Goal: Transaction & Acquisition: Purchase product/service

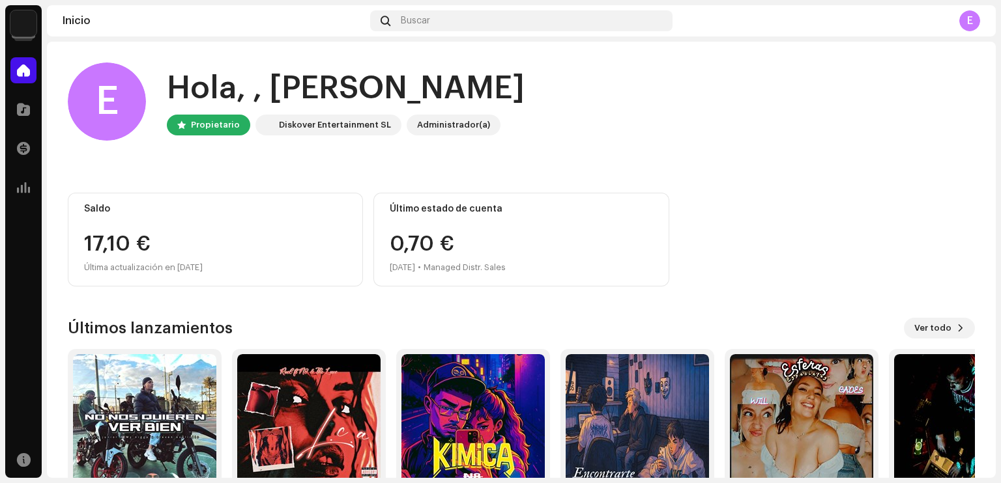
scroll to position [79, 0]
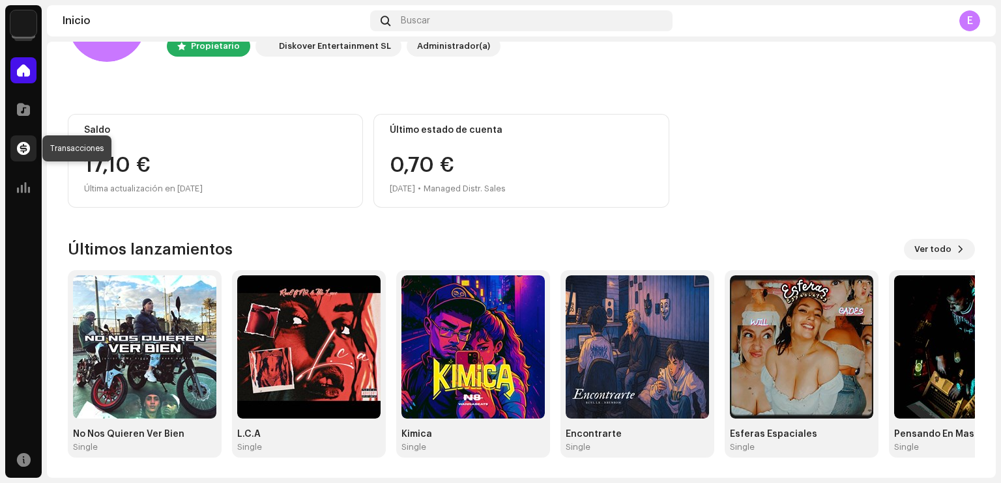
click at [32, 149] on div at bounding box center [23, 149] width 26 height 26
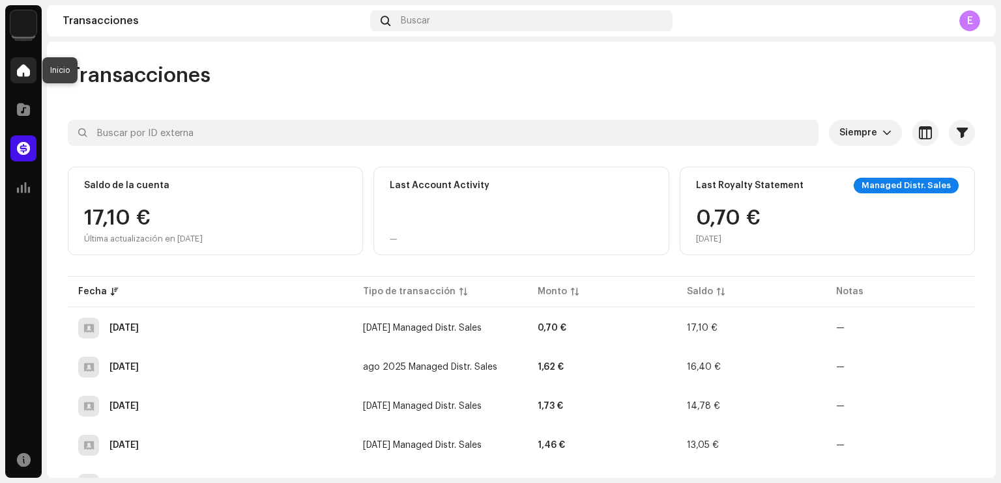
click at [23, 65] on span at bounding box center [23, 70] width 13 height 10
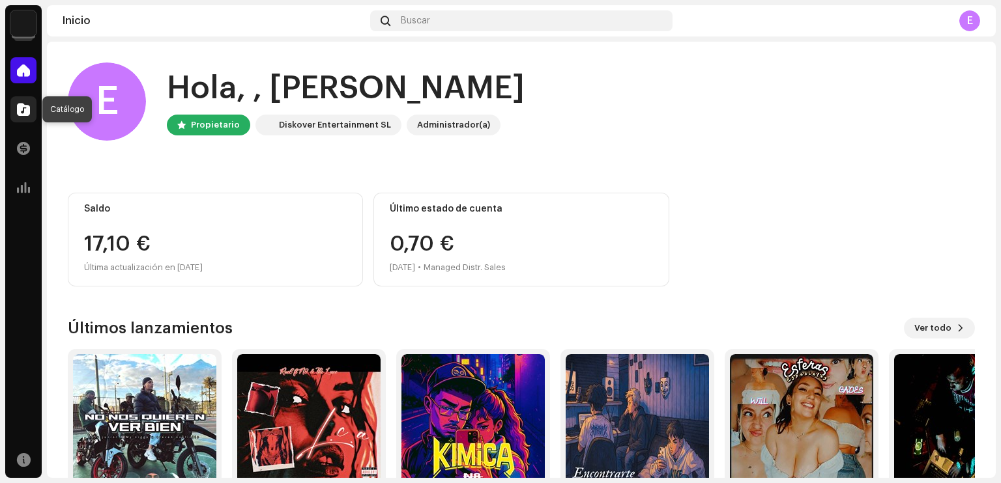
click at [23, 107] on span at bounding box center [23, 109] width 13 height 10
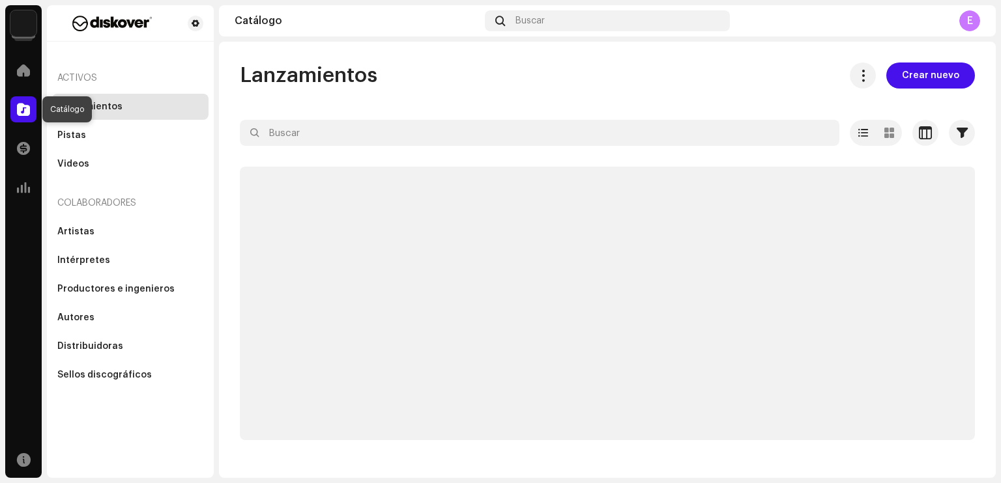
click at [26, 113] on span at bounding box center [23, 109] width 13 height 10
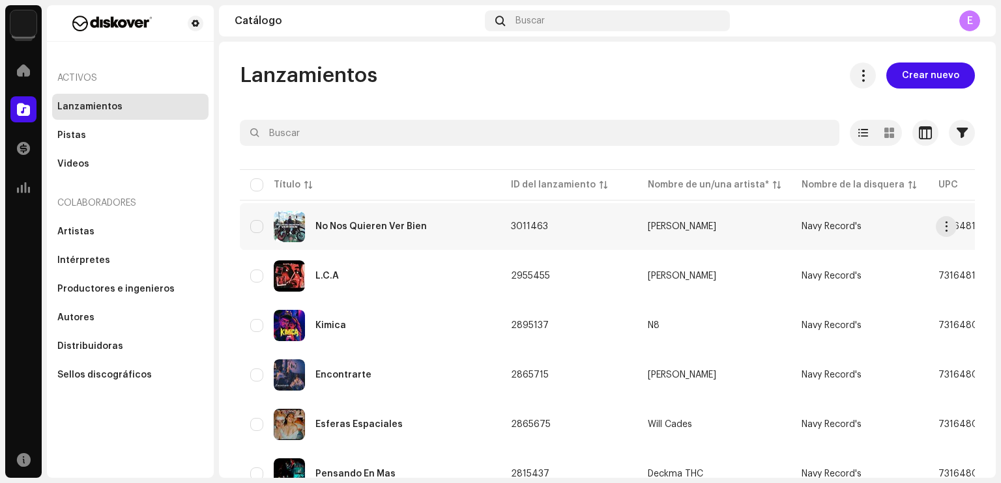
click at [397, 226] on div "No Nos Quieren Ver Bien" at bounding box center [370, 226] width 111 height 9
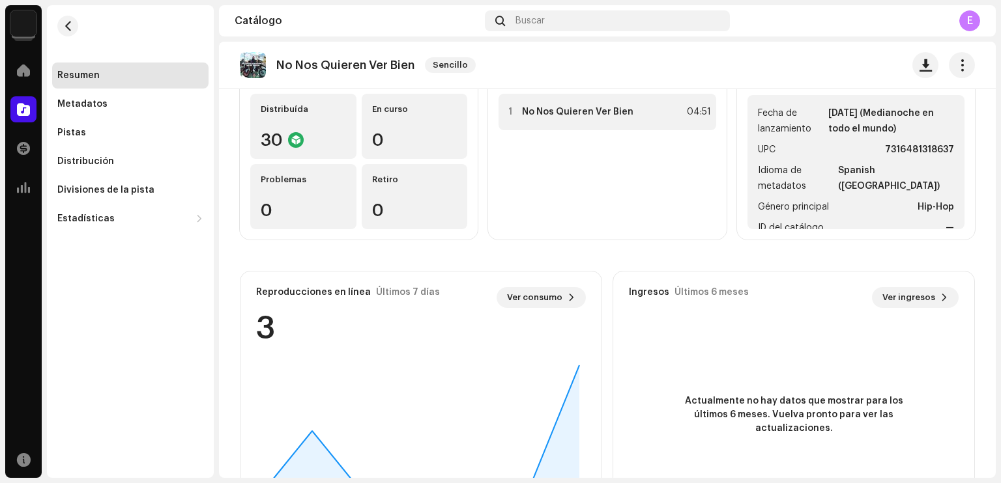
scroll to position [214, 0]
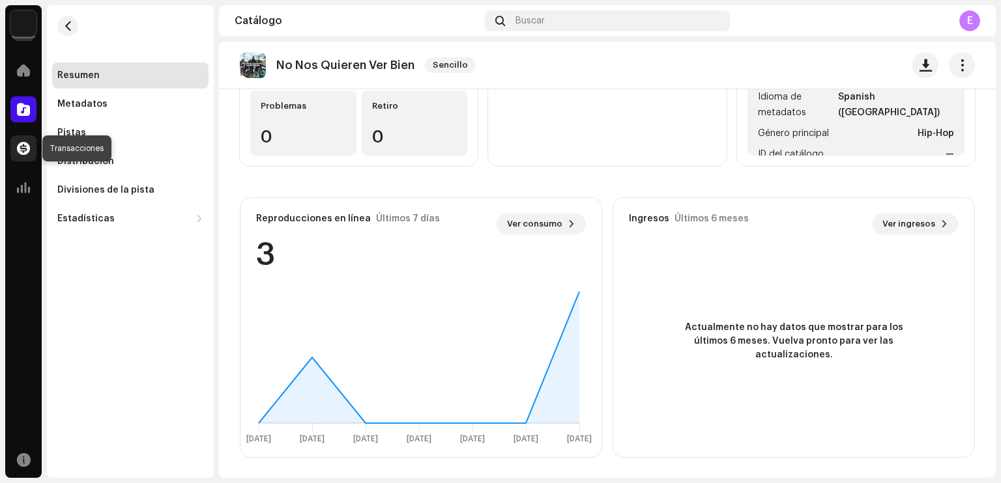
click at [18, 148] on span at bounding box center [23, 148] width 13 height 10
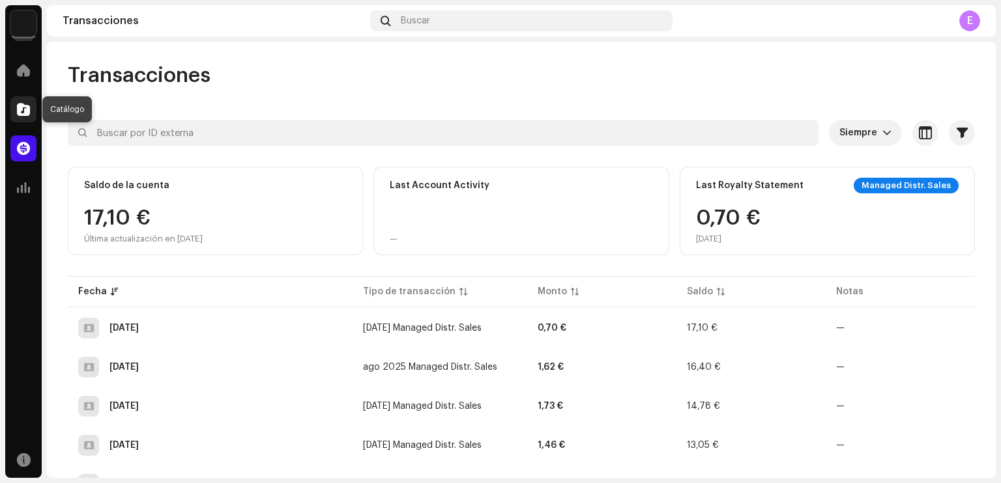
click at [26, 109] on span at bounding box center [23, 109] width 13 height 10
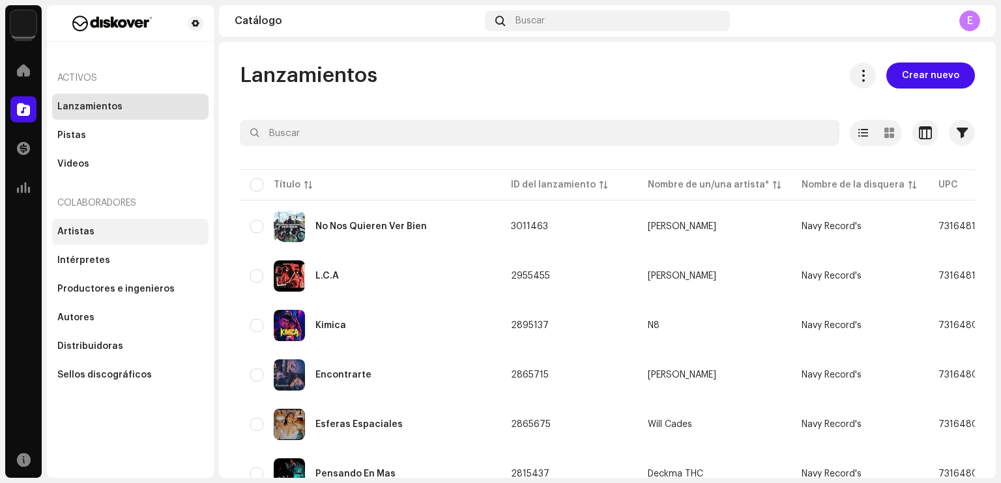
click at [117, 231] on div "Artistas" at bounding box center [130, 232] width 146 height 10
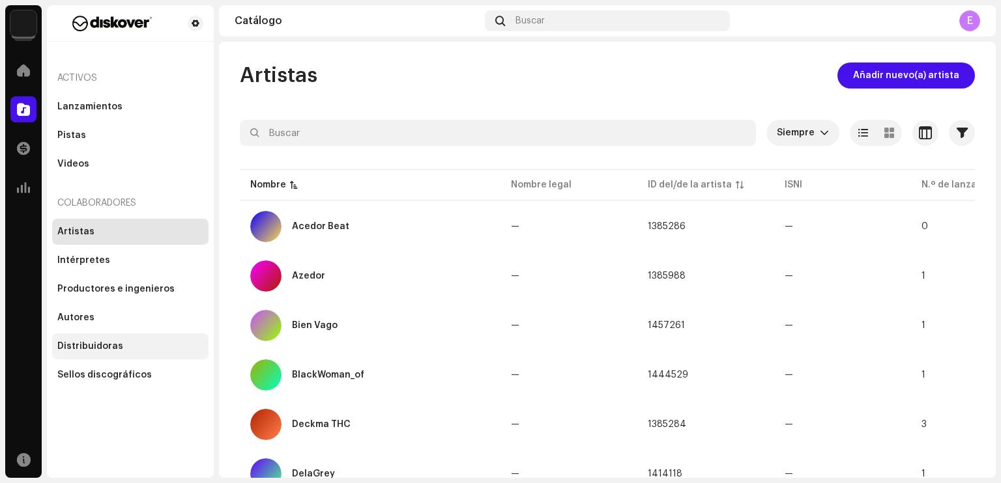
click at [116, 345] on div "Distribuidoras" at bounding box center [90, 346] width 66 height 10
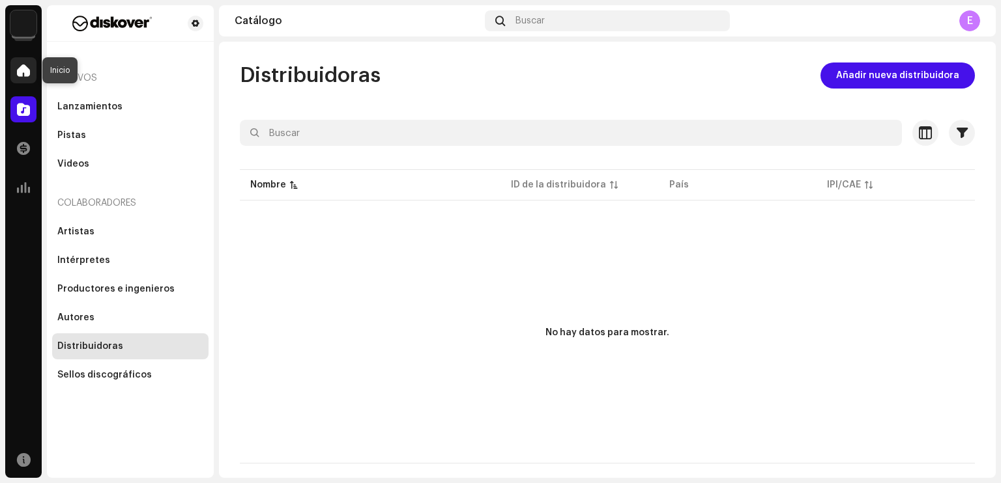
click at [21, 72] on span at bounding box center [23, 70] width 13 height 10
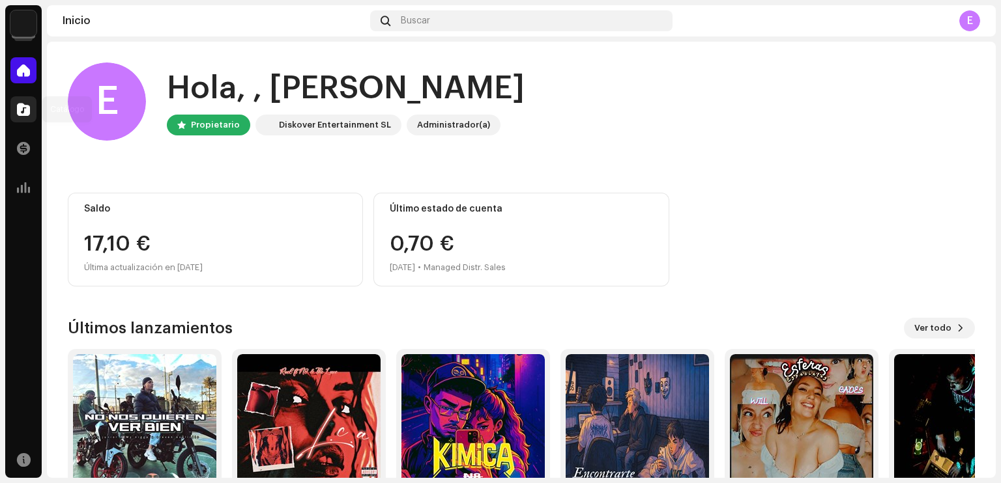
click at [29, 104] on span at bounding box center [23, 109] width 13 height 10
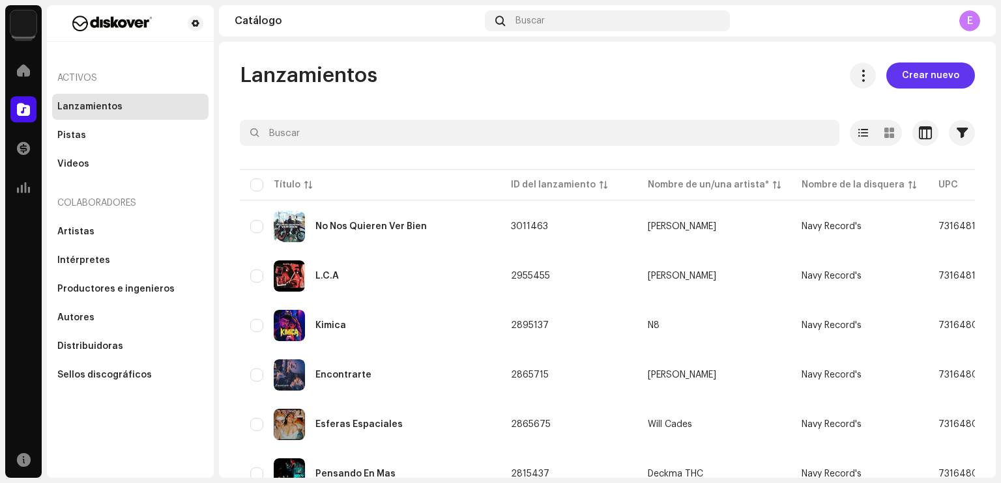
click at [942, 78] on span "Crear nuevo" at bounding box center [930, 76] width 57 height 26
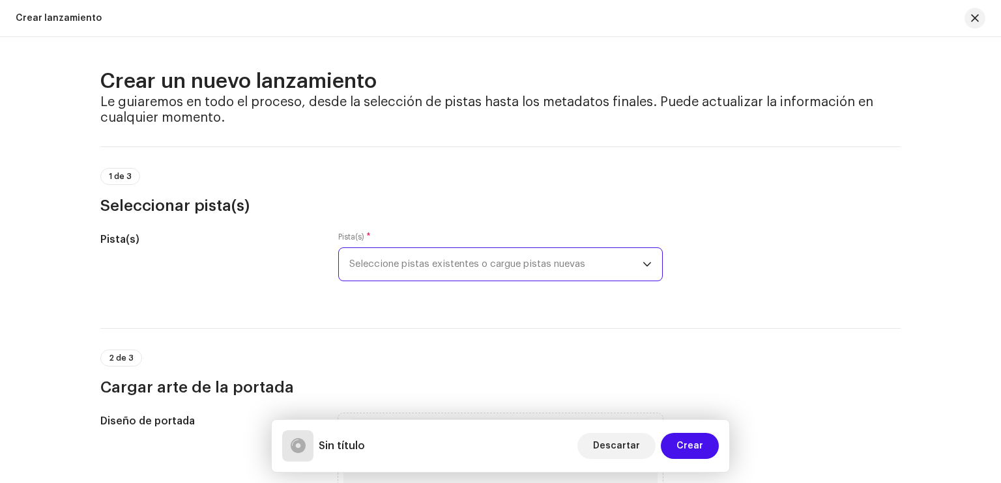
click at [442, 255] on span "Seleccione pistas existentes o cargue pistas nuevas" at bounding box center [495, 264] width 293 height 33
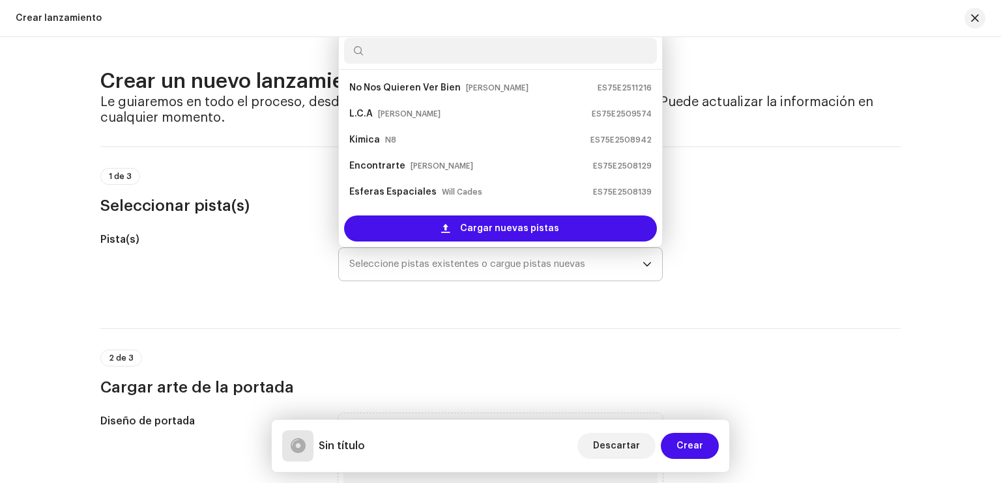
scroll to position [21, 0]
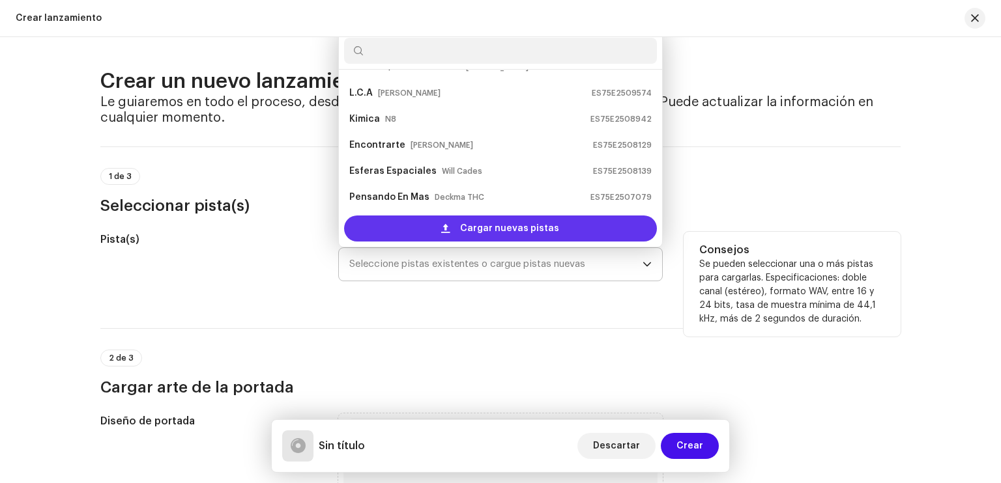
click at [463, 222] on span "Cargar nuevas pistas" at bounding box center [509, 229] width 99 height 26
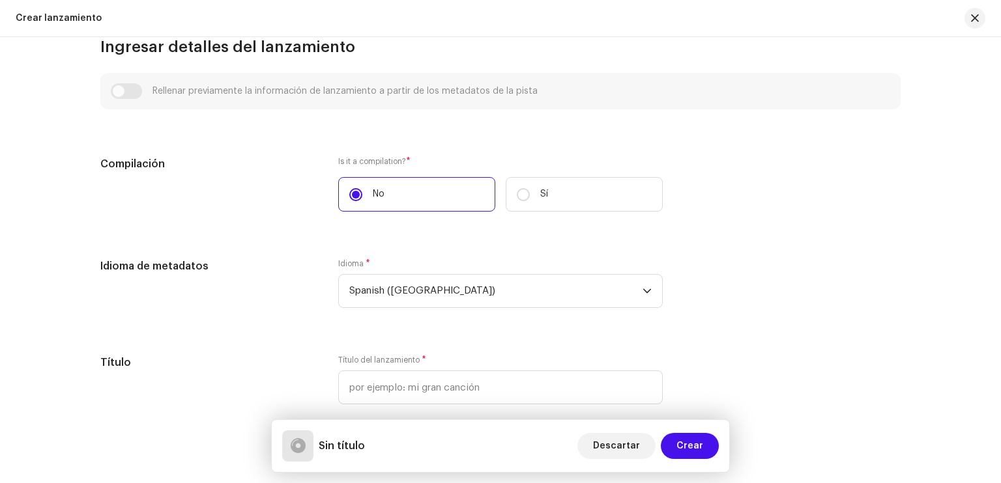
scroll to position [885, 0]
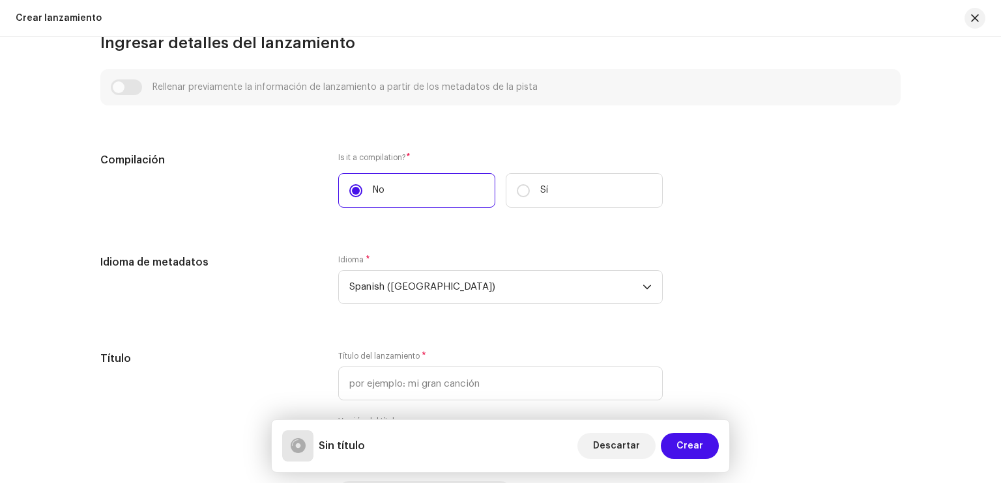
click at [219, 88] on div "Rellenar previamente la información de lanzamiento a partir de los metadatos de…" at bounding box center [500, 87] width 779 height 16
click at [126, 85] on div "Rellenar previamente la información de lanzamiento a partir de los metadatos de…" at bounding box center [500, 87] width 779 height 16
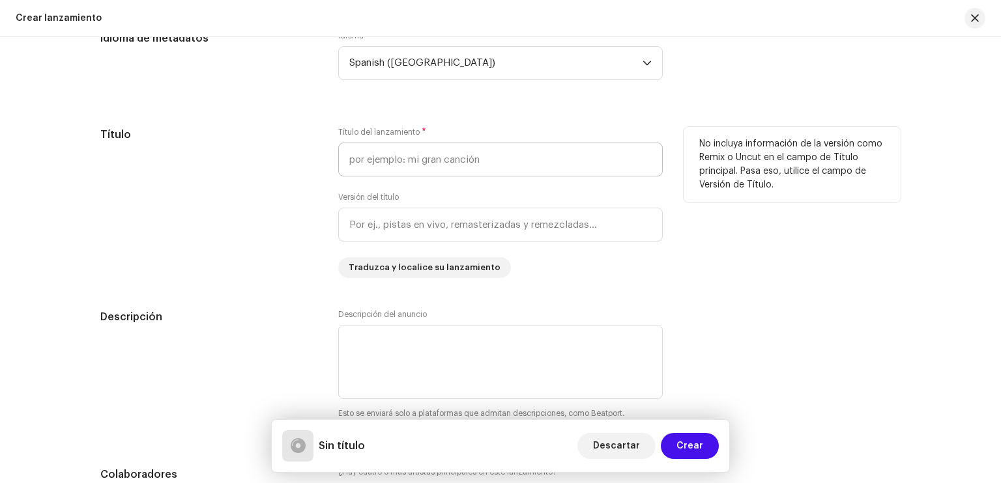
scroll to position [1110, 0]
click at [430, 165] on input "text" at bounding box center [500, 159] width 324 height 34
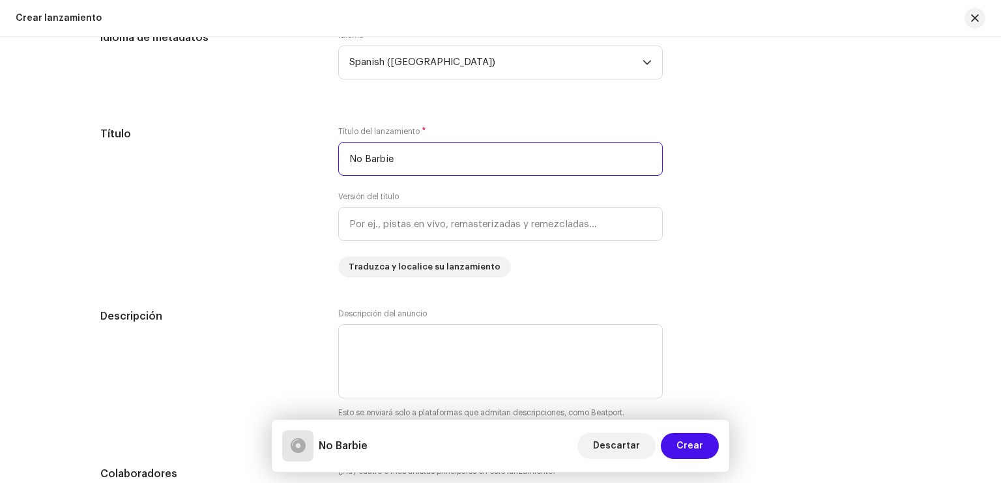
type input "No Barbie"
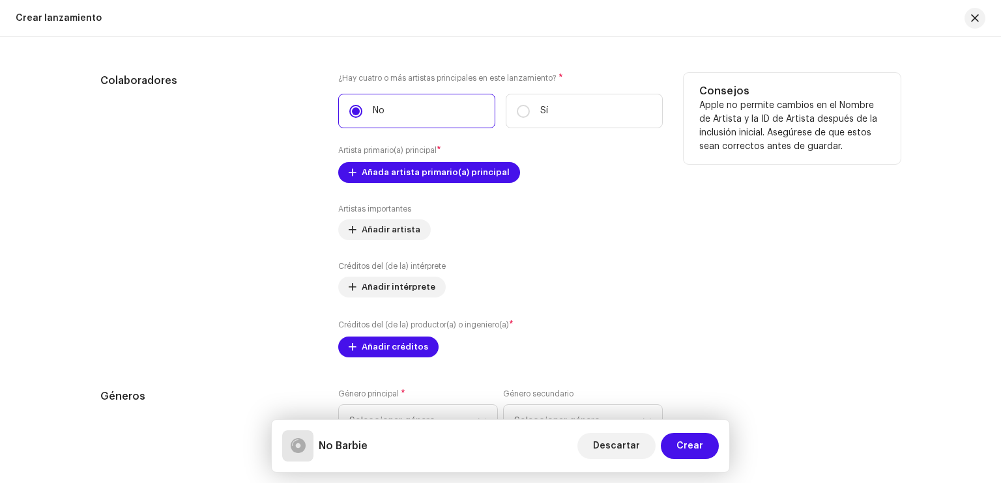
scroll to position [1512, 0]
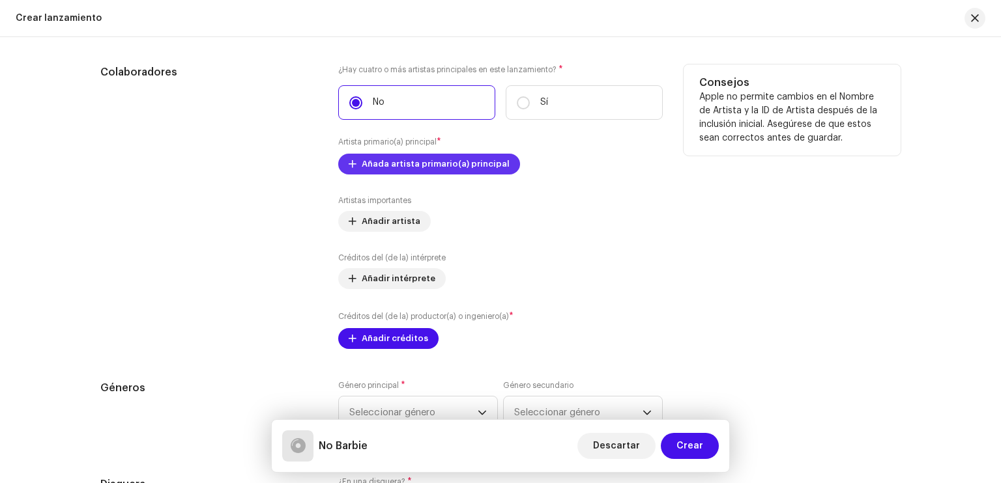
click at [374, 160] on span "Añada artista primario(a) principal" at bounding box center [436, 164] width 148 height 26
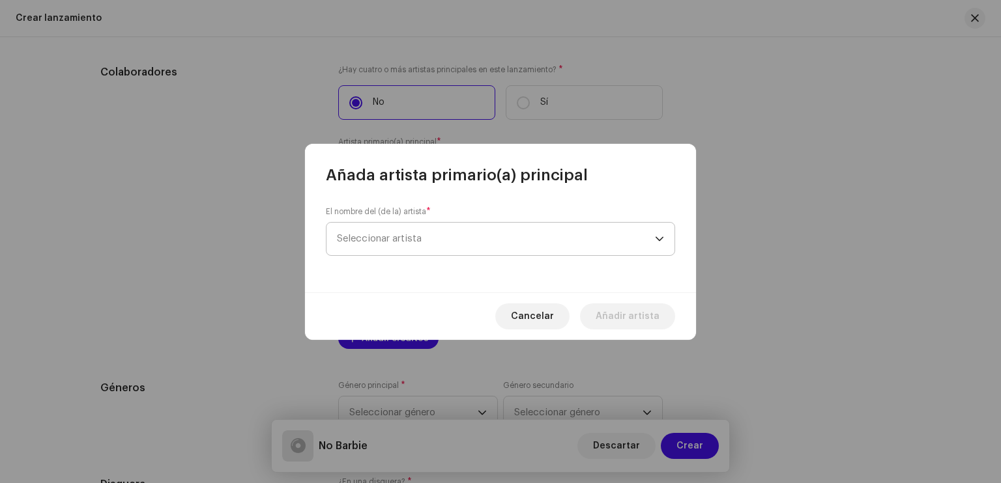
click at [417, 234] on span "Seleccionar artista" at bounding box center [379, 239] width 85 height 10
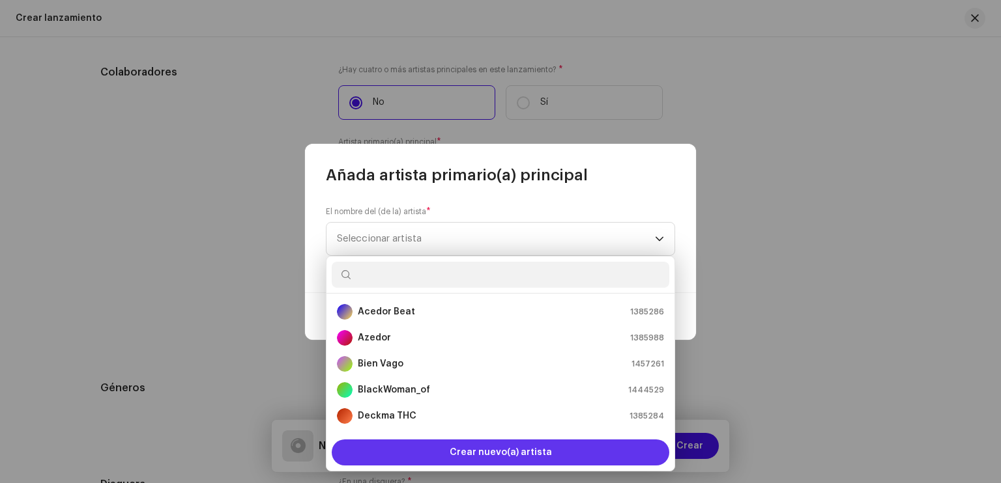
click at [524, 448] on span "Crear nuevo(a) artista" at bounding box center [501, 453] width 102 height 26
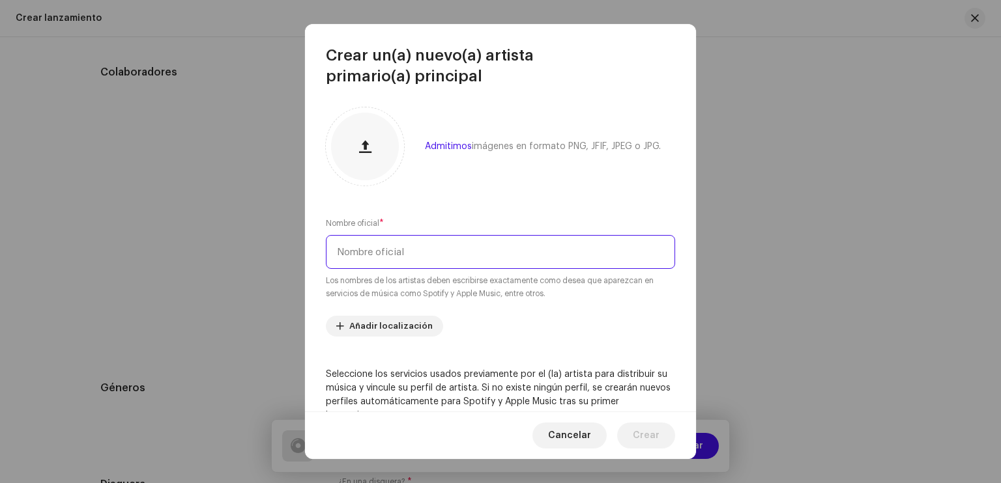
click at [444, 252] on input "text" at bounding box center [500, 252] width 349 height 34
type input "[PERSON_NAME]"
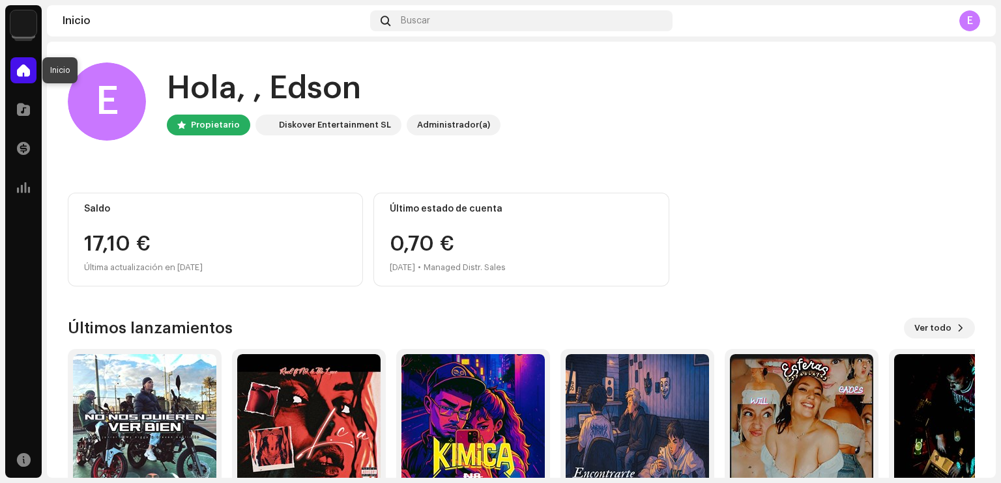
click at [28, 65] on span at bounding box center [23, 70] width 13 height 10
click at [14, 79] on div at bounding box center [23, 70] width 26 height 26
click at [26, 25] on img at bounding box center [23, 23] width 26 height 26
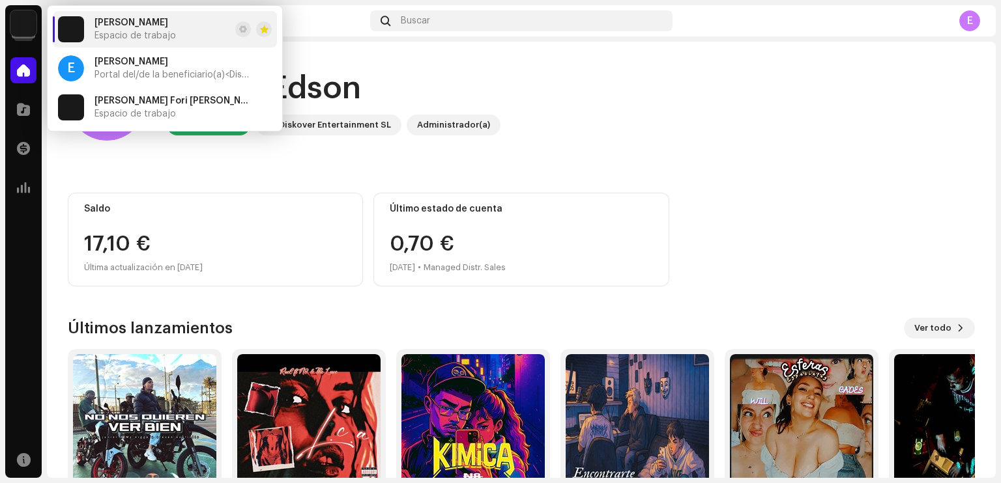
click at [133, 29] on div "[PERSON_NAME] Espacio de trabajo" at bounding box center [134, 29] width 81 height 23
click at [132, 27] on span "[PERSON_NAME]" at bounding box center [131, 23] width 74 height 10
click at [579, 216] on div "Último estado de cuenta 0,70 € [DATE] • Managed Distr. Sales" at bounding box center [520, 240] width 295 height 94
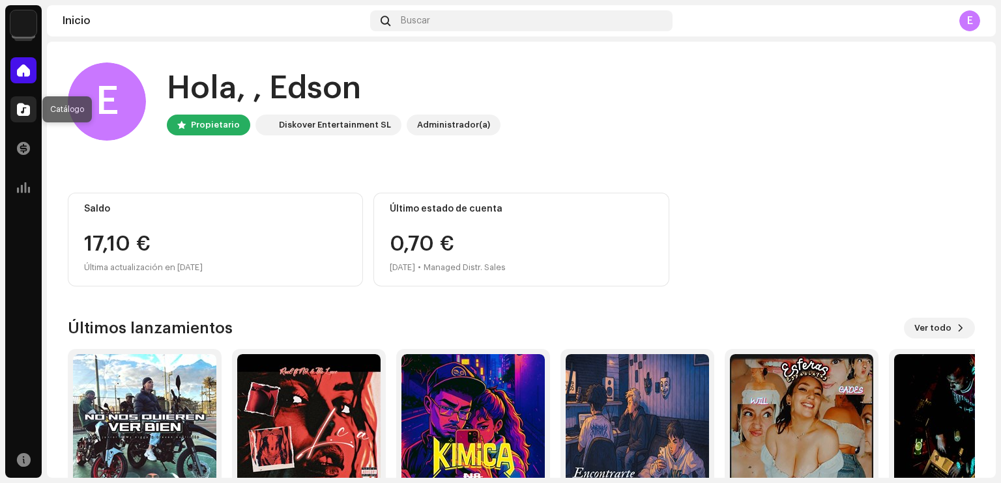
click at [34, 104] on div at bounding box center [23, 109] width 26 height 26
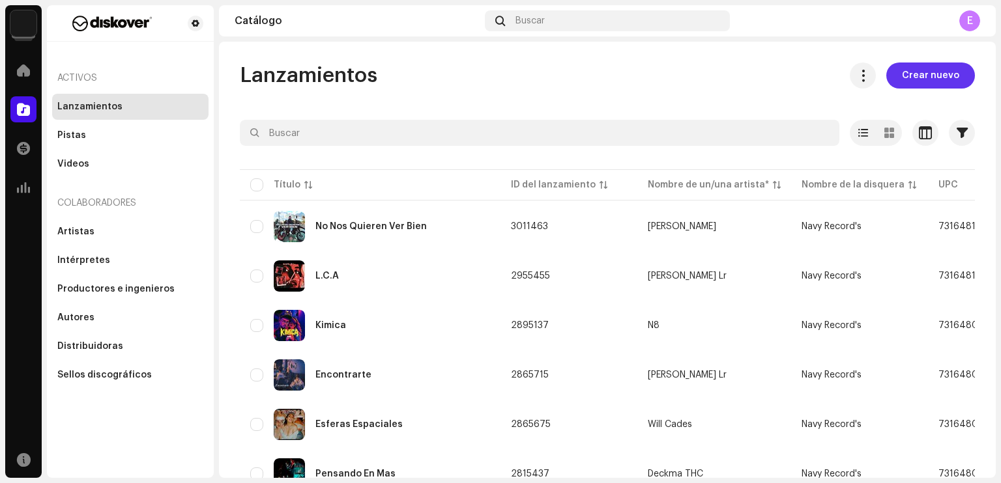
click at [937, 73] on span "Crear nuevo" at bounding box center [930, 76] width 57 height 26
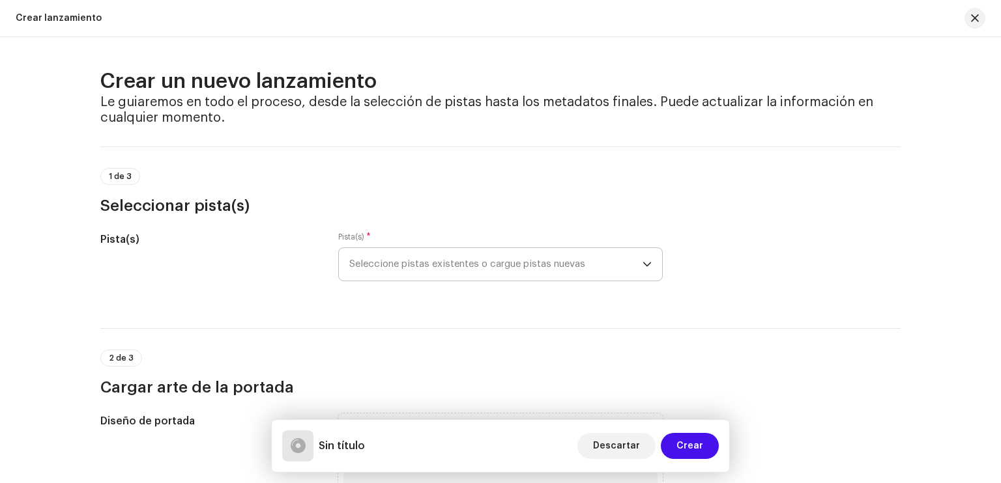
click at [509, 271] on span "Seleccione pistas existentes o cargue pistas nuevas" at bounding box center [495, 264] width 293 height 33
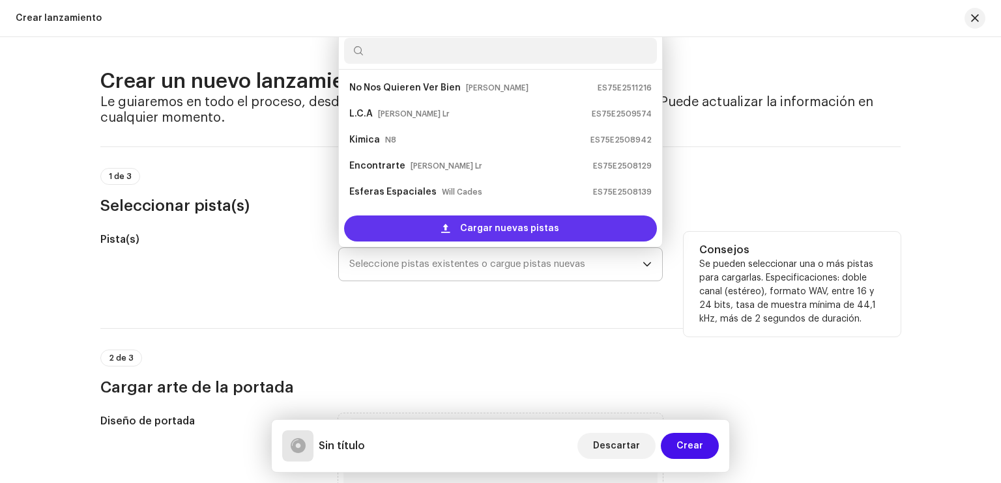
click at [457, 223] on div "Cargar nuevas pistas" at bounding box center [500, 229] width 313 height 26
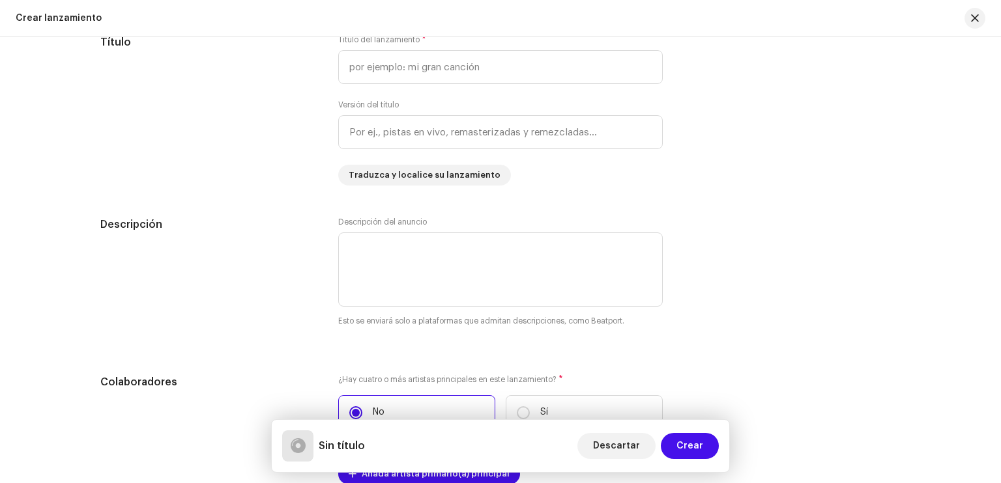
scroll to position [1201, 0]
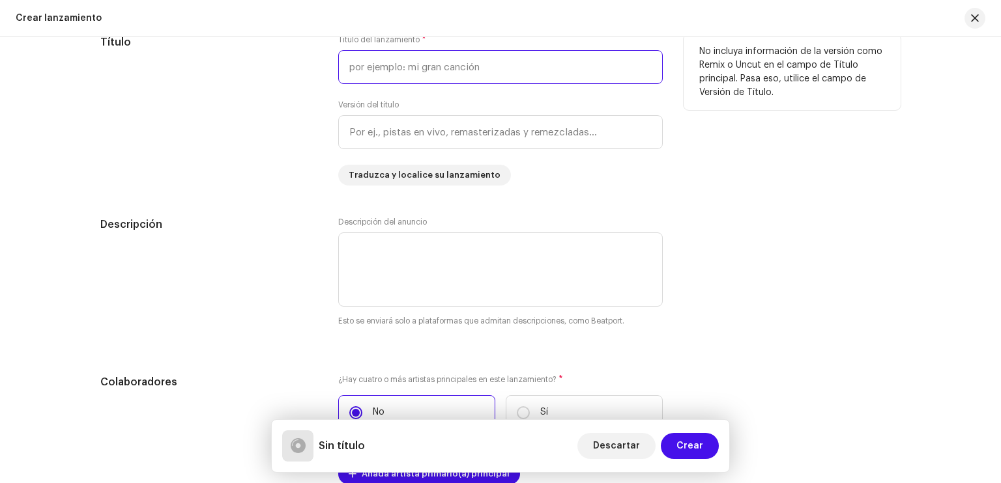
click at [432, 73] on input "text" at bounding box center [500, 67] width 324 height 34
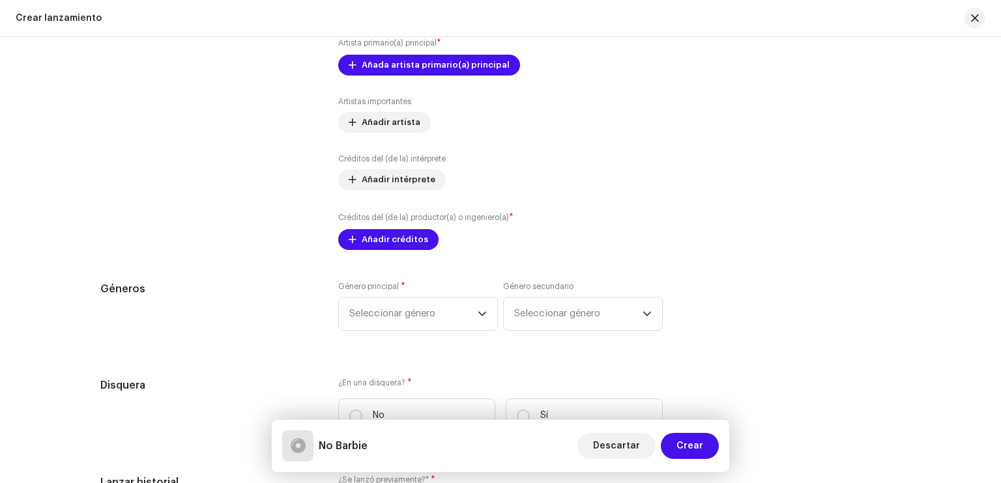
scroll to position [1611, 0]
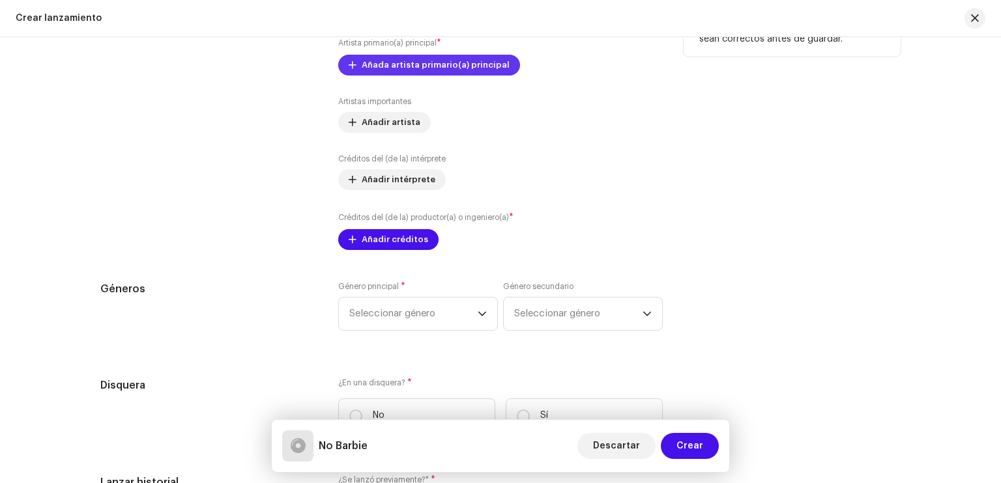
type input "No Barbie"
click at [407, 64] on span "Añada artista primario(a) principal" at bounding box center [436, 65] width 148 height 26
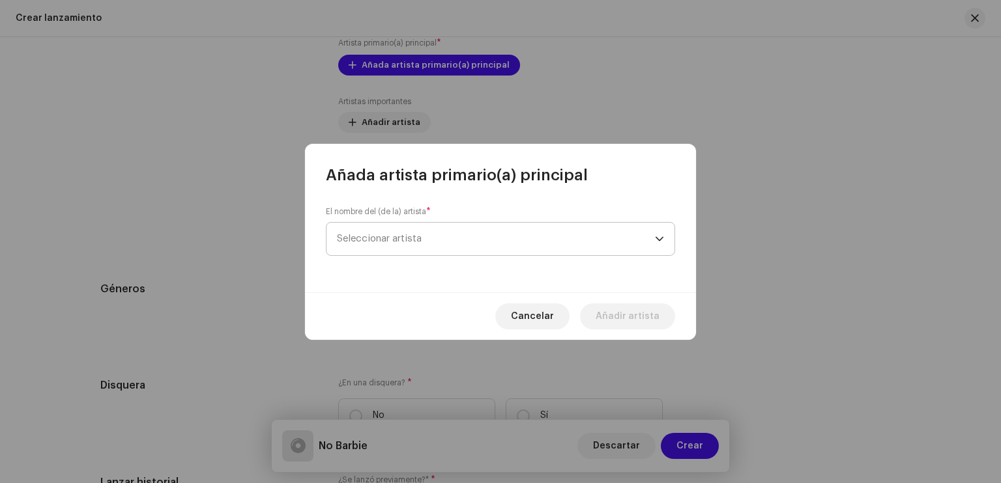
click at [395, 238] on span "Seleccionar artista" at bounding box center [379, 239] width 85 height 10
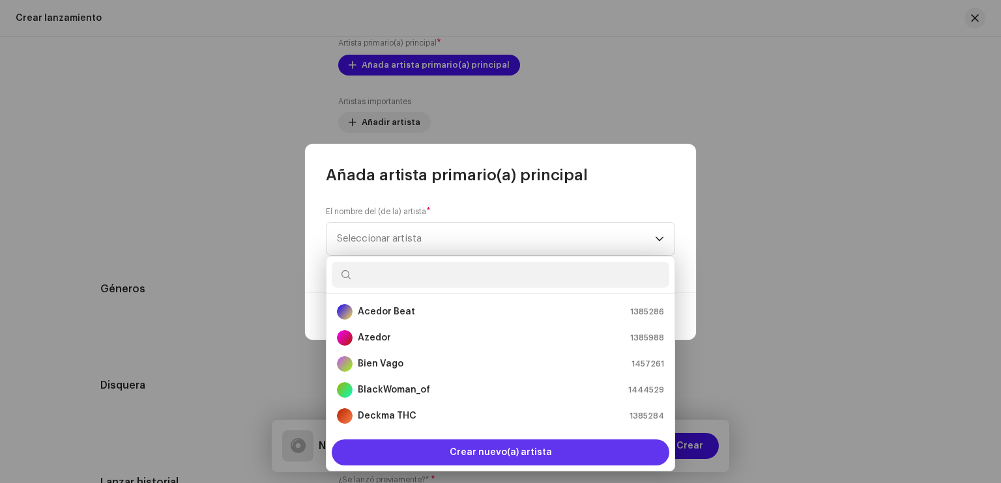
scroll to position [21, 0]
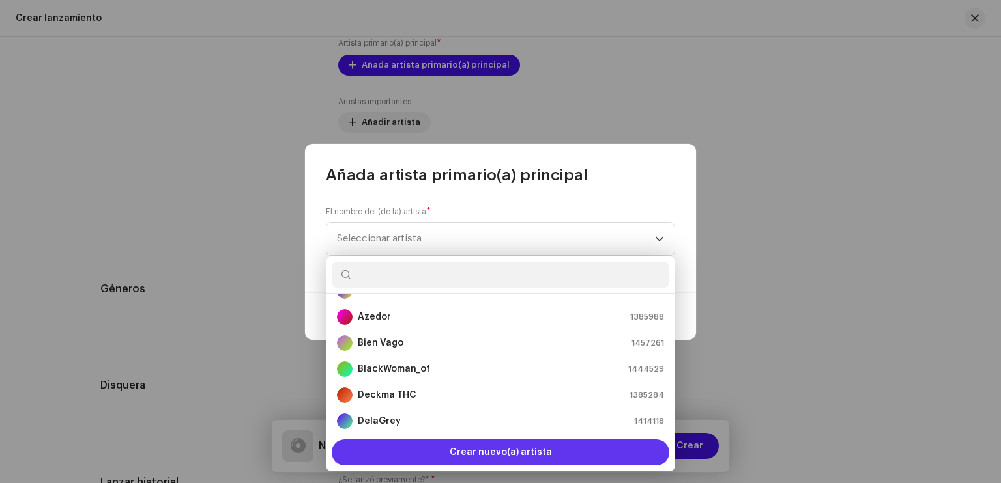
click at [474, 453] on span "Crear nuevo(a) artista" at bounding box center [501, 453] width 102 height 26
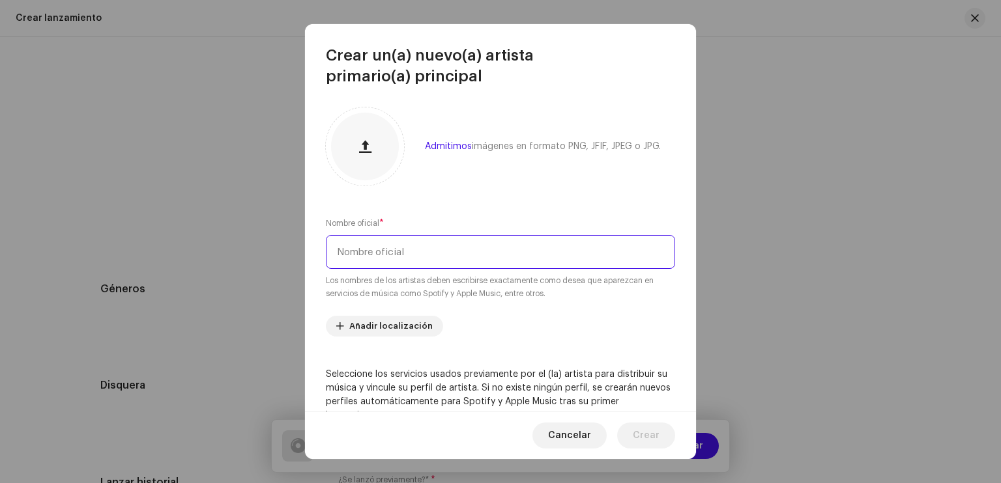
click at [434, 258] on input "text" at bounding box center [500, 252] width 349 height 34
type input "[PERSON_NAME]"
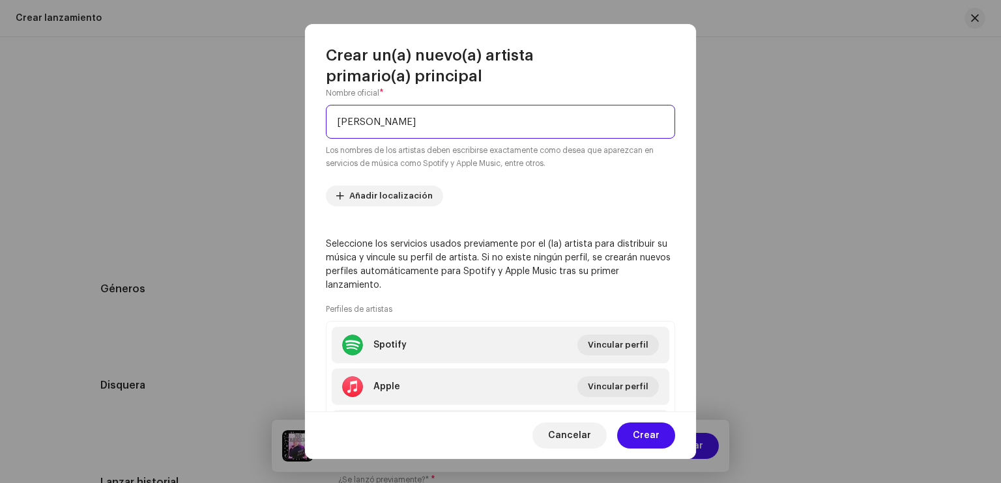
scroll to position [132, 0]
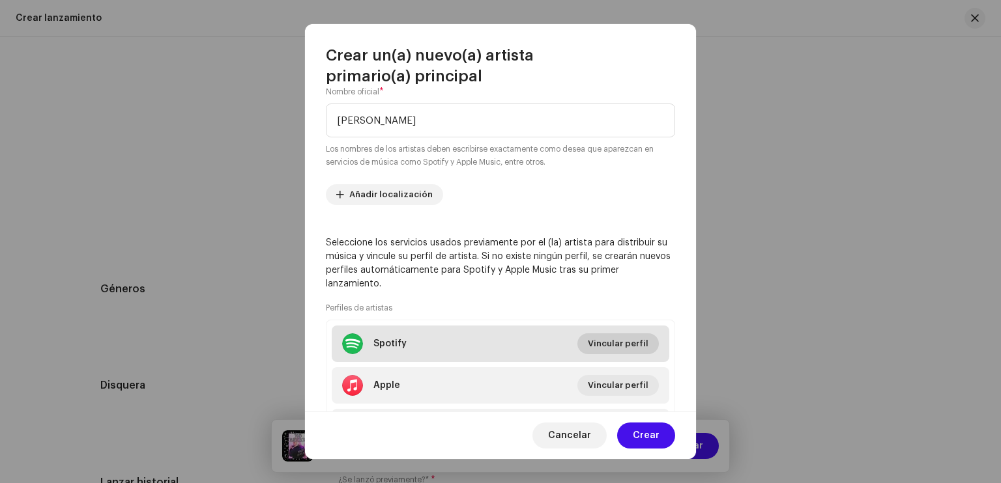
click at [605, 340] on span "Vincular perfil" at bounding box center [618, 344] width 61 height 26
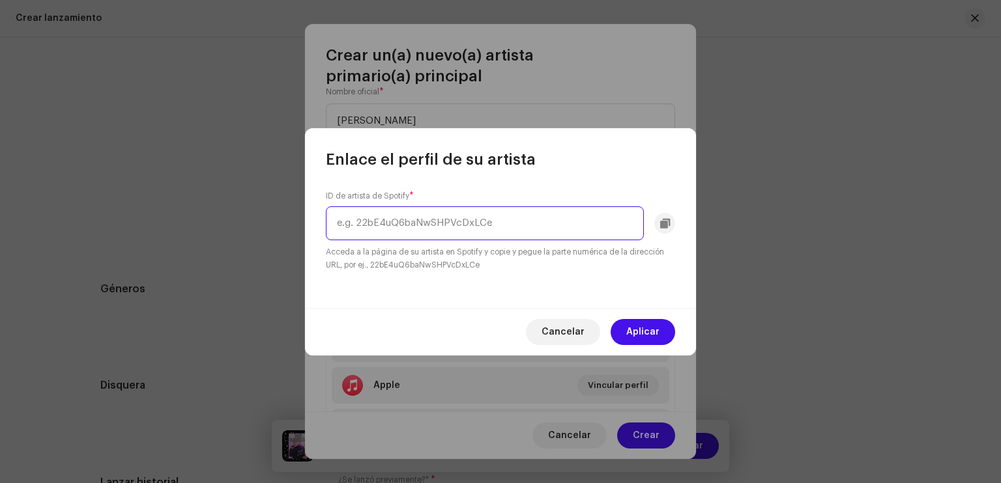
paste input "[URL][DOMAIN_NAME]"
click at [515, 225] on input "[URL][DOMAIN_NAME]" at bounding box center [485, 224] width 318 height 34
type input "6QdfZuloigTY2rKE7iwn72"
click at [634, 338] on span "Aplicar" at bounding box center [642, 332] width 33 height 26
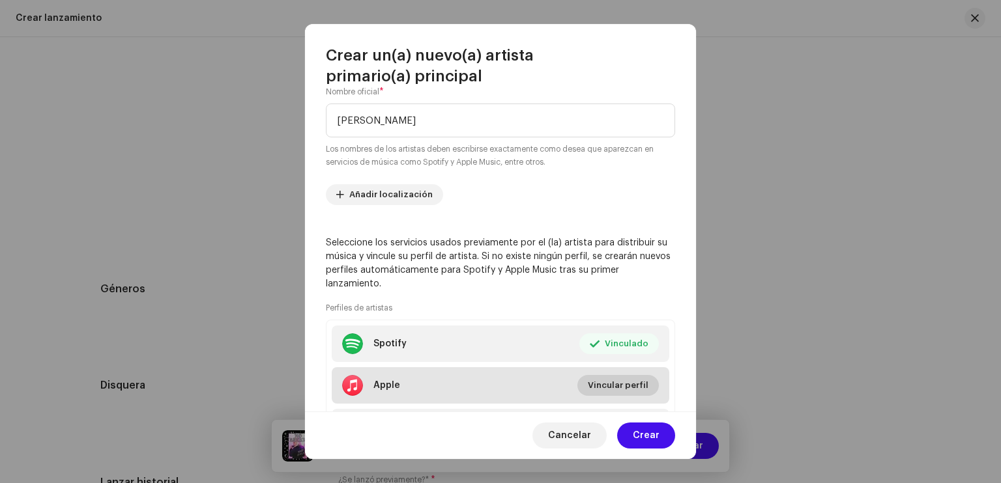
click at [606, 377] on span "Vincular perfil" at bounding box center [618, 386] width 61 height 26
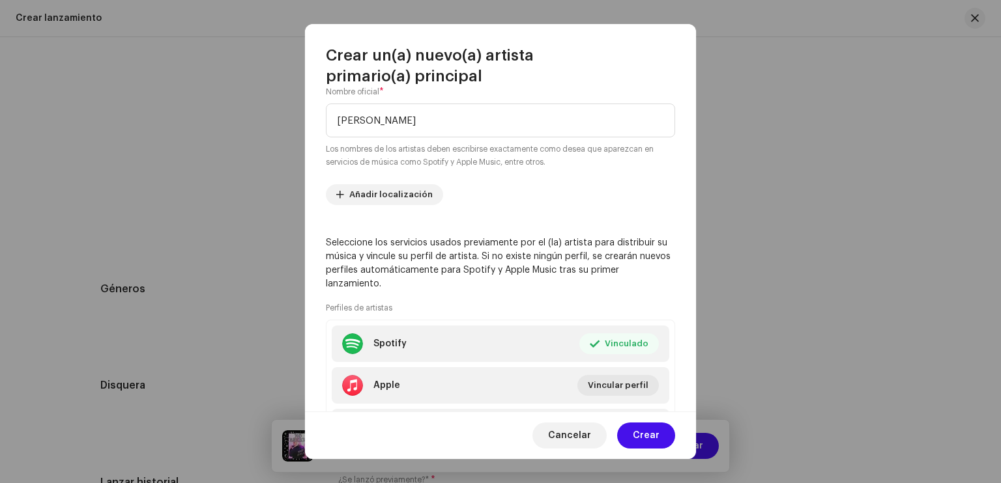
drag, startPoint x: 606, startPoint y: 377, endPoint x: 487, endPoint y: 238, distance: 182.5
click at [487, 238] on p "Seleccione los servicios usados previamente por el (la) artista para distribuir…" at bounding box center [500, 264] width 349 height 55
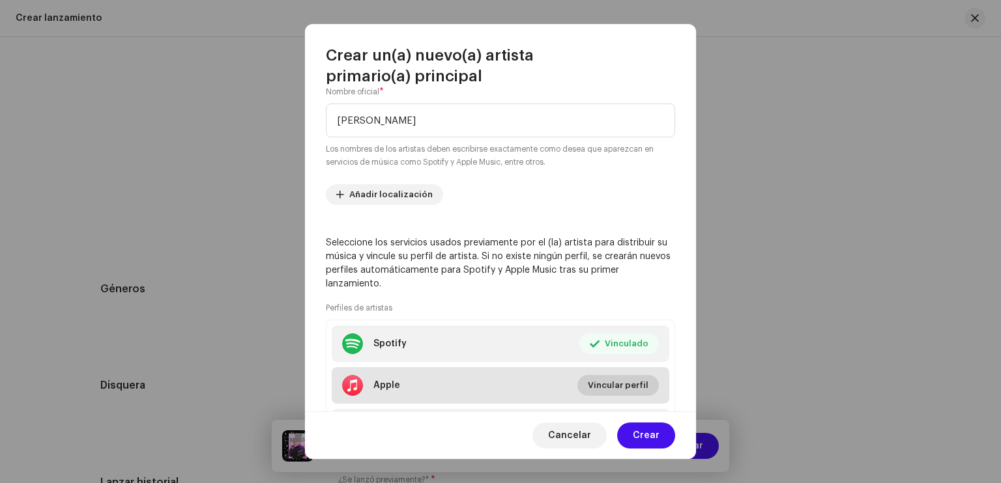
click at [598, 381] on span "Vincular perfil" at bounding box center [618, 386] width 61 height 26
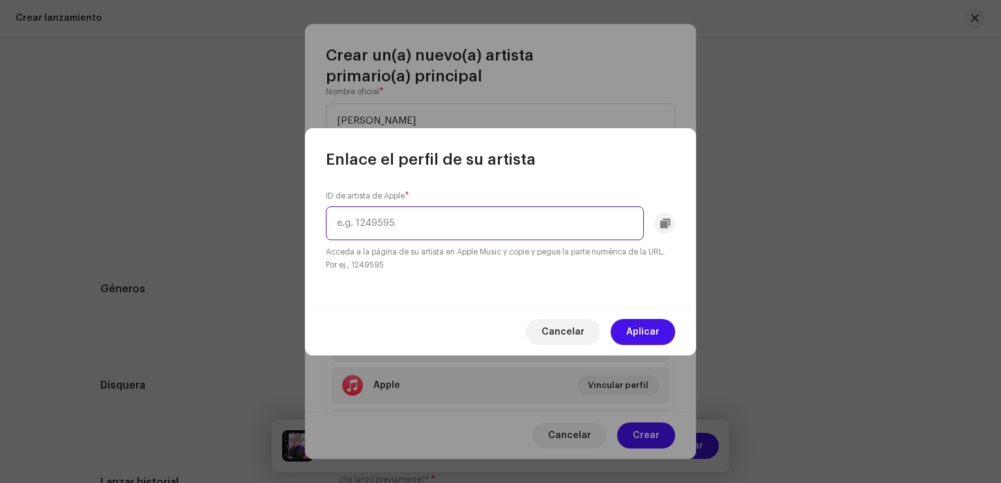
paste input "1319972068"
type input "1319972068"
click at [644, 330] on span "Aplicar" at bounding box center [642, 332] width 33 height 26
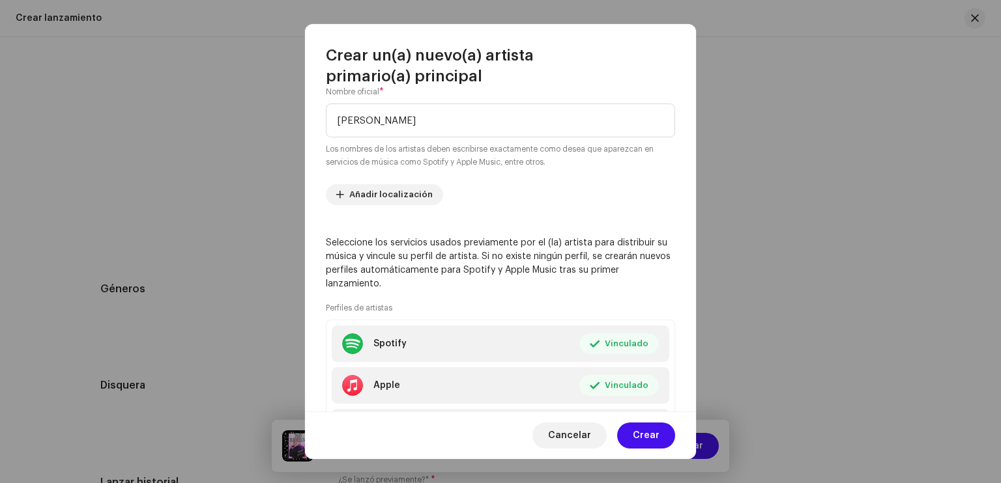
scroll to position [207, 0]
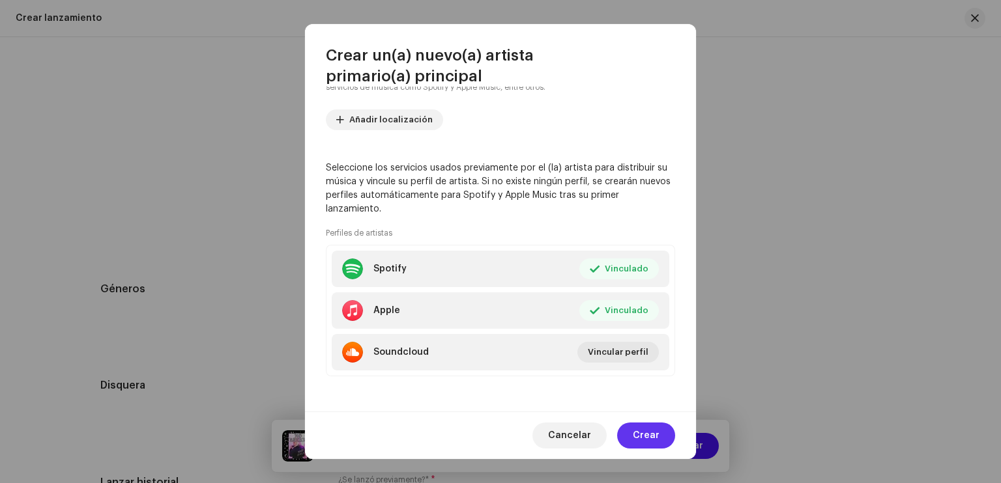
click at [648, 429] on span "Crear" at bounding box center [646, 436] width 27 height 26
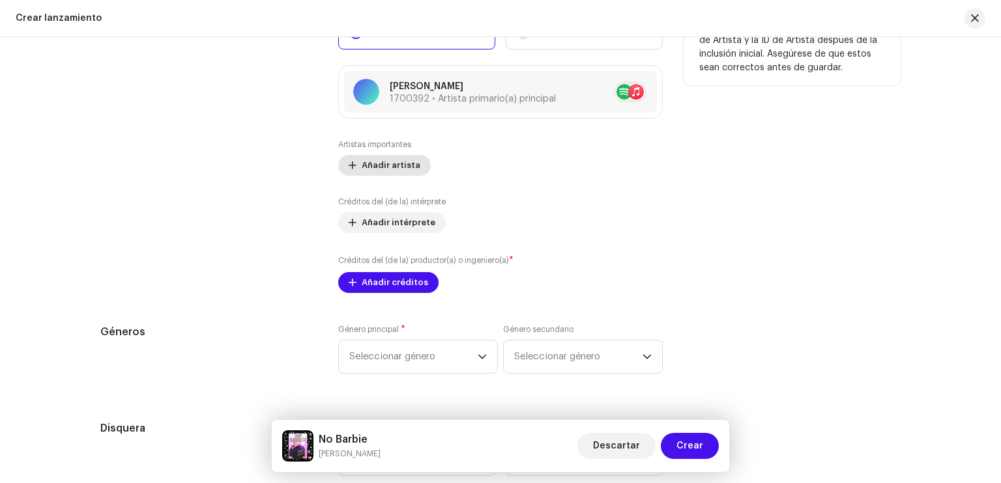
scroll to position [1582, 0]
click at [372, 160] on span "Añadir artista" at bounding box center [391, 165] width 59 height 26
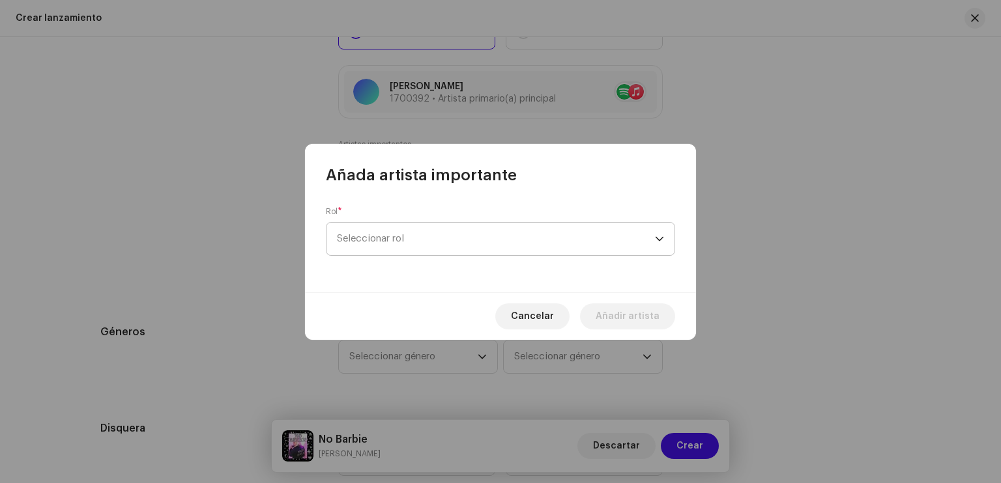
click at [402, 234] on span "Seleccionar rol" at bounding box center [496, 239] width 318 height 33
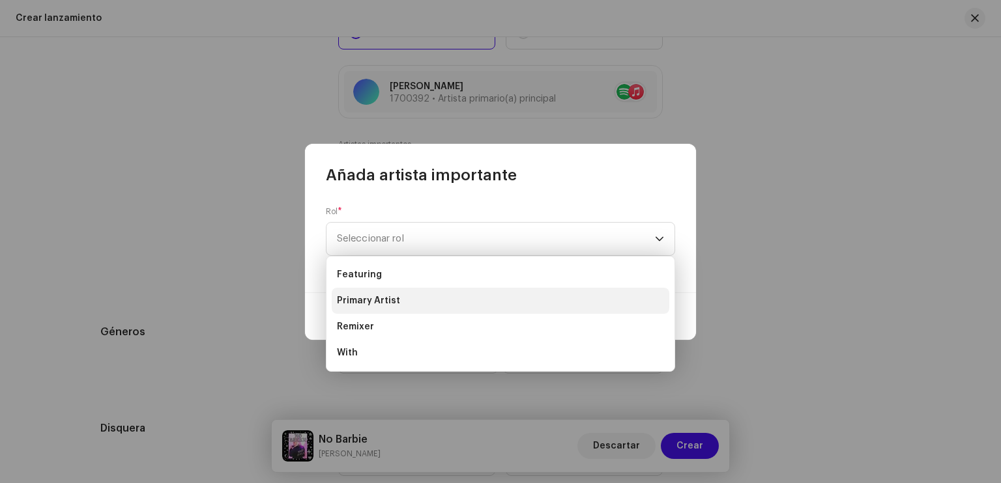
click at [400, 301] on li "Primary Artist" at bounding box center [501, 301] width 338 height 26
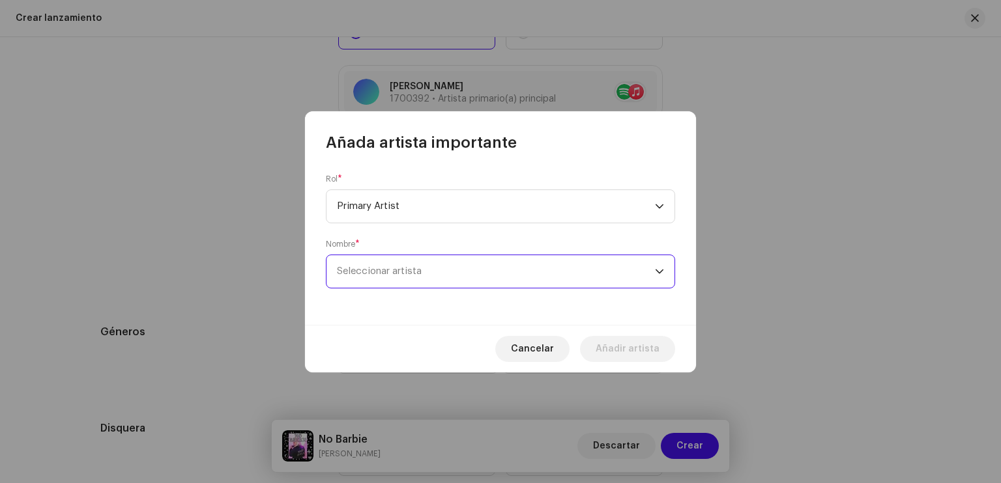
click at [381, 276] on span "Seleccionar artista" at bounding box center [496, 271] width 318 height 33
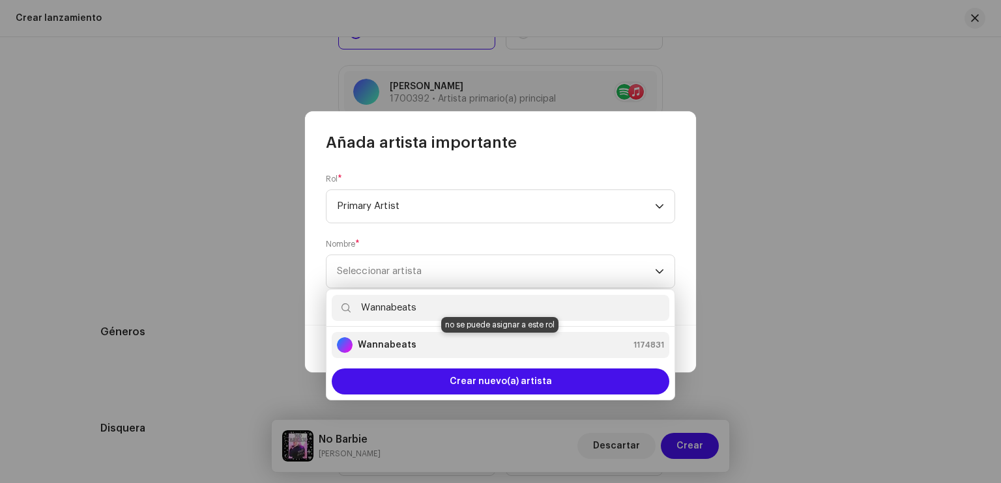
type input "Wannabeats"
click at [453, 347] on div "Wannabeats 1174831" at bounding box center [500, 346] width 327 height 16
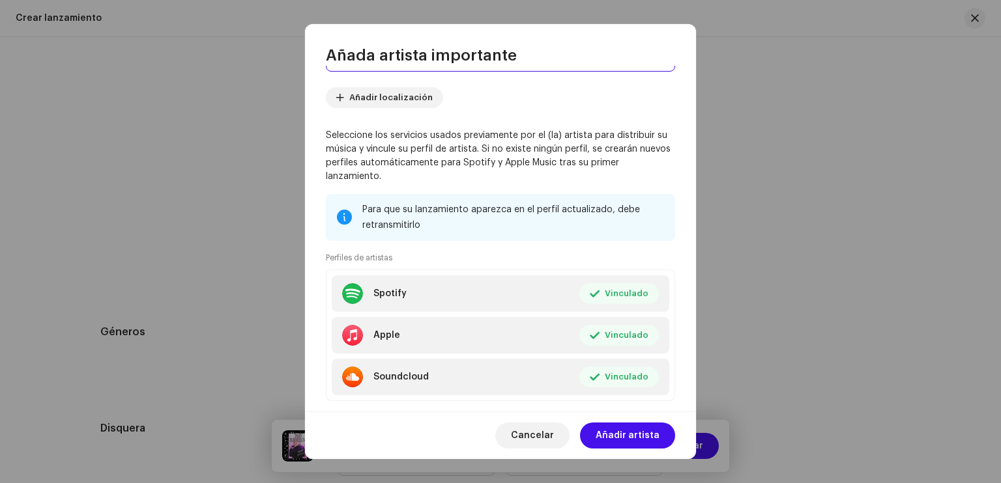
scroll to position [156, 0]
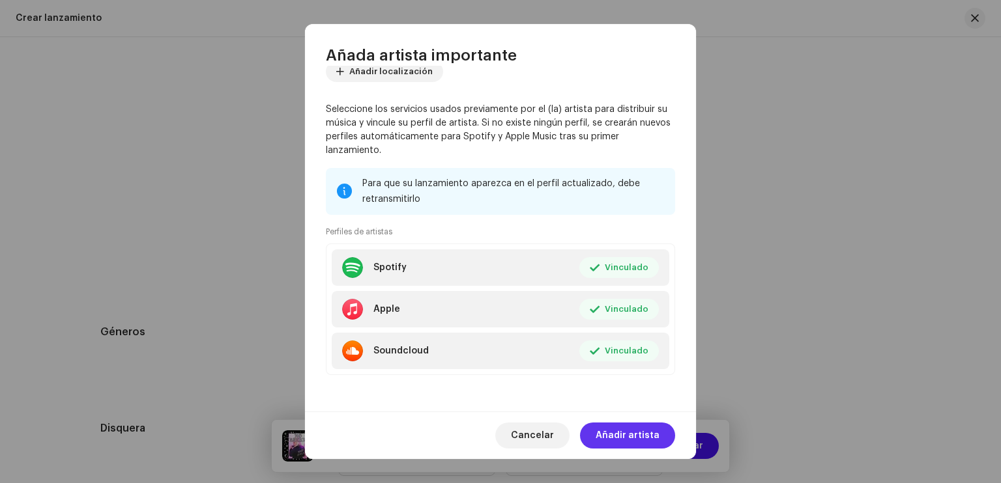
click at [615, 438] on span "Añadir artista" at bounding box center [628, 436] width 64 height 26
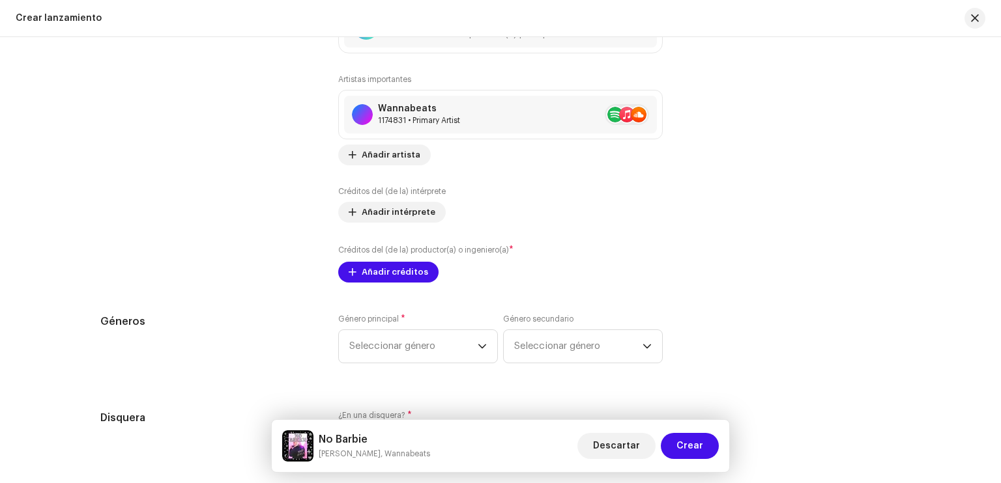
scroll to position [1648, 0]
click at [395, 212] on span "Añadir intérprete" at bounding box center [399, 211] width 74 height 26
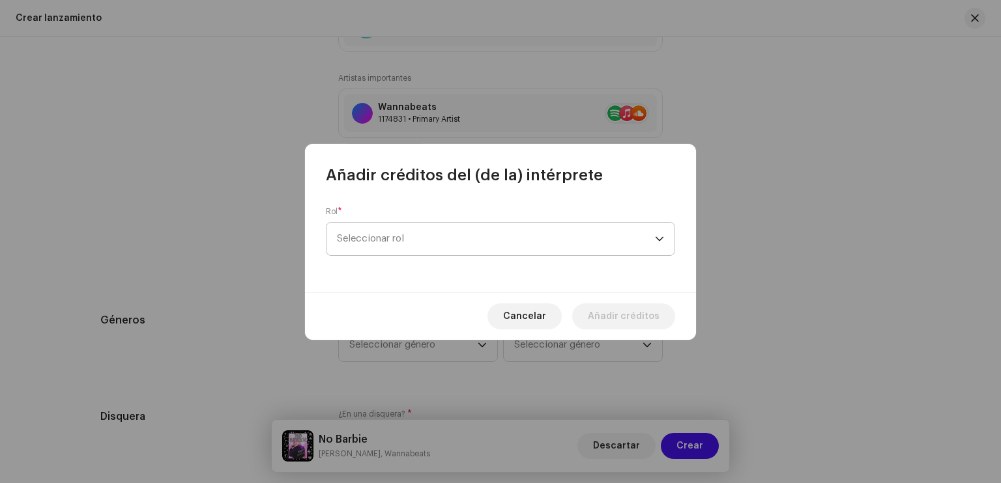
click at [416, 246] on span "Seleccionar rol" at bounding box center [496, 239] width 318 height 33
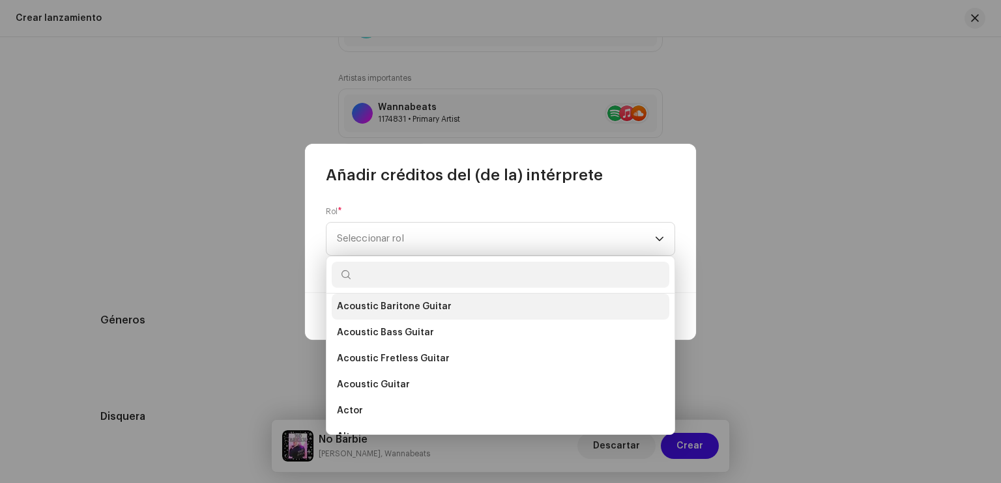
scroll to position [0, 0]
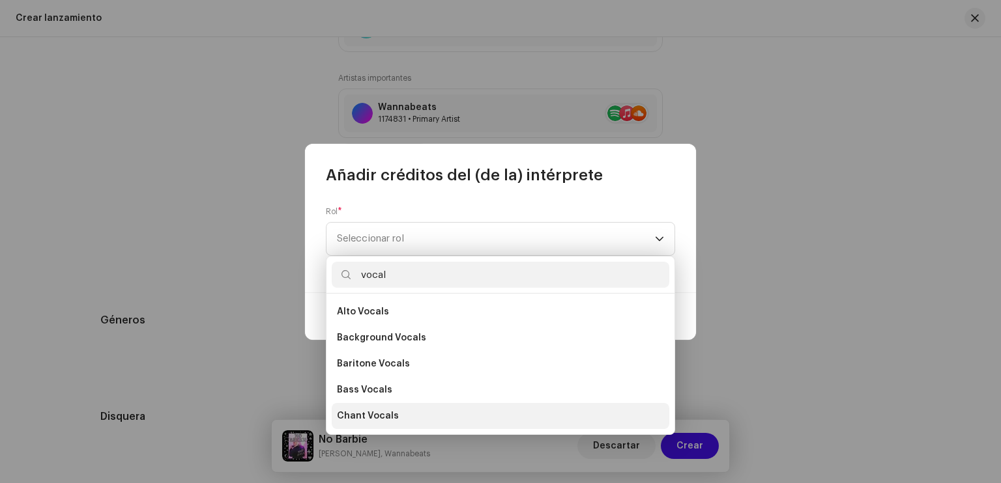
type input "vocal"
click at [403, 407] on li "Chant Vocals" at bounding box center [501, 416] width 338 height 26
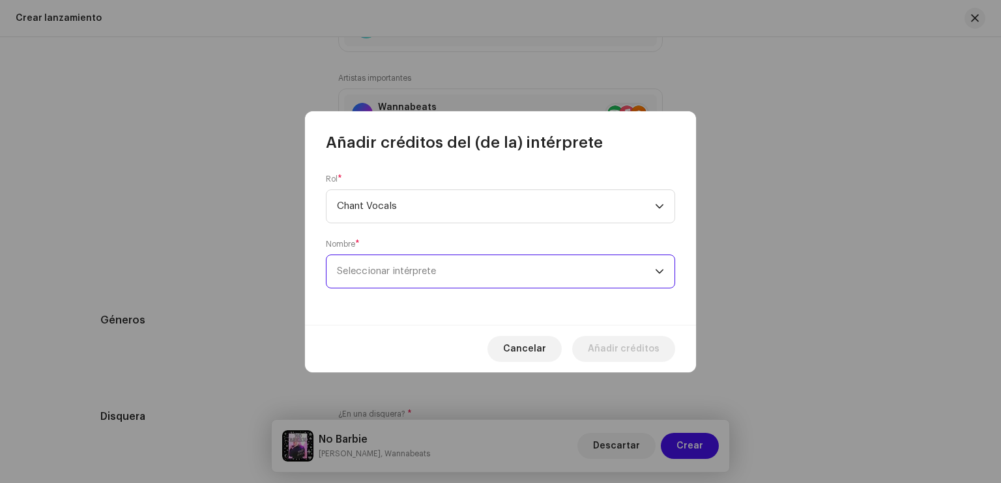
click at [422, 276] on span "Seleccionar intérprete" at bounding box center [386, 271] width 99 height 10
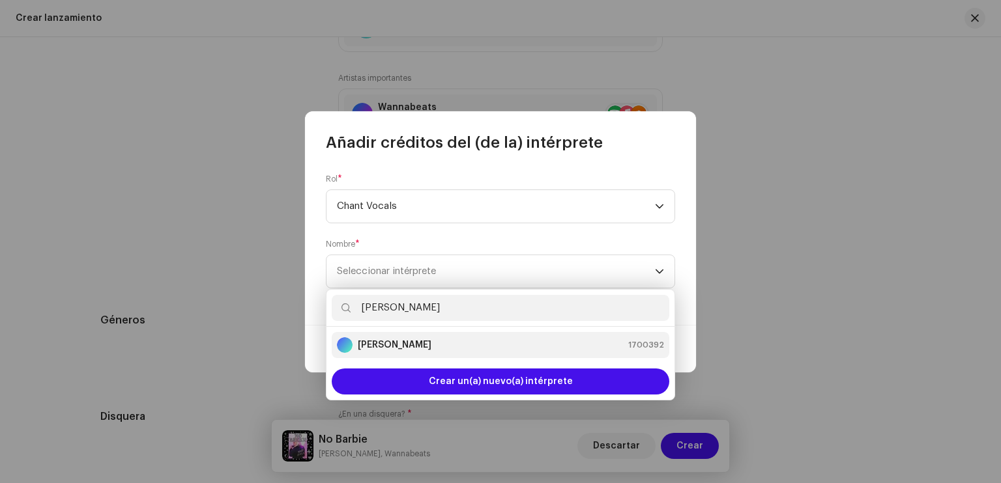
type input "[PERSON_NAME]"
click at [410, 343] on div "[PERSON_NAME] 1700392" at bounding box center [500, 346] width 327 height 16
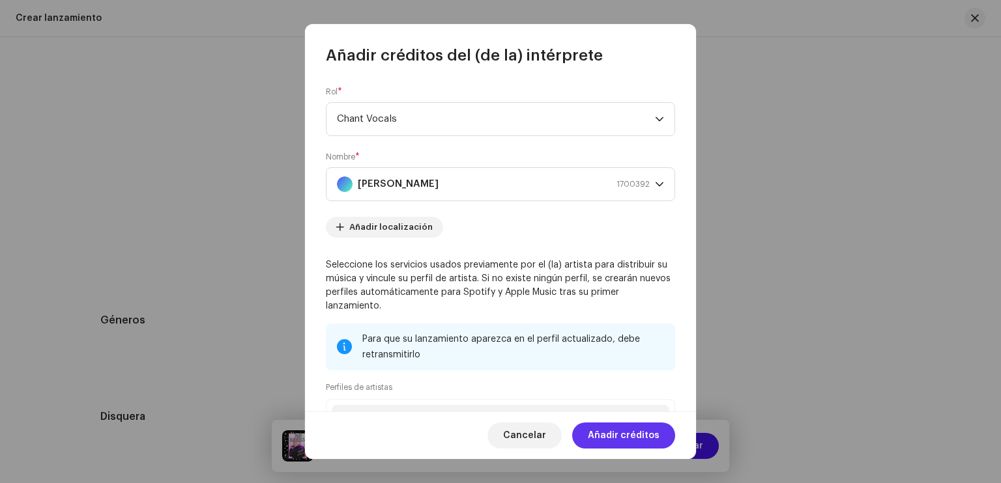
click at [612, 434] on span "Añadir créditos" at bounding box center [624, 436] width 72 height 26
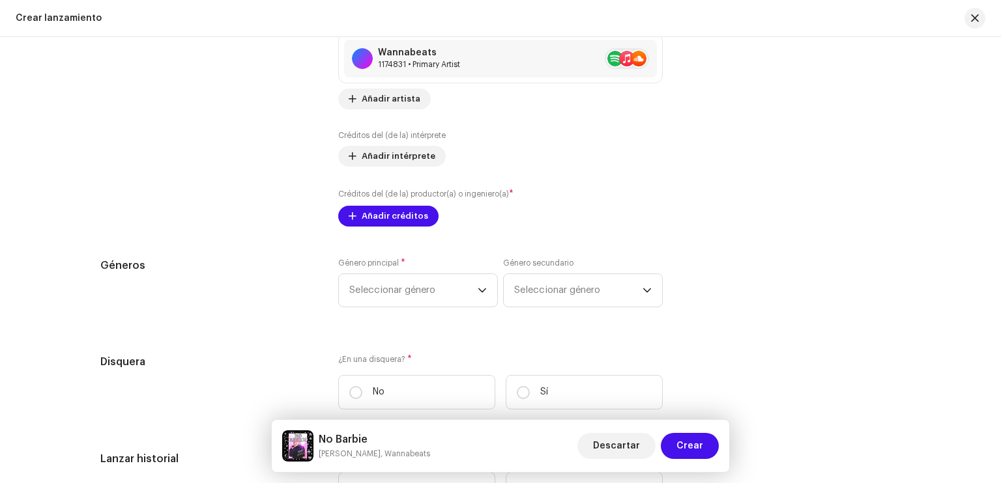
scroll to position [1714, 0]
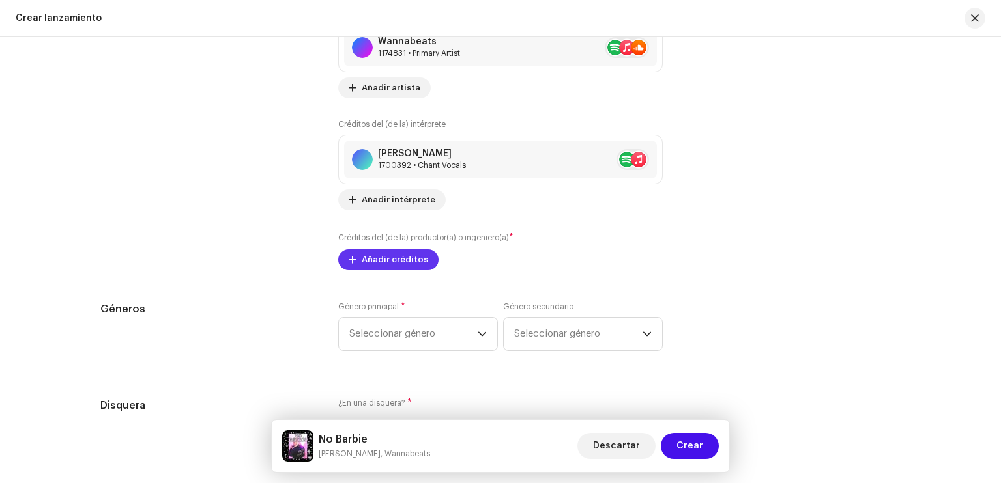
click at [385, 266] on span "Añadir créditos" at bounding box center [395, 260] width 66 height 26
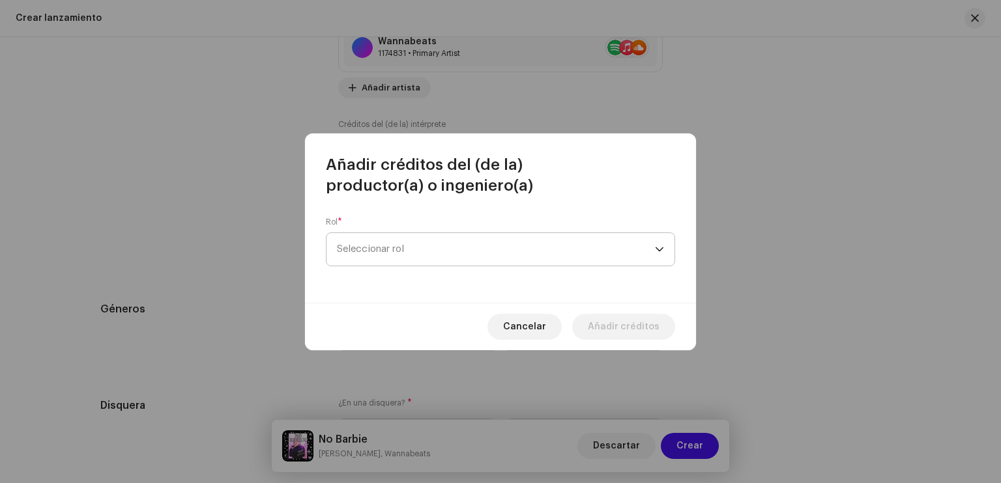
click at [425, 255] on span "Seleccionar rol" at bounding box center [496, 249] width 318 height 33
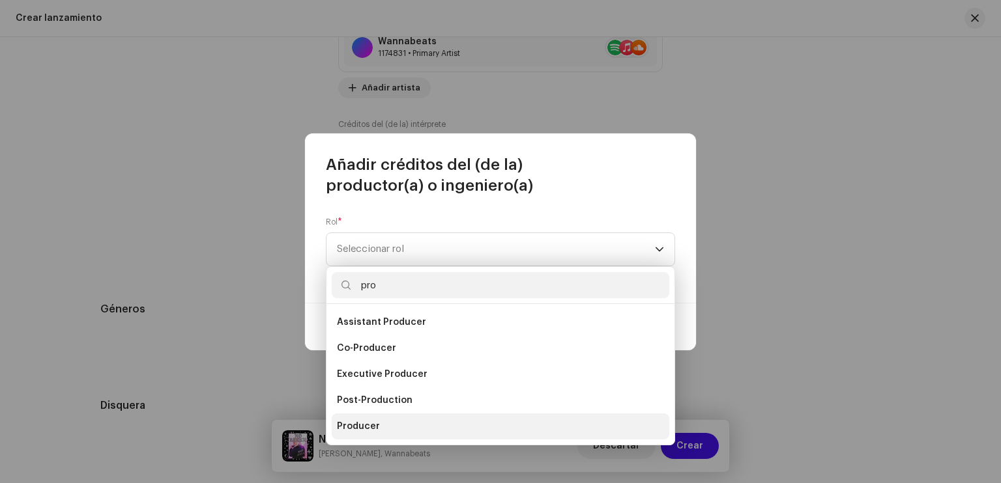
type input "pro"
click at [375, 425] on span "Producer" at bounding box center [358, 426] width 43 height 13
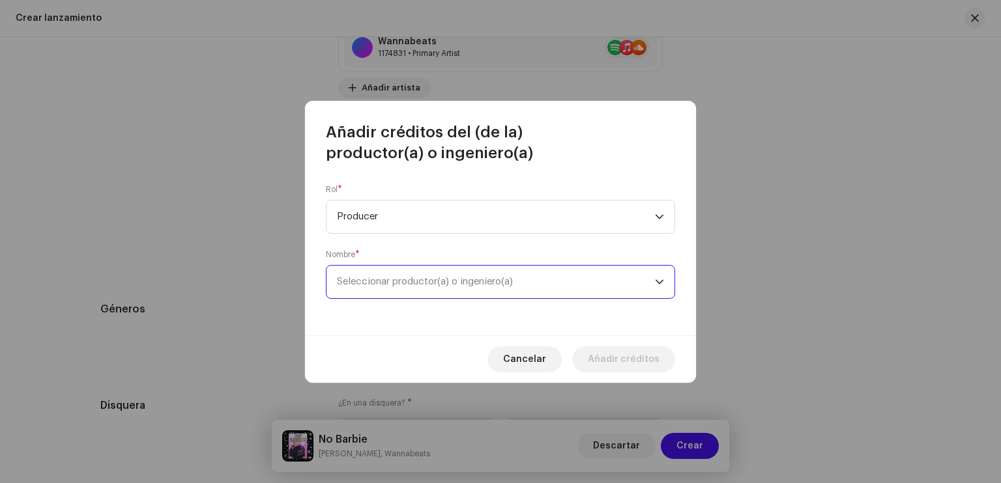
click at [405, 272] on span "Seleccionar productor(a) o ingeniero(a)" at bounding box center [496, 282] width 318 height 33
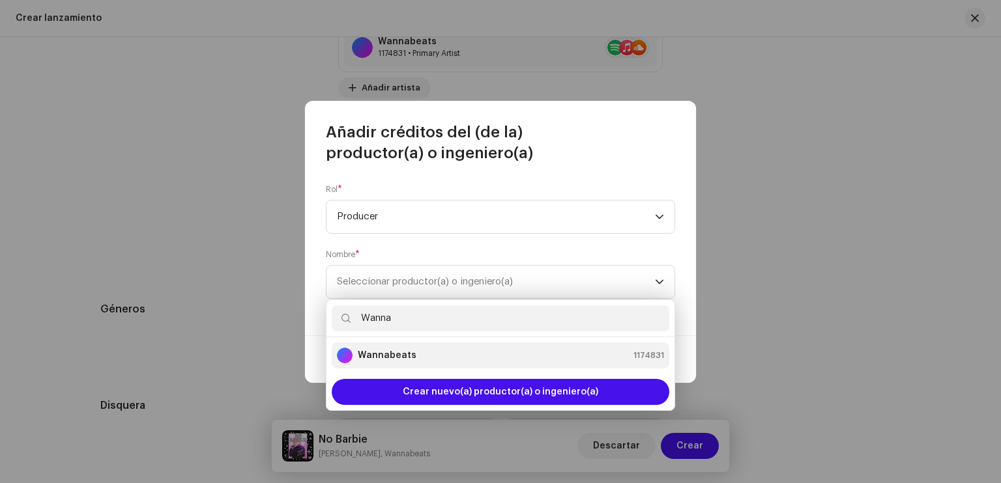
type input "Wanna"
click at [410, 354] on strong "Wannabeats" at bounding box center [387, 355] width 59 height 13
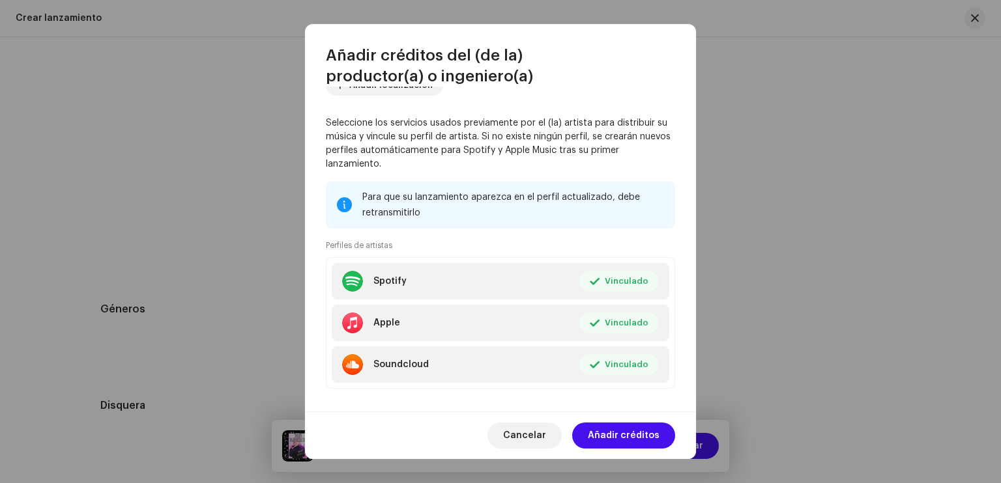
scroll to position [177, 0]
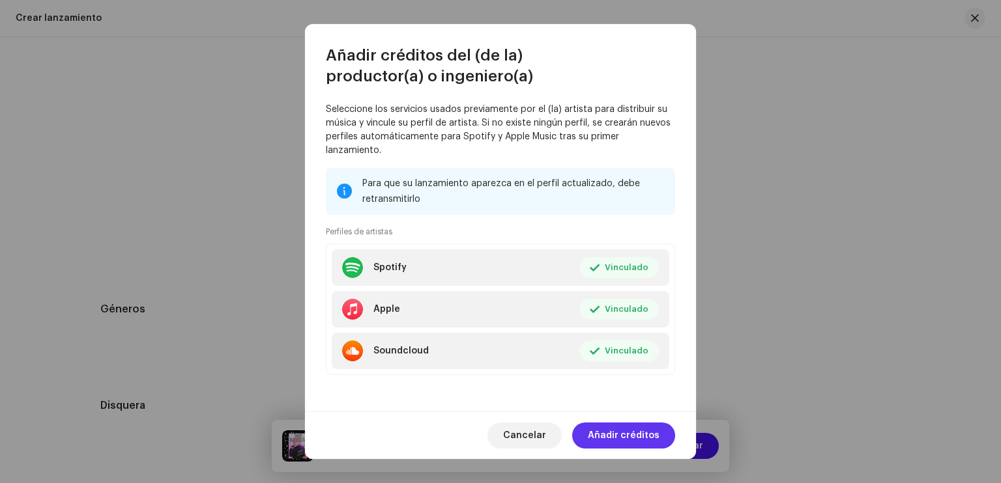
click at [623, 437] on span "Añadir créditos" at bounding box center [624, 436] width 72 height 26
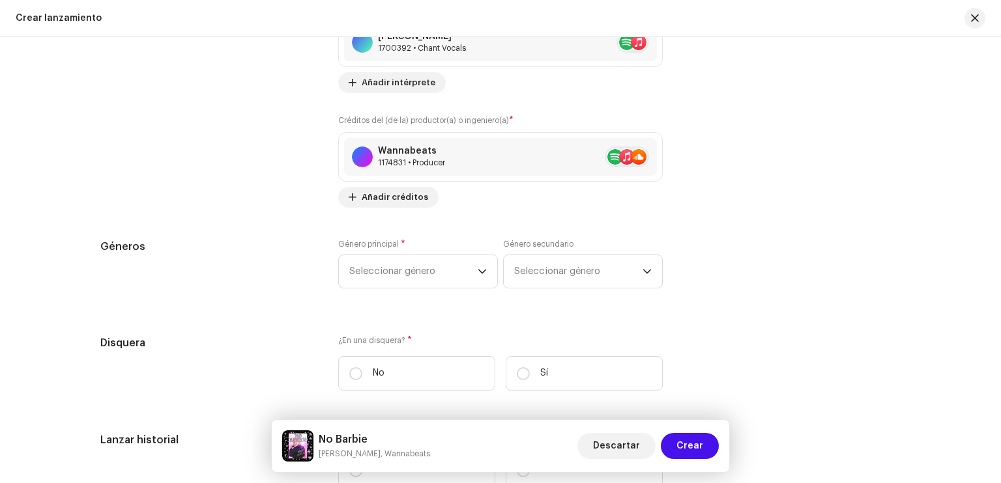
scroll to position [1837, 0]
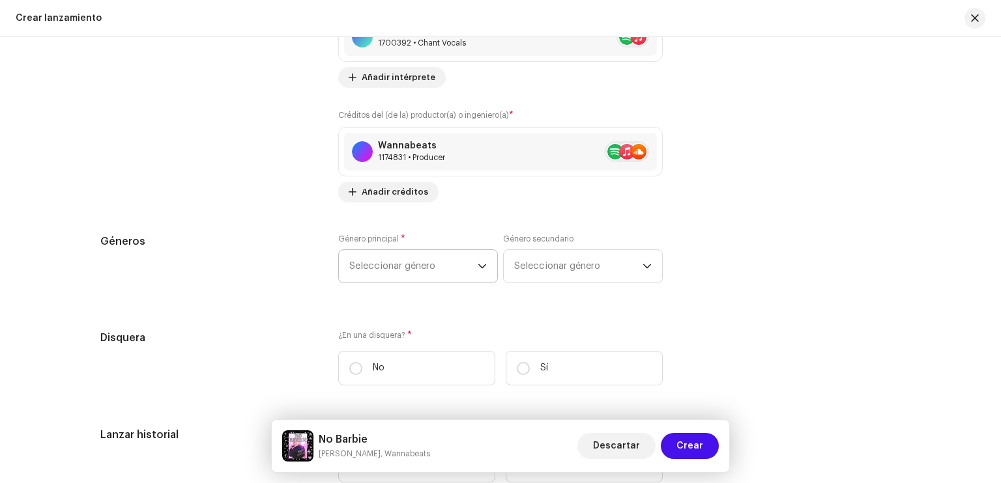
click at [478, 265] on icon "dropdown trigger" at bounding box center [482, 266] width 9 height 9
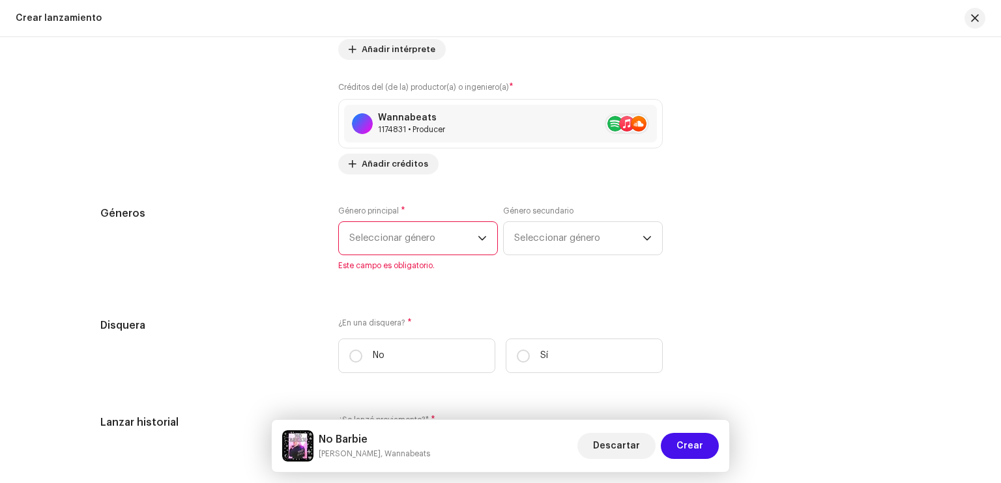
scroll to position [1865, 0]
click at [430, 234] on span "Seleccionar género" at bounding box center [413, 238] width 128 height 33
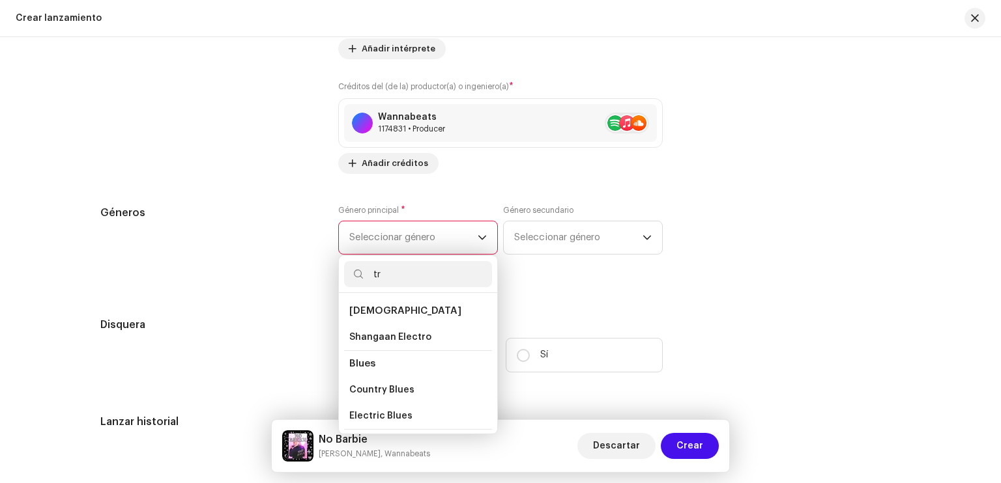
type input "t"
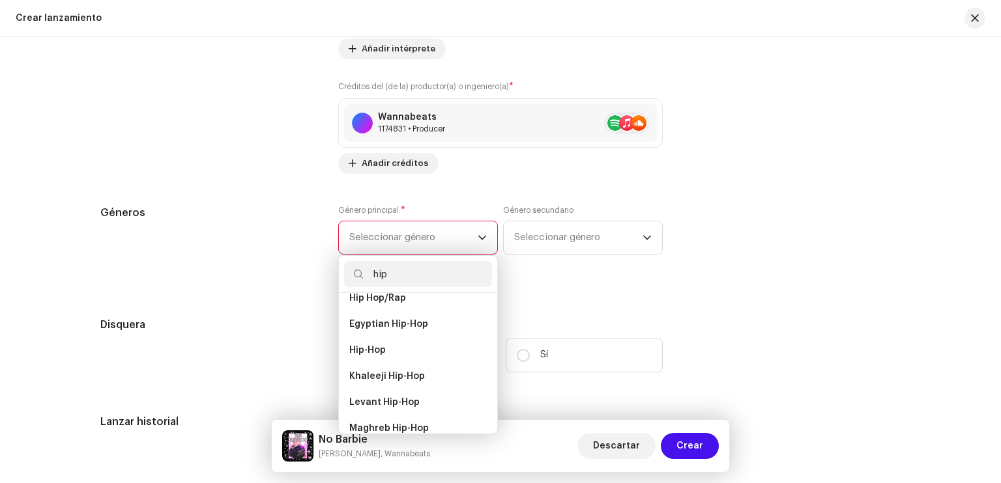
scroll to position [136, 0]
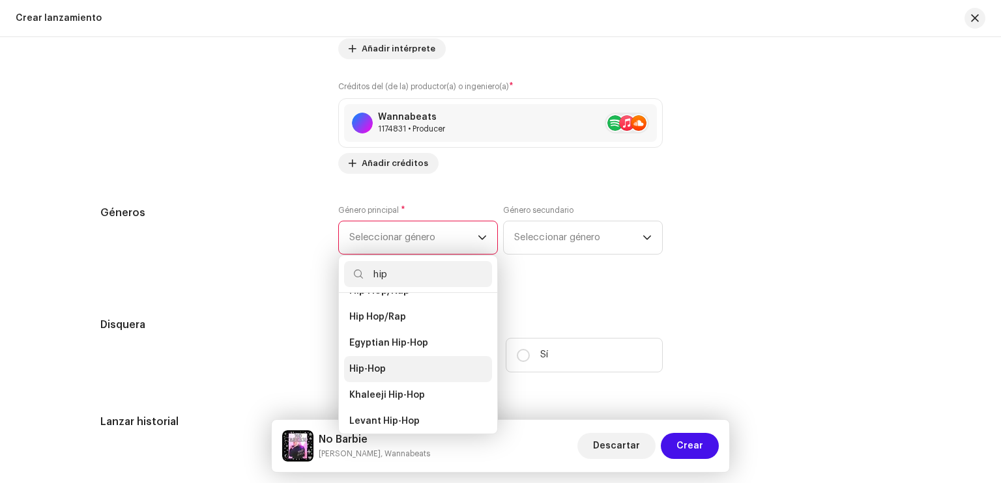
type input "hip"
click at [377, 363] on span "Hip-Hop" at bounding box center [367, 369] width 36 height 13
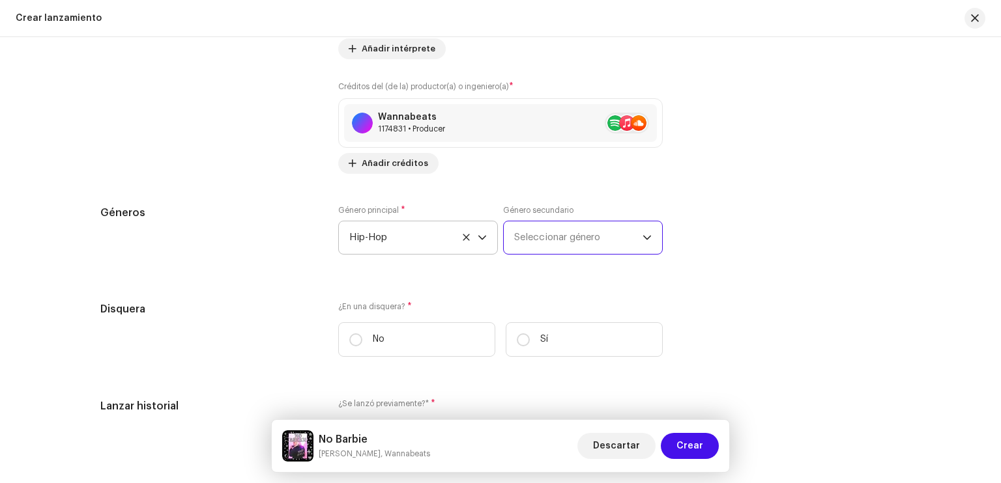
click at [564, 239] on span "Seleccionar género" at bounding box center [578, 238] width 128 height 33
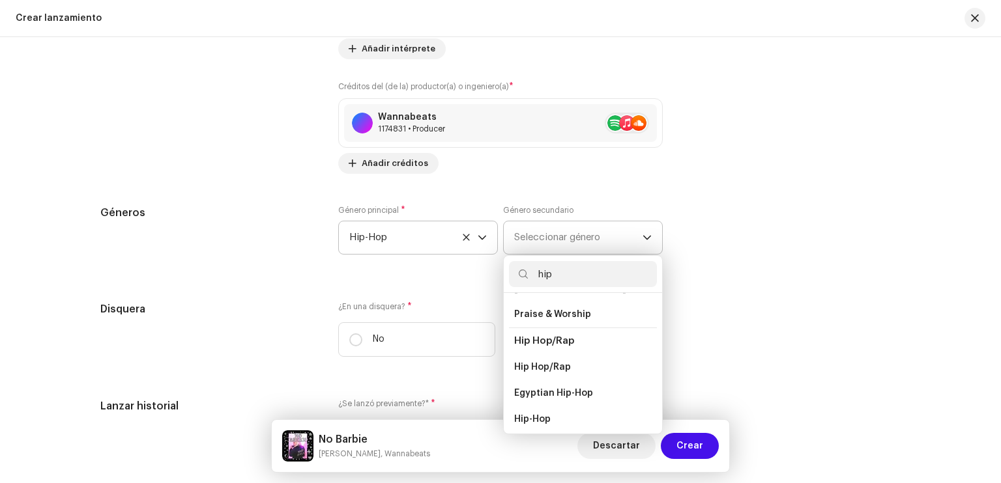
scroll to position [104, 0]
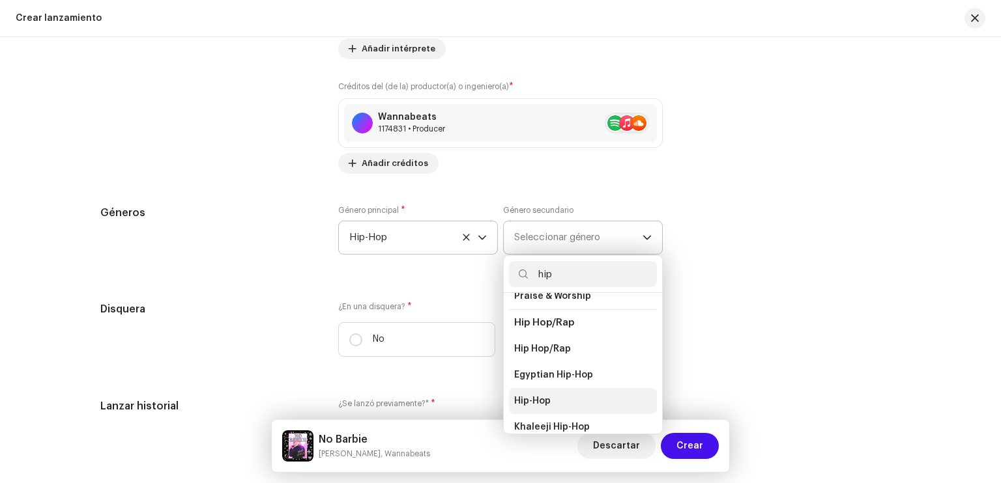
type input "hip"
click at [543, 395] on span "Hip-Hop" at bounding box center [532, 401] width 36 height 13
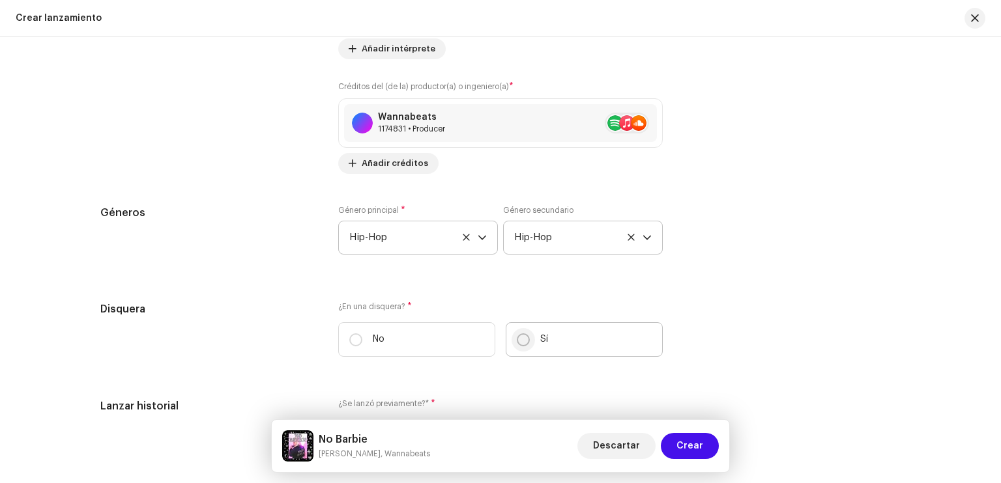
click at [523, 339] on input "Sí" at bounding box center [523, 340] width 13 height 13
radio input "true"
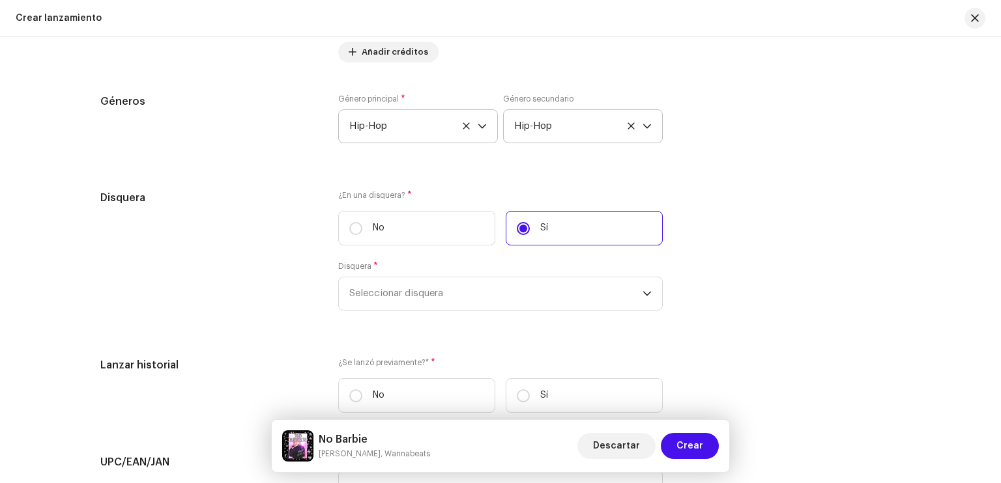
scroll to position [2028, 0]
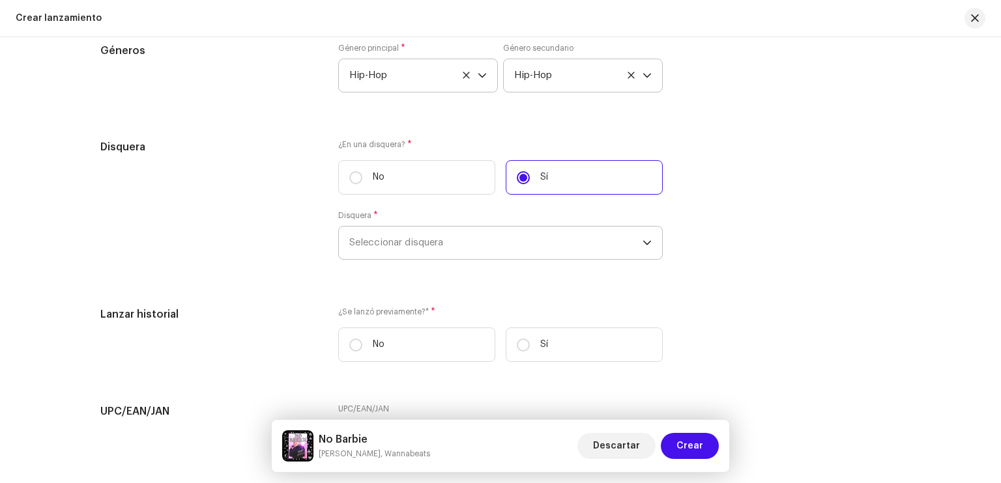
drag, startPoint x: 419, startPoint y: 227, endPoint x: 419, endPoint y: 236, distance: 9.1
click at [419, 236] on div "Disquera * Seleccionar disquera" at bounding box center [500, 235] width 324 height 50
click at [419, 236] on span "Seleccionar disquera" at bounding box center [495, 243] width 293 height 33
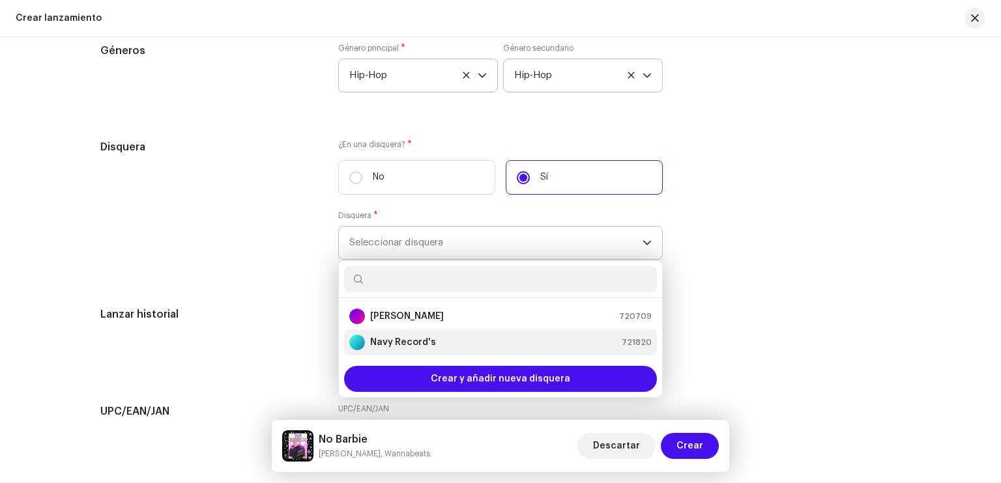
click at [418, 341] on strong "Navy Record's" at bounding box center [403, 342] width 66 height 13
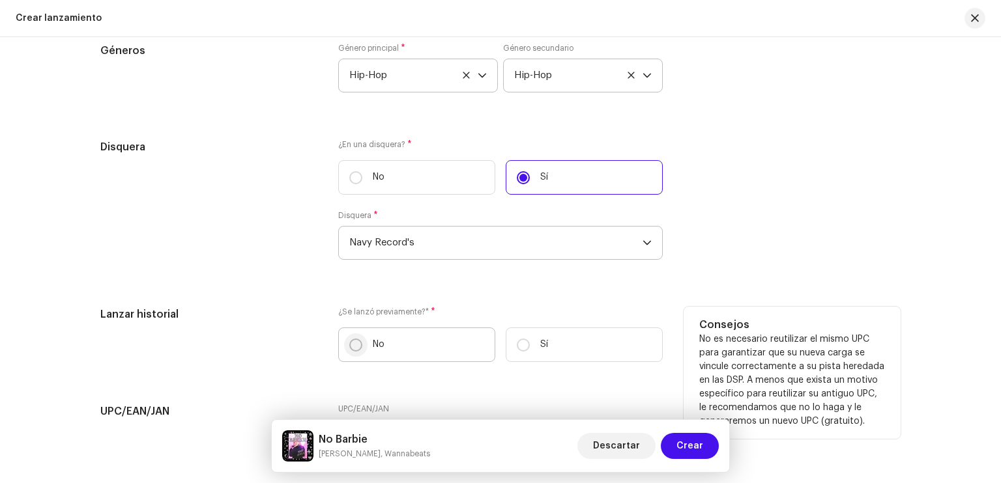
click at [352, 346] on input "No" at bounding box center [355, 345] width 13 height 13
radio input "true"
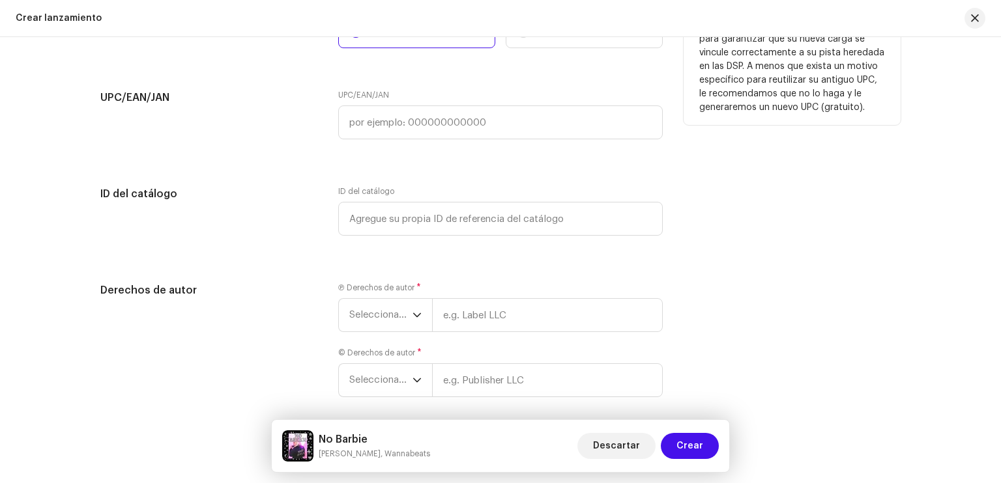
scroll to position [2353, 0]
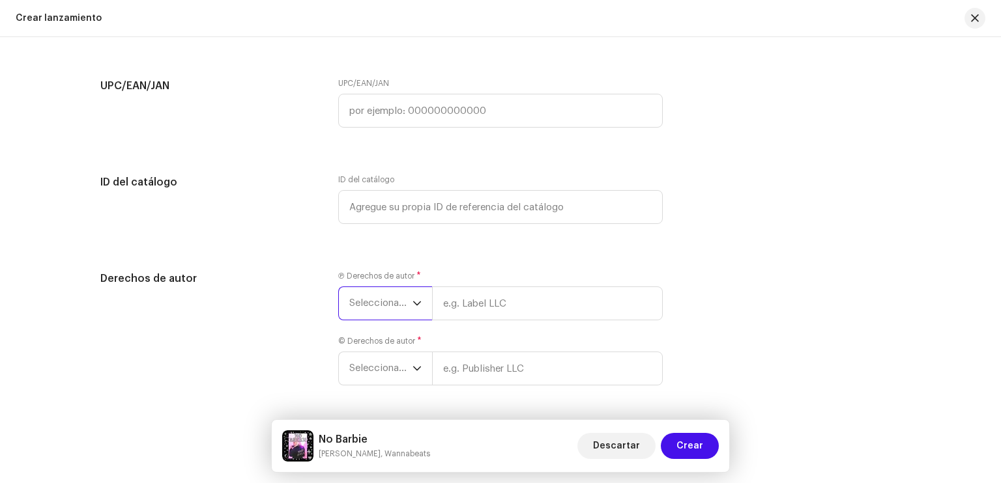
click at [407, 304] on span "Seleccionar año" at bounding box center [380, 303] width 63 height 33
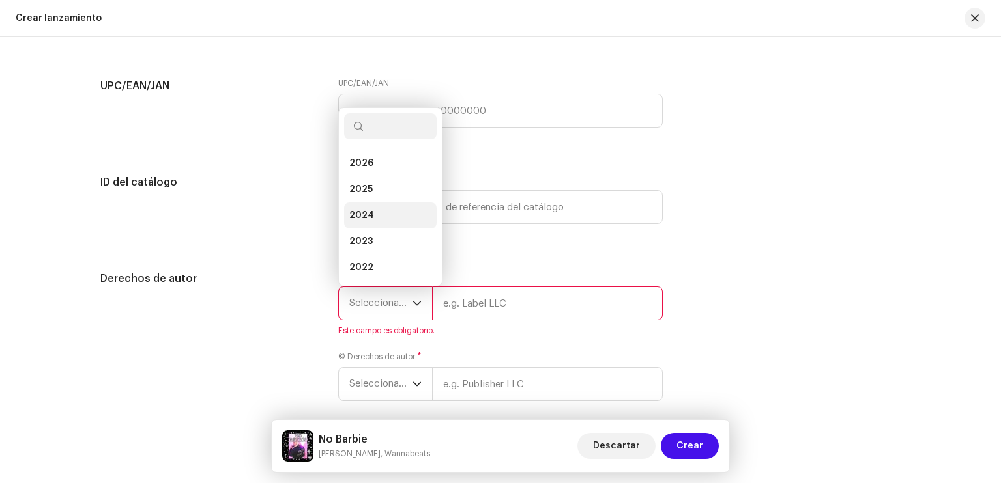
scroll to position [21, 0]
click at [375, 174] on li "2025" at bounding box center [390, 169] width 93 height 26
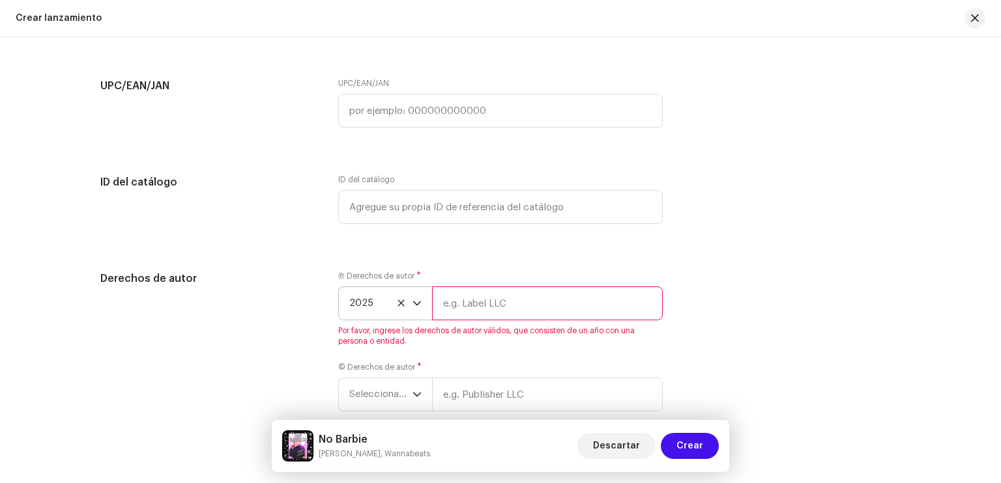
click at [461, 315] on input "text" at bounding box center [547, 304] width 231 height 34
type input "Navy Record's"
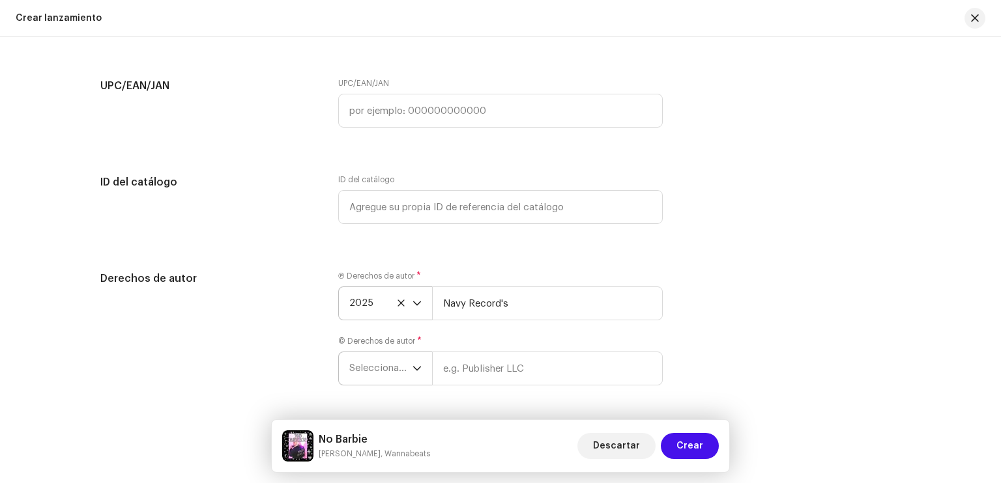
click at [413, 381] on div "dropdown trigger" at bounding box center [416, 368] width 9 height 33
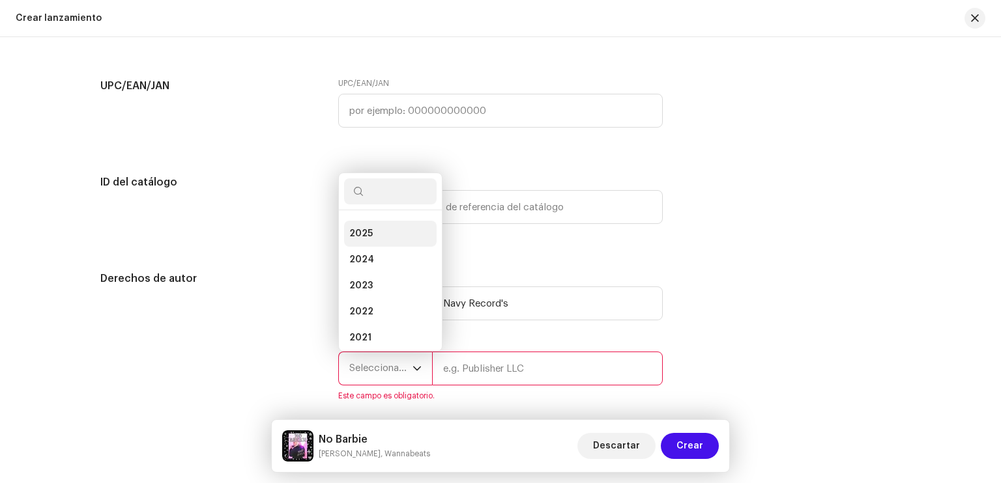
click at [367, 235] on span "2025" at bounding box center [360, 233] width 23 height 13
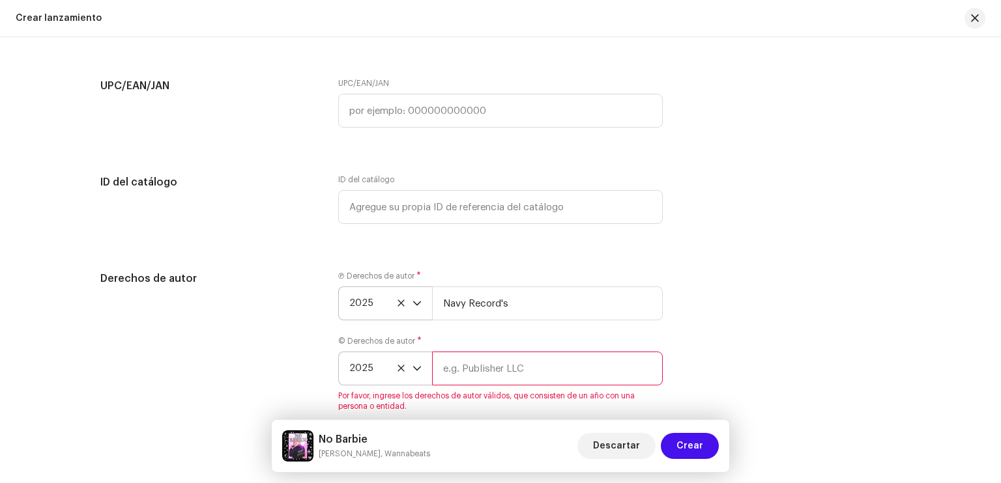
click at [444, 367] on input "text" at bounding box center [547, 369] width 231 height 34
type input "Navy Record's"
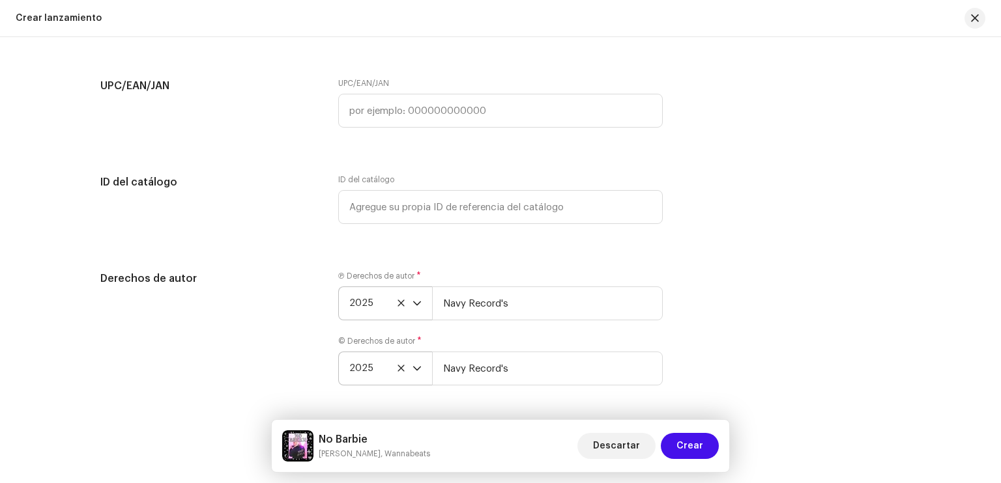
click at [309, 323] on div "Derechos de autor" at bounding box center [208, 336] width 217 height 130
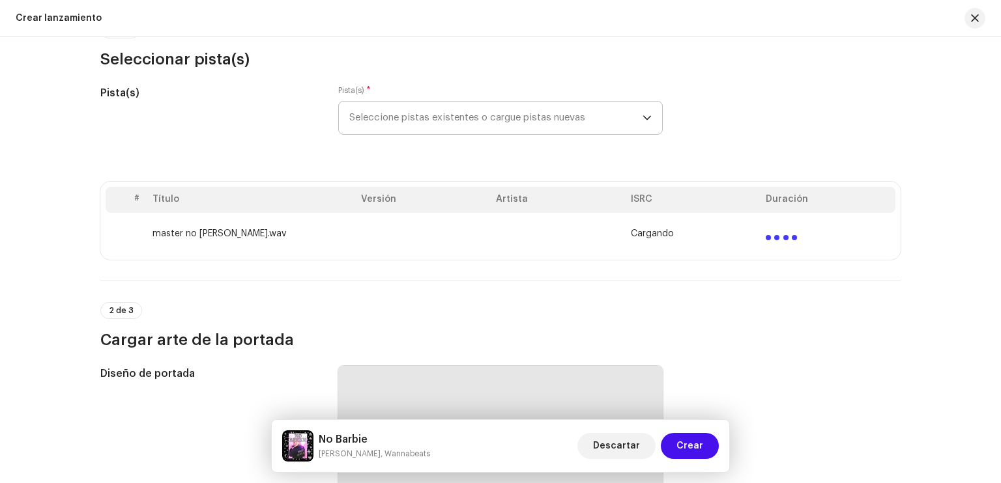
scroll to position [146, 0]
drag, startPoint x: 662, startPoint y: 446, endPoint x: 674, endPoint y: 450, distance: 12.8
click at [674, 450] on div "Descartar Crear" at bounding box center [647, 446] width 141 height 31
click at [674, 450] on button "Crear" at bounding box center [690, 446] width 58 height 26
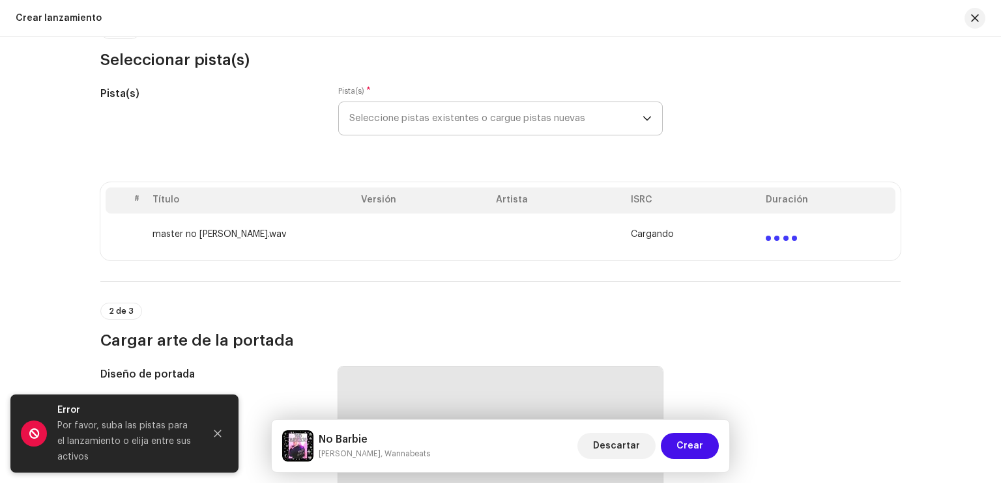
click at [357, 230] on td at bounding box center [423, 235] width 135 height 42
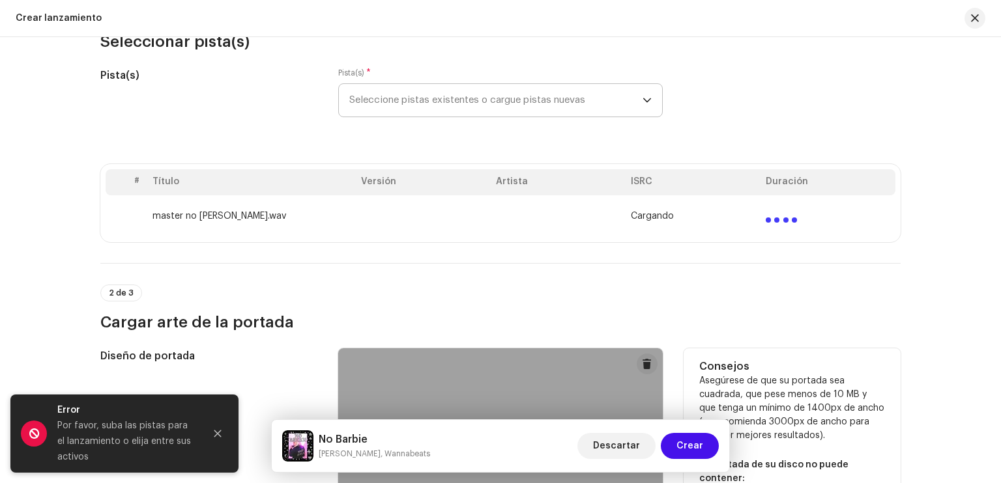
scroll to position [164, 0]
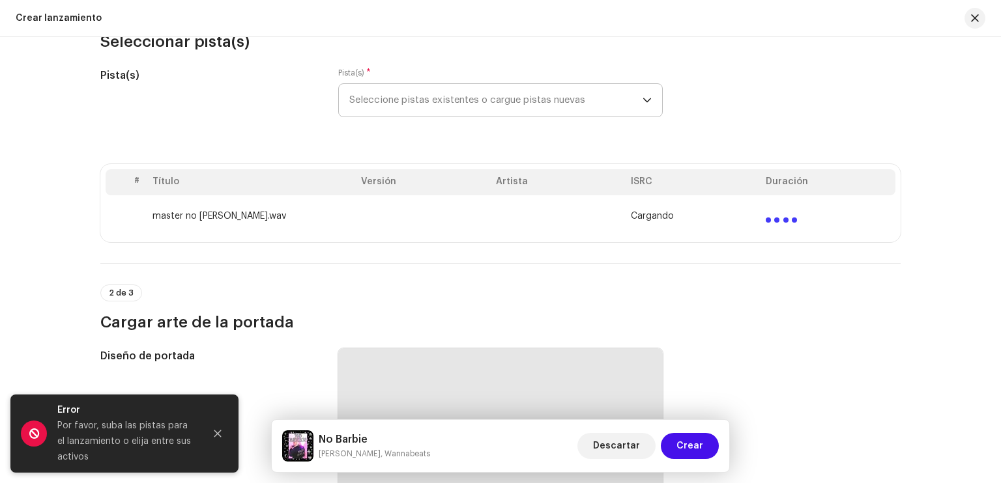
click at [258, 226] on td "master no [PERSON_NAME].wav" at bounding box center [251, 216] width 208 height 42
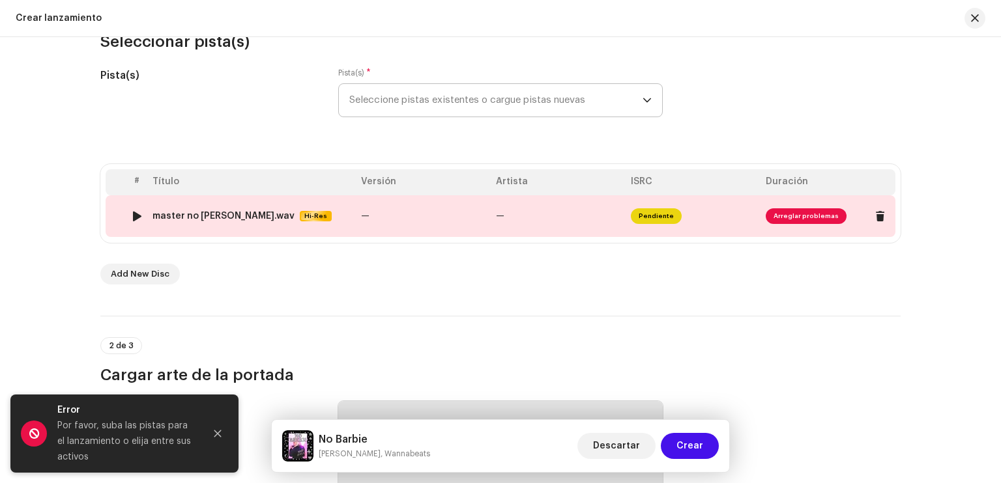
click at [432, 207] on td "—" at bounding box center [423, 216] width 135 height 42
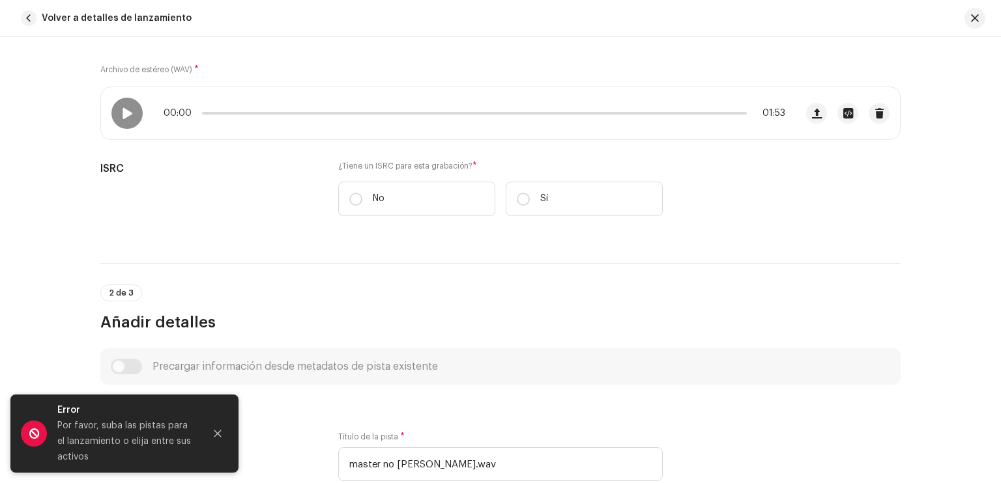
scroll to position [195, 0]
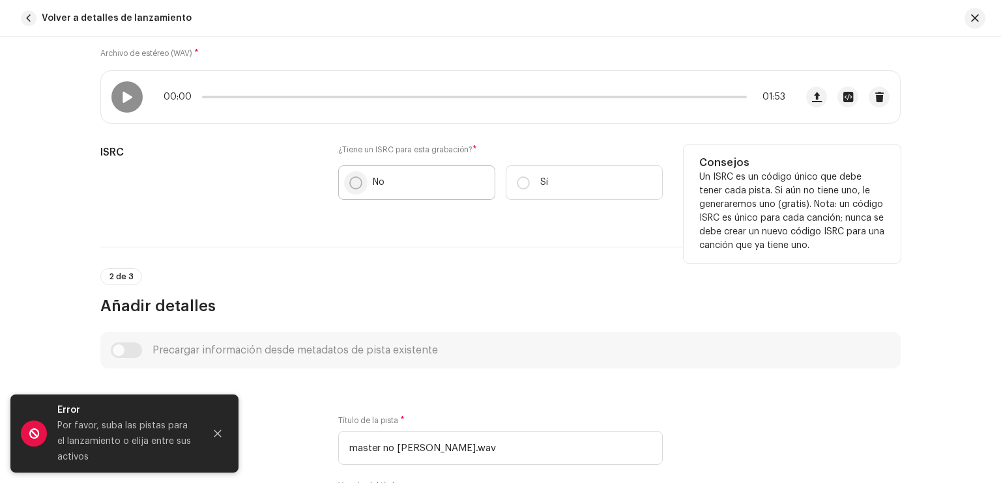
click at [353, 179] on input "No" at bounding box center [355, 183] width 13 height 13
radio input "true"
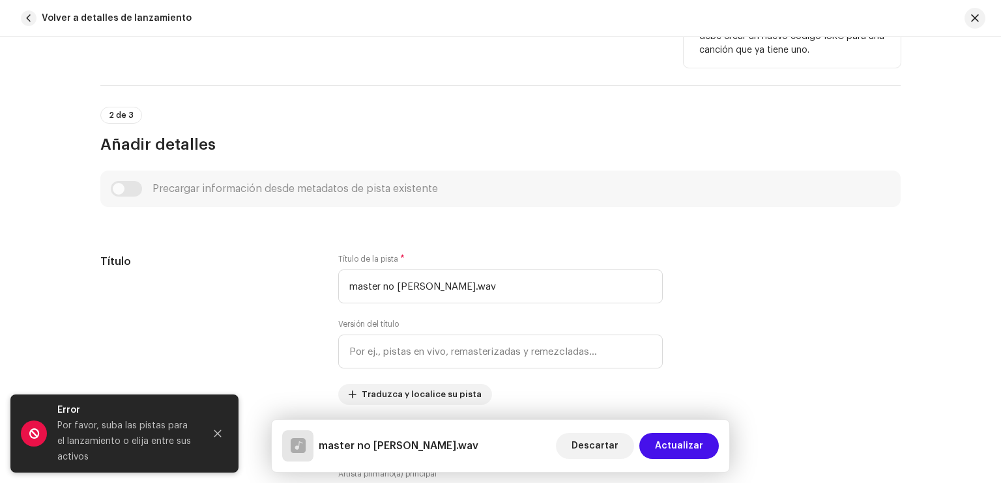
scroll to position [451, 0]
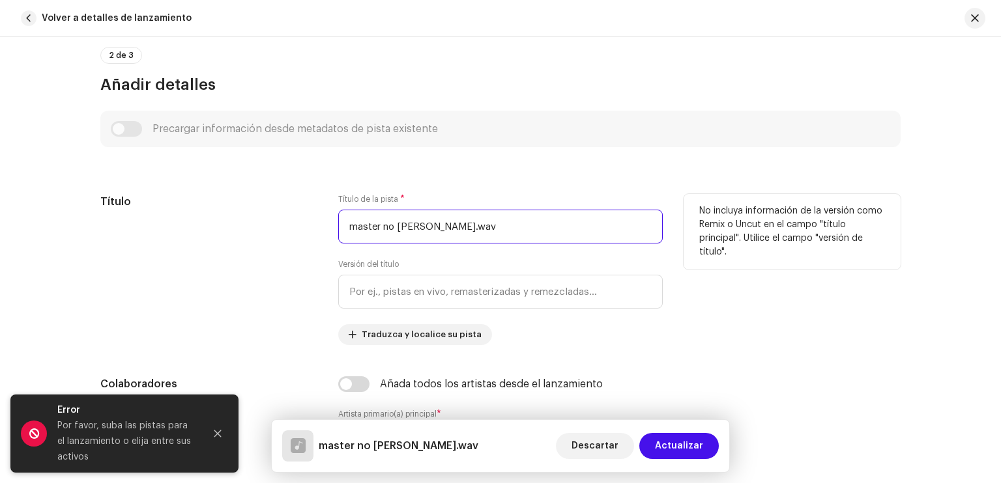
drag, startPoint x: 498, startPoint y: 227, endPoint x: 309, endPoint y: 216, distance: 189.2
click at [309, 216] on div "Título Título de la pista * master no barbie marydoll.wav Versión del título Tr…" at bounding box center [500, 269] width 800 height 151
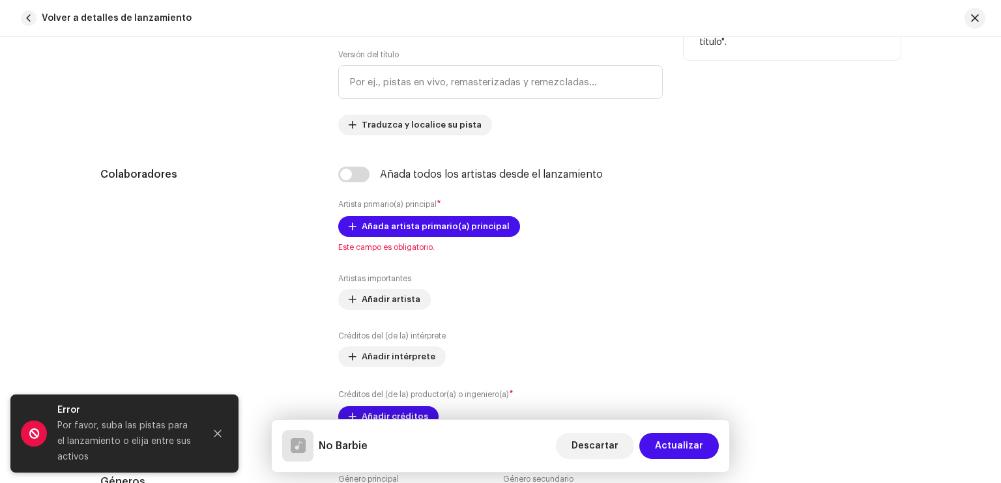
scroll to position [661, 0]
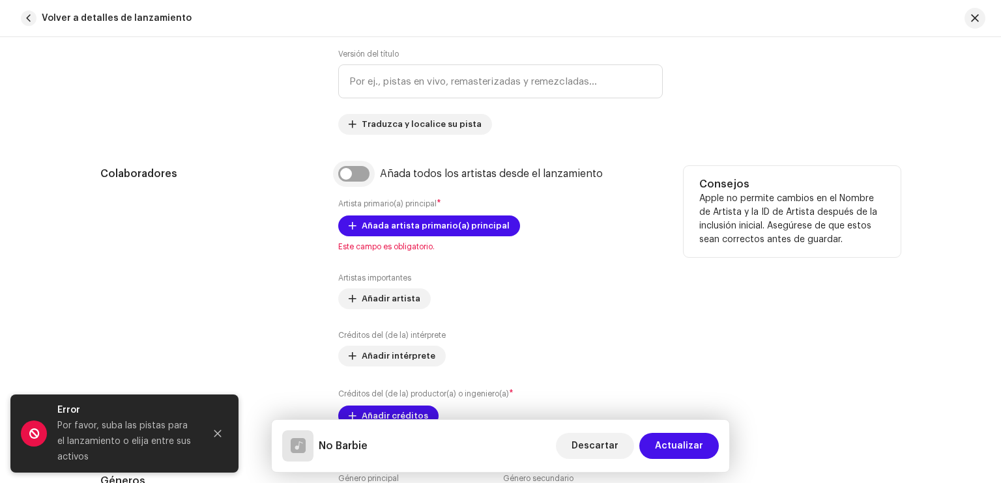
type input "No Barbie"
click at [358, 170] on input "checkbox" at bounding box center [353, 174] width 31 height 16
checkbox input "true"
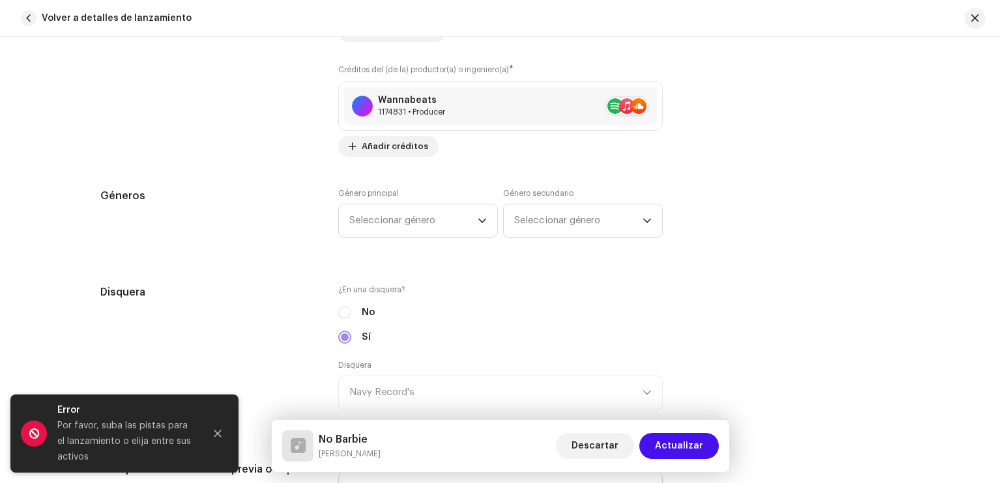
scroll to position [1138, 0]
click at [403, 214] on span "Seleccionar género" at bounding box center [413, 219] width 128 height 33
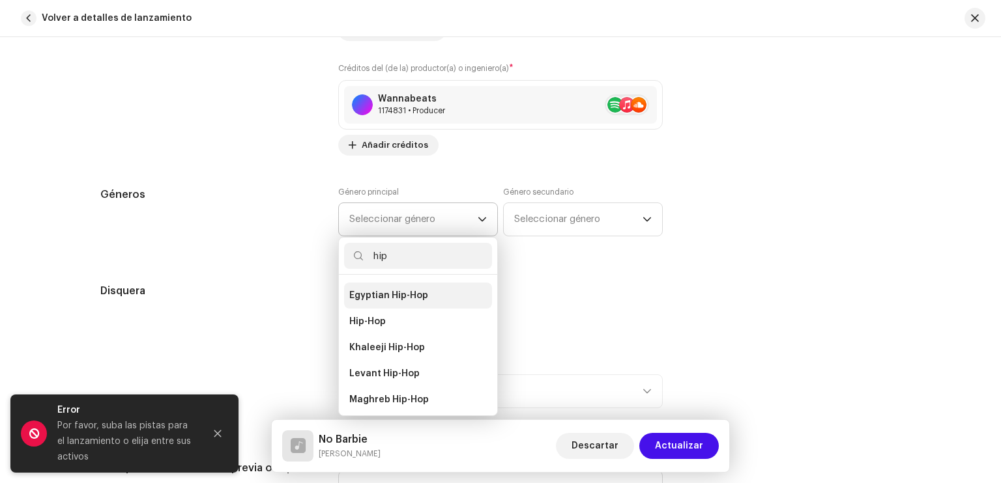
scroll to position [162, 0]
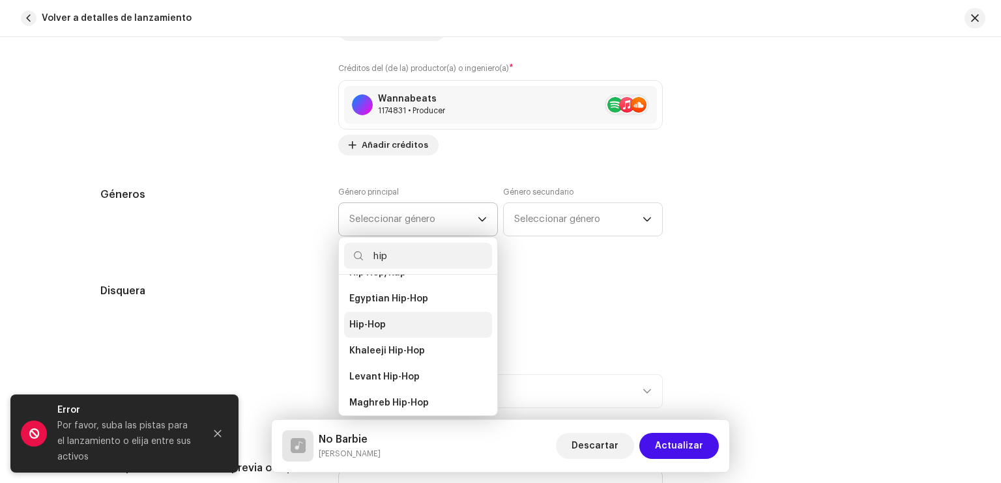
type input "hip"
click at [381, 319] on span "Hip-Hop" at bounding box center [367, 325] width 36 height 13
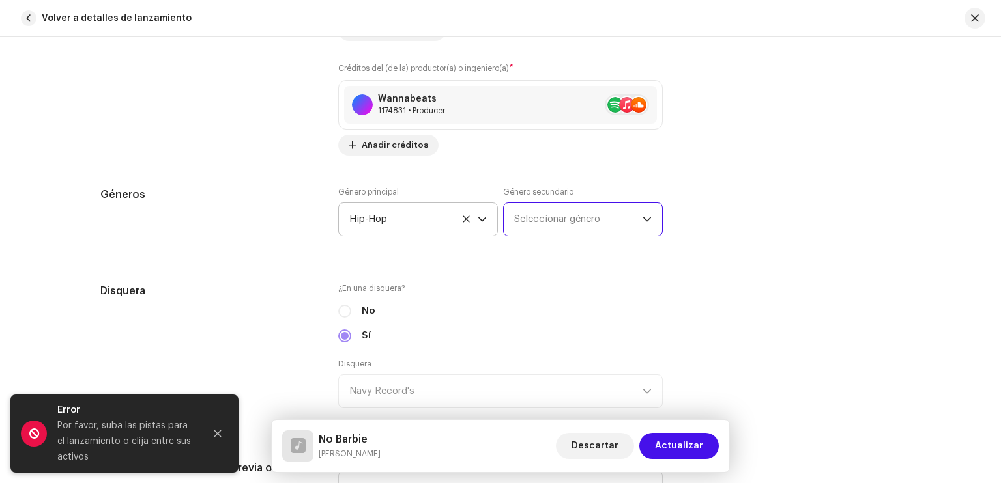
click at [546, 227] on span "Seleccionar género" at bounding box center [578, 219] width 128 height 33
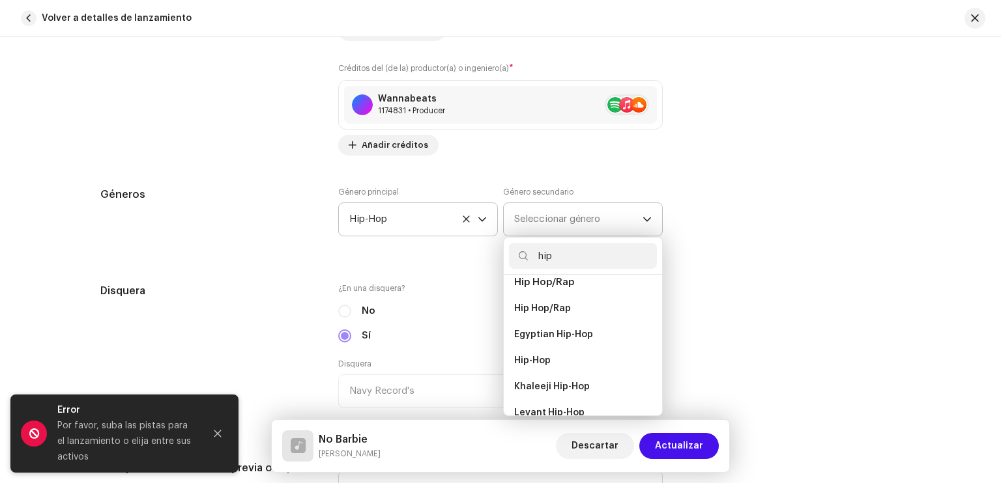
scroll to position [130, 0]
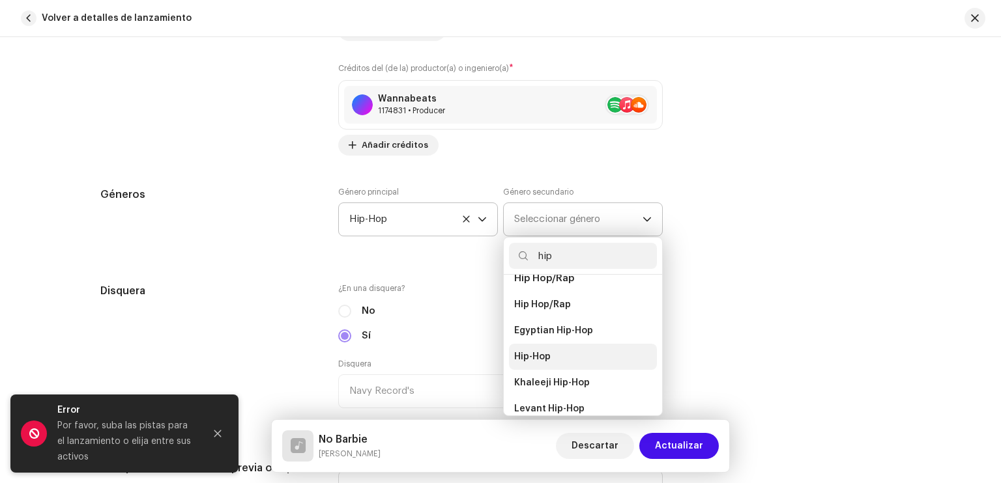
type input "hip"
click at [543, 351] on span "Hip-Hop" at bounding box center [532, 357] width 36 height 13
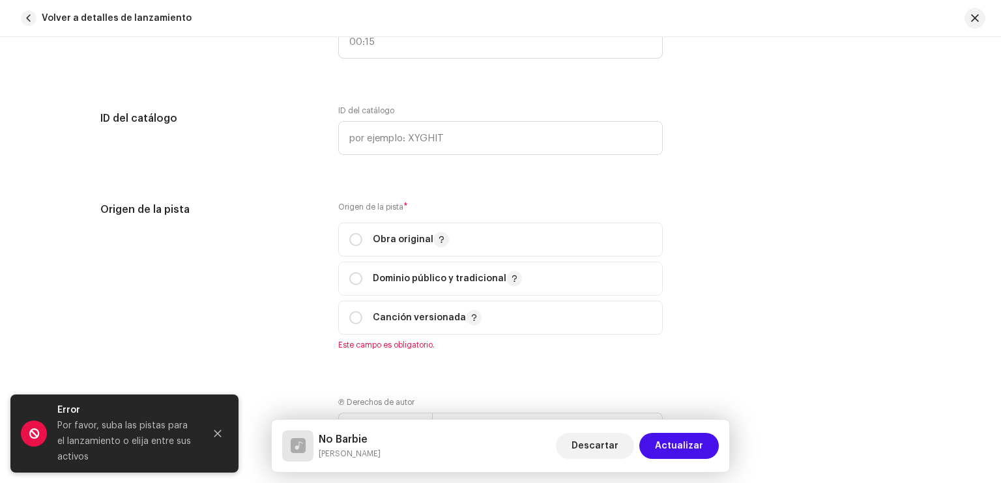
scroll to position [1587, 0]
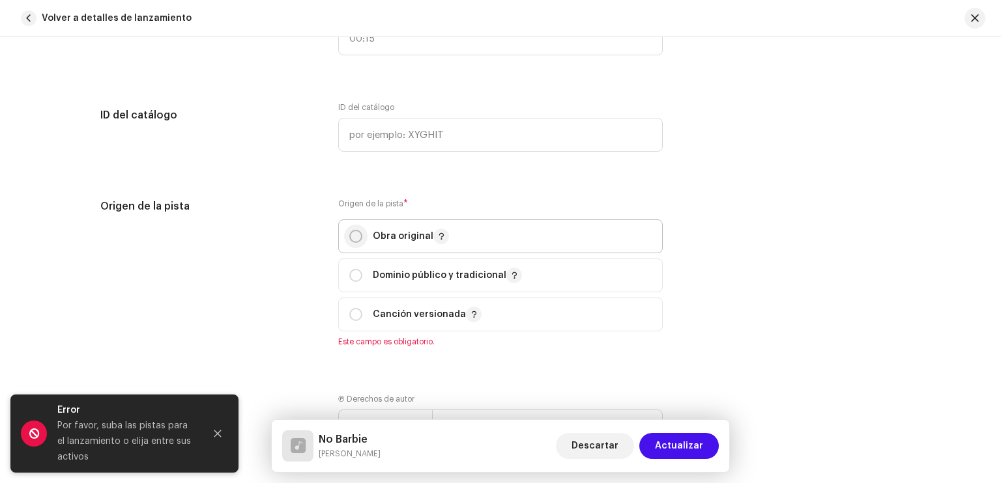
click at [350, 238] on input "radio" at bounding box center [355, 236] width 13 height 13
radio input "true"
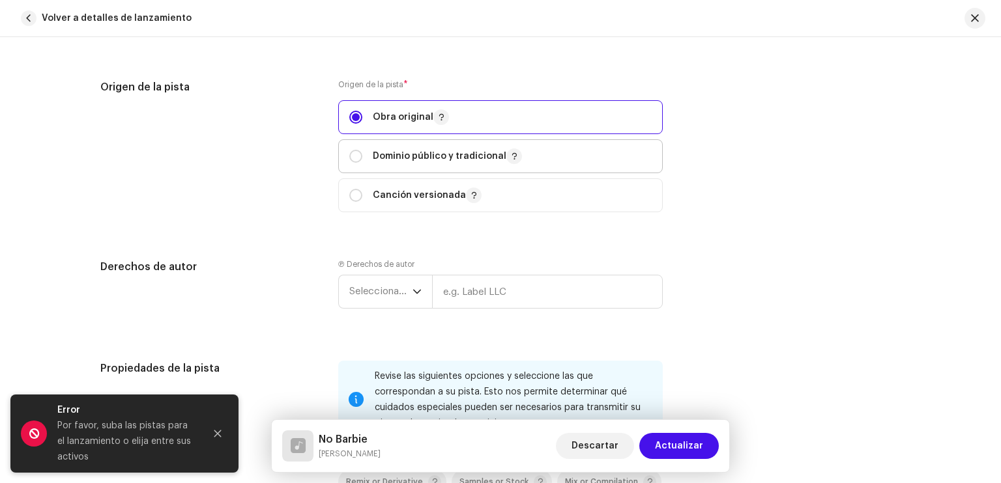
scroll to position [1712, 0]
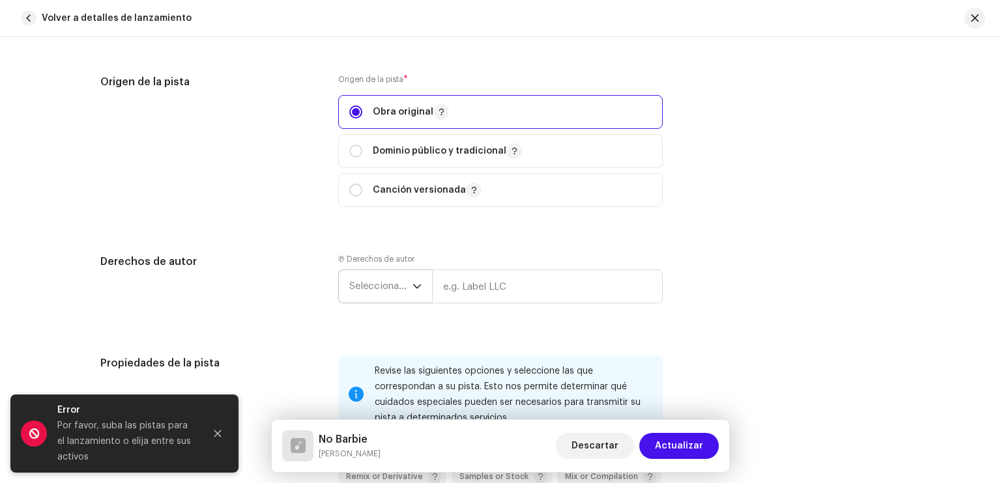
click at [390, 283] on span "Seleccionar año" at bounding box center [380, 286] width 63 height 33
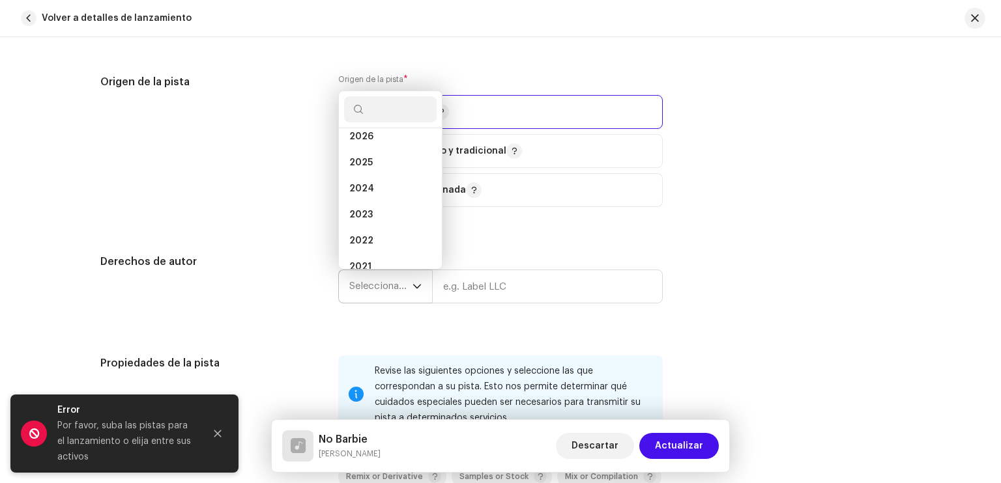
scroll to position [7, 0]
click at [364, 171] on span "2025" at bounding box center [360, 166] width 23 height 13
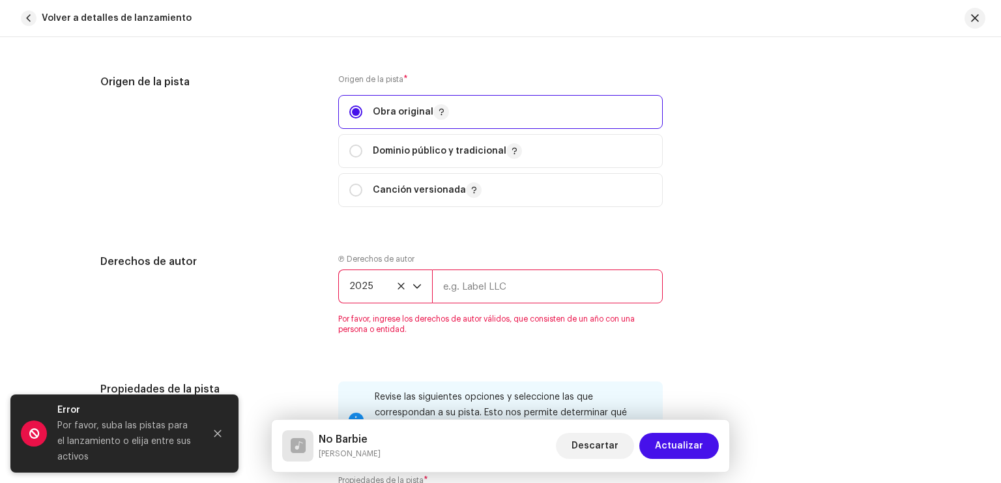
click at [463, 280] on input "text" at bounding box center [547, 287] width 231 height 34
type input "Navy Record's"
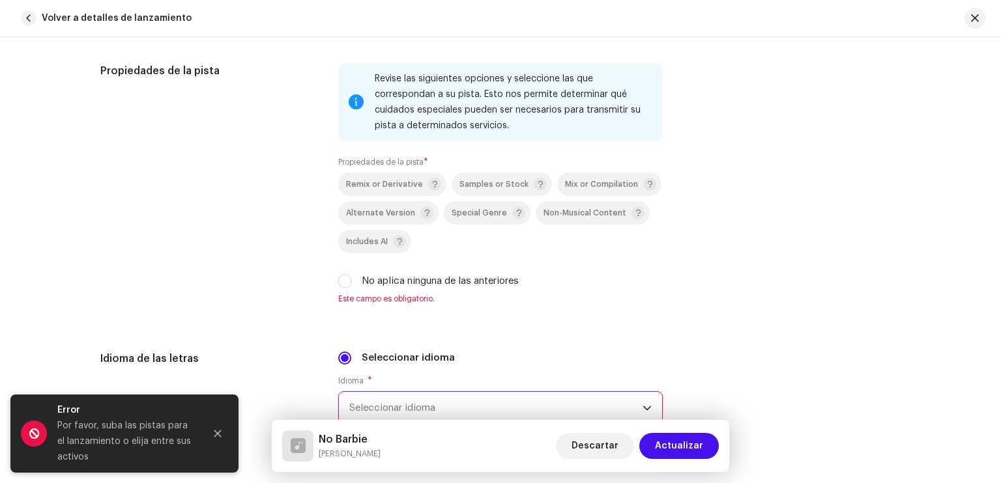
scroll to position [2004, 0]
click at [344, 285] on input "No aplica ninguna de las anteriores" at bounding box center [344, 281] width 13 height 13
checkbox input "true"
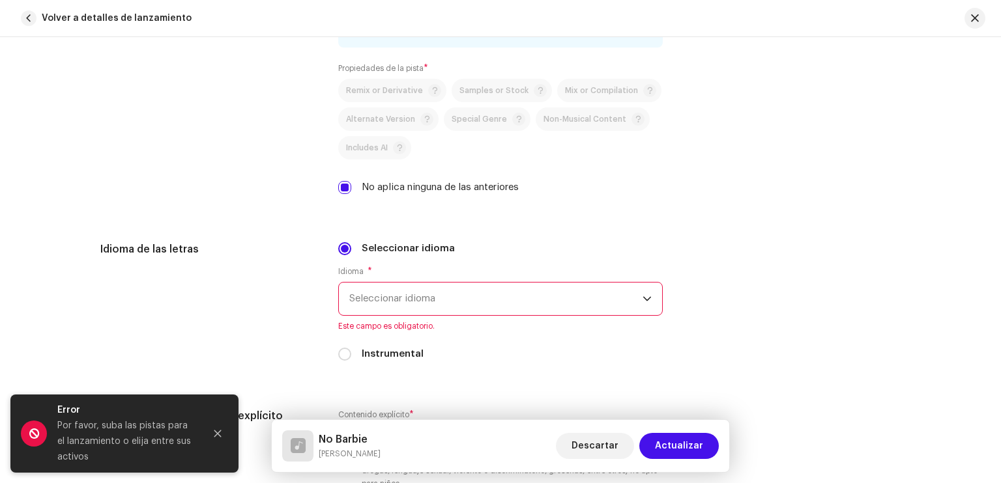
scroll to position [2108, 0]
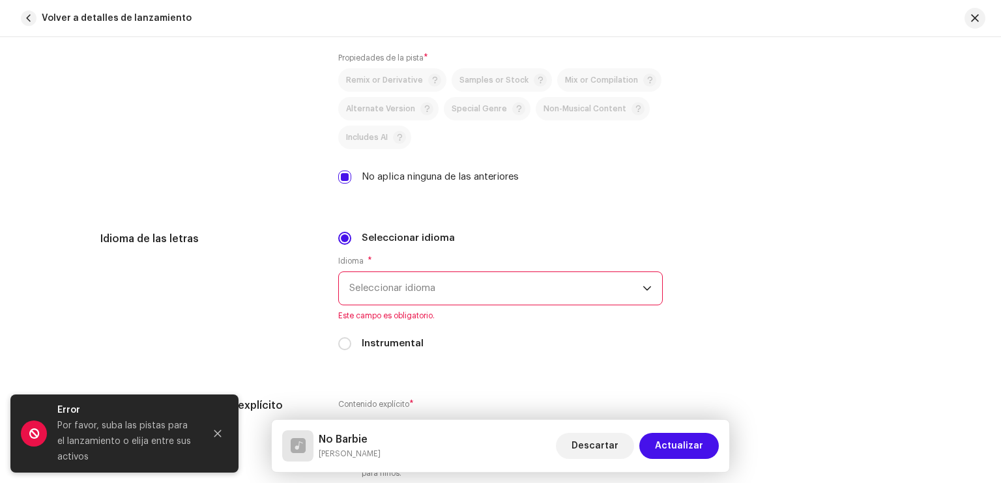
click at [379, 278] on span "Seleccionar idioma" at bounding box center [495, 288] width 293 height 33
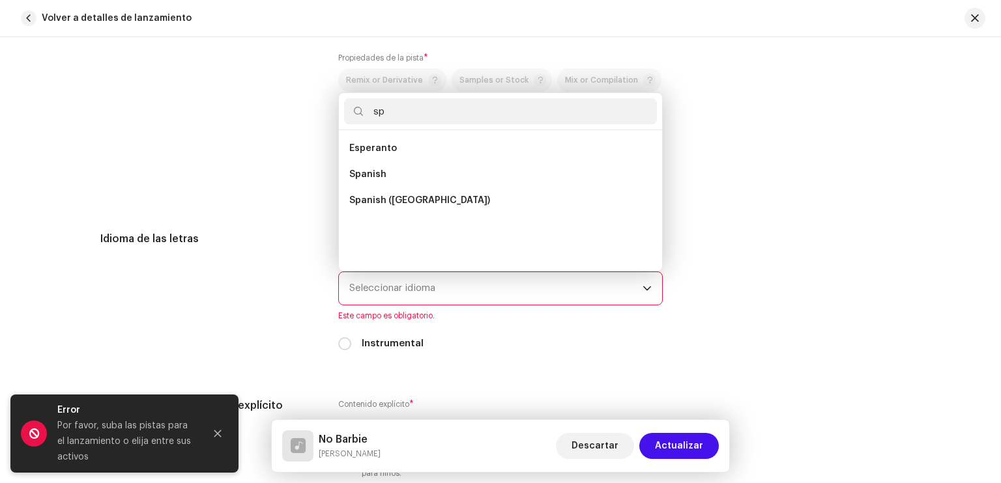
scroll to position [0, 0]
type input "sp"
click at [375, 207] on span "Spanish ([GEOGRAPHIC_DATA])" at bounding box center [419, 200] width 141 height 13
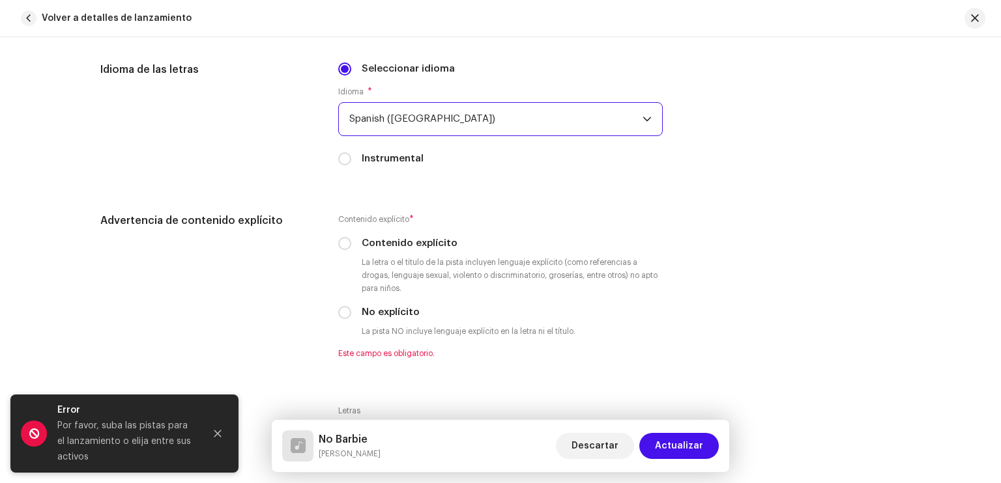
scroll to position [2286, 0]
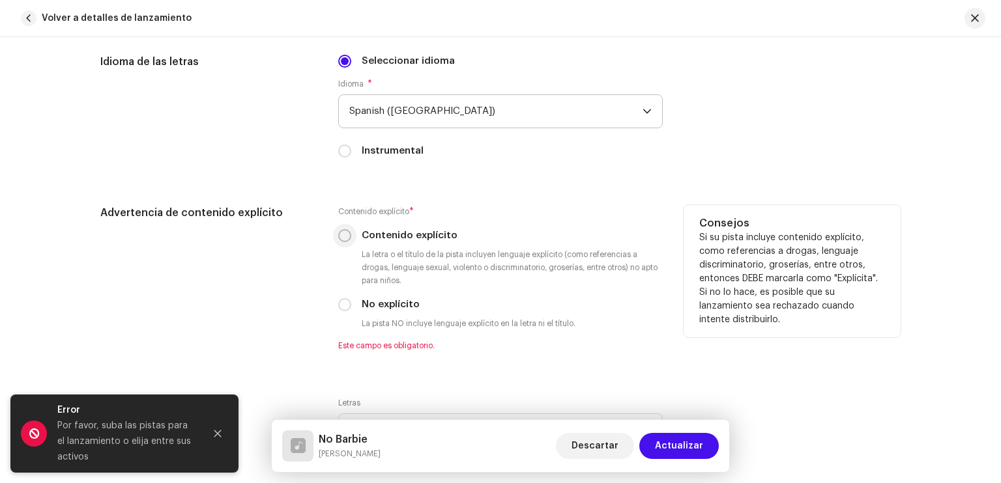
click at [341, 238] on input "Contenido explícito" at bounding box center [344, 235] width 13 height 13
radio input "true"
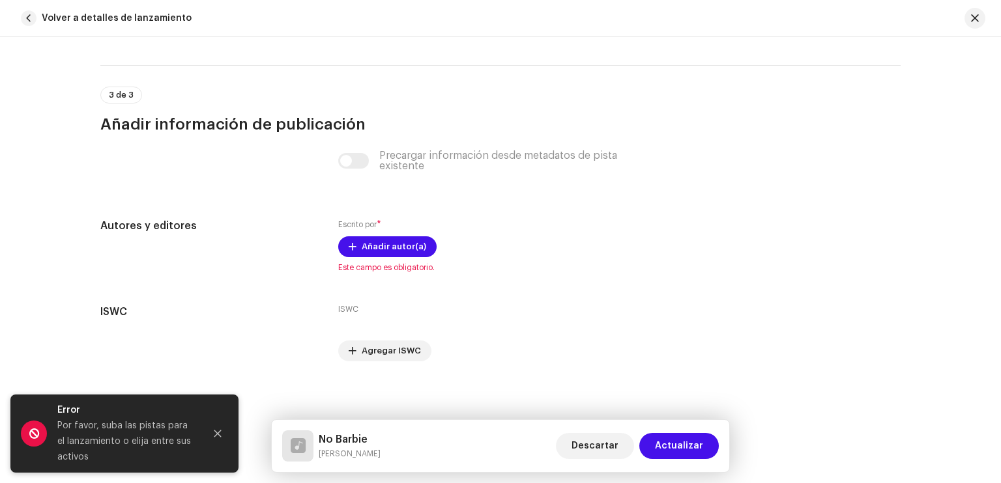
scroll to position [2721, 0]
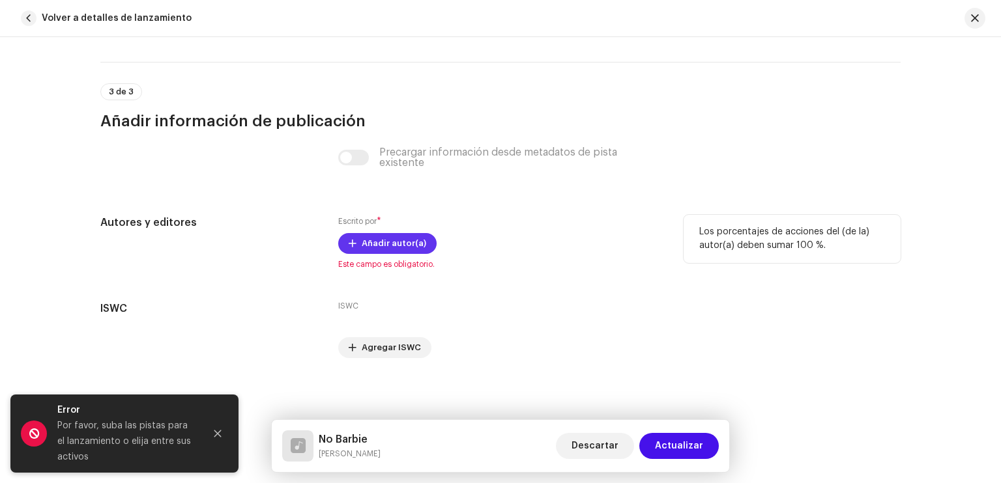
click at [362, 246] on span "Añadir autor(a)" at bounding box center [394, 244] width 65 height 26
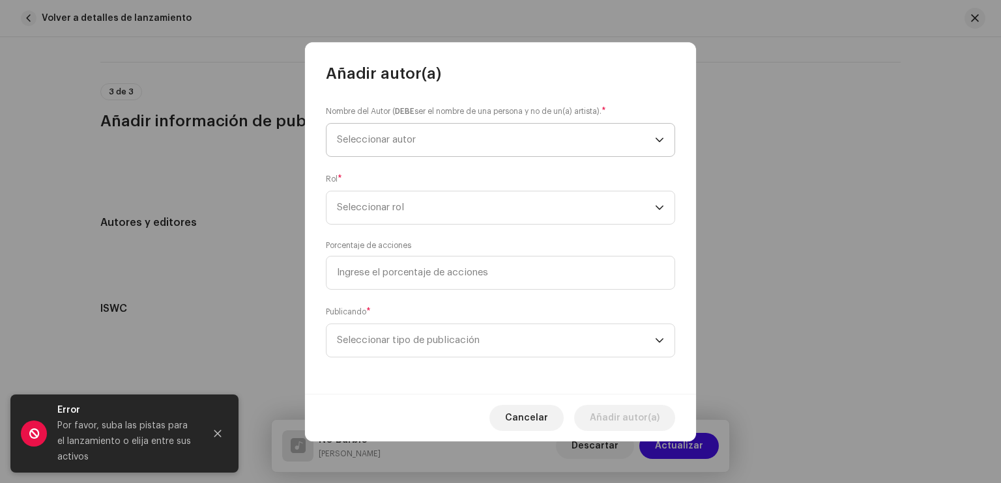
click at [394, 141] on span "Seleccionar autor" at bounding box center [376, 140] width 79 height 10
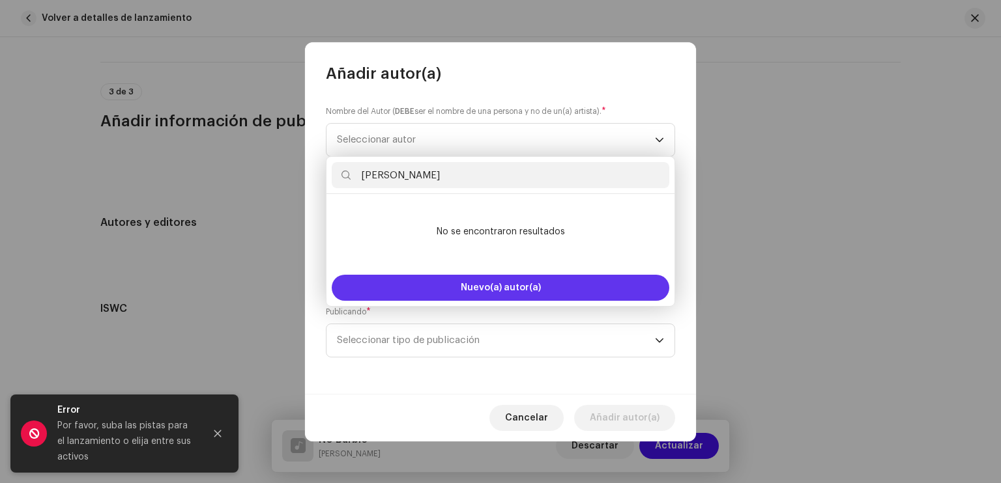
type input "[PERSON_NAME]"
click at [477, 284] on span "Nuevo(a) autor(a)" at bounding box center [501, 287] width 80 height 9
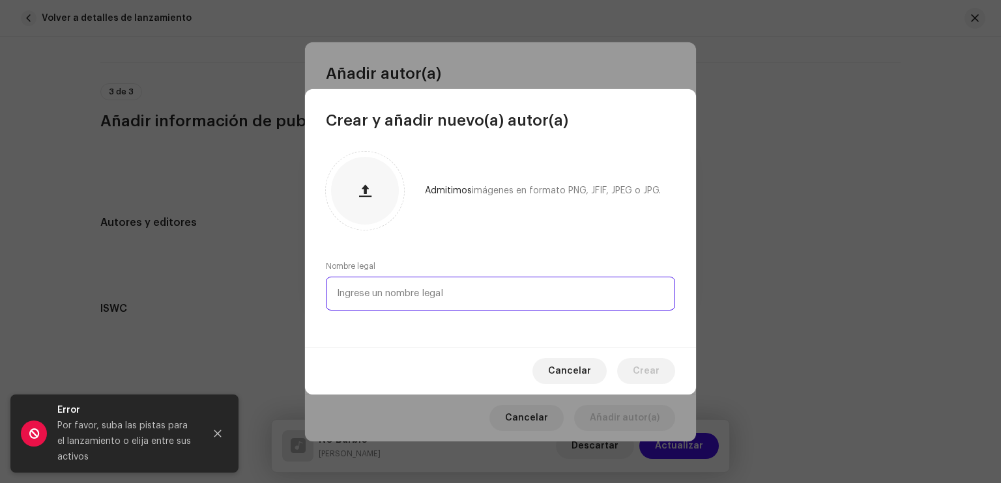
click at [485, 304] on input "text" at bounding box center [500, 294] width 349 height 34
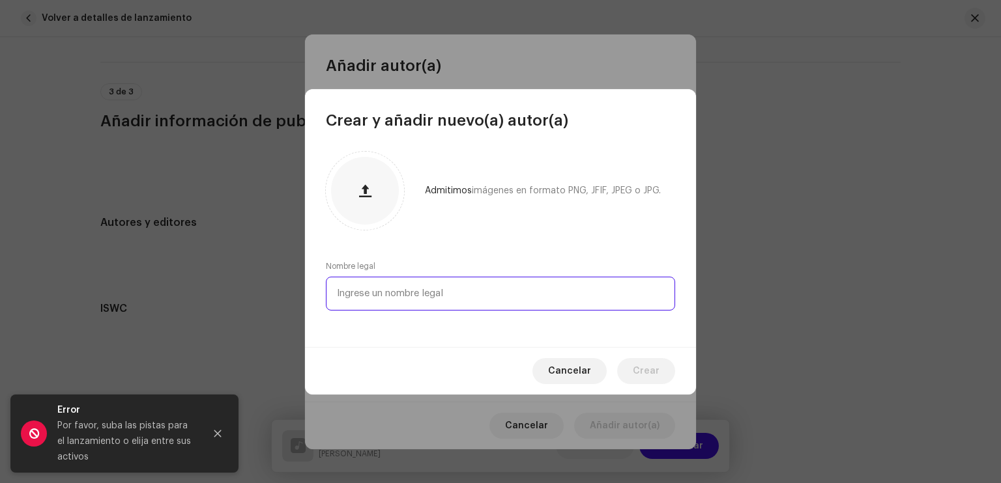
paste input "[PERSON_NAME]"
type input "[PERSON_NAME]"
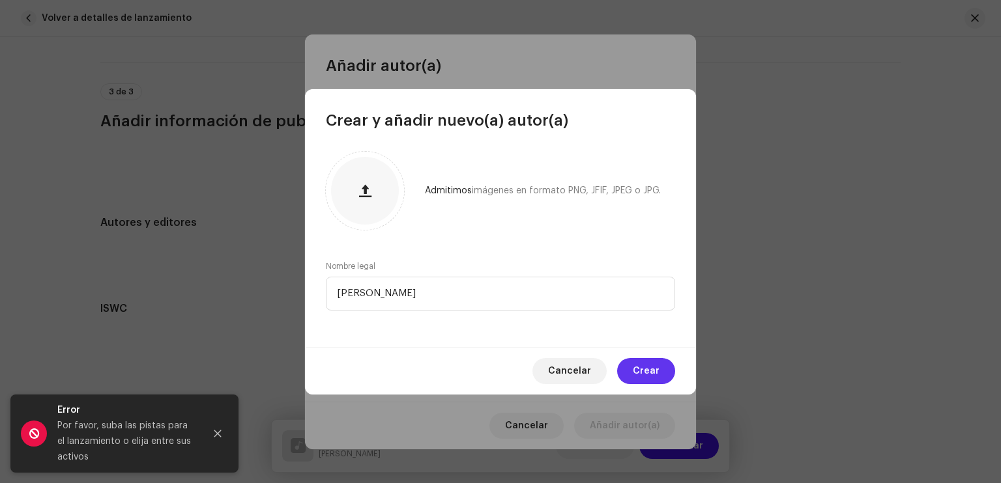
click at [639, 367] on span "Crear" at bounding box center [646, 371] width 27 height 26
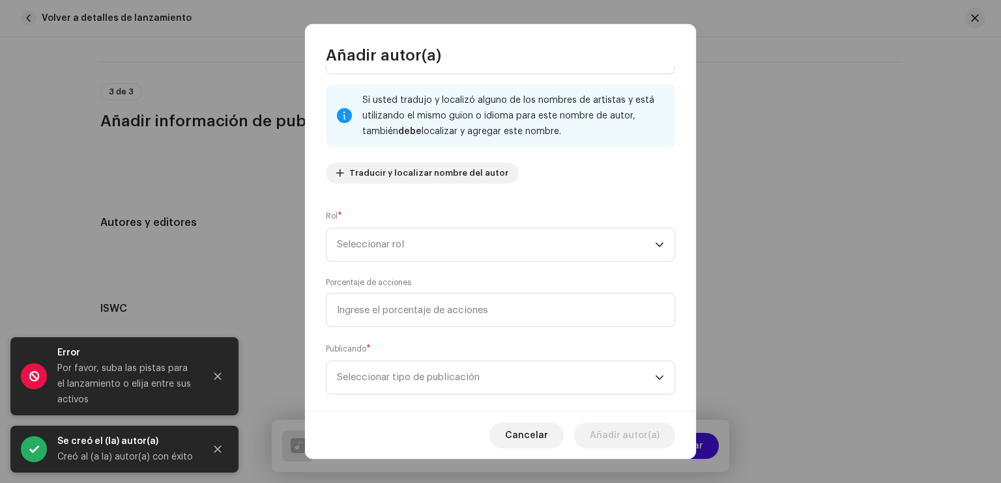
scroll to position [65, 0]
click at [377, 242] on span "Seleccionar rol" at bounding box center [496, 244] width 318 height 33
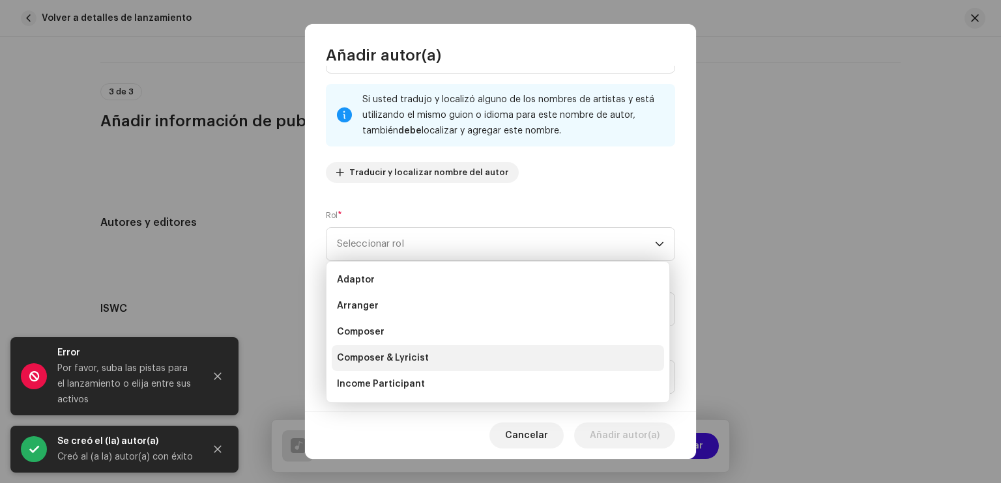
click at [418, 356] on span "Composer & Lyricist" at bounding box center [383, 358] width 92 height 13
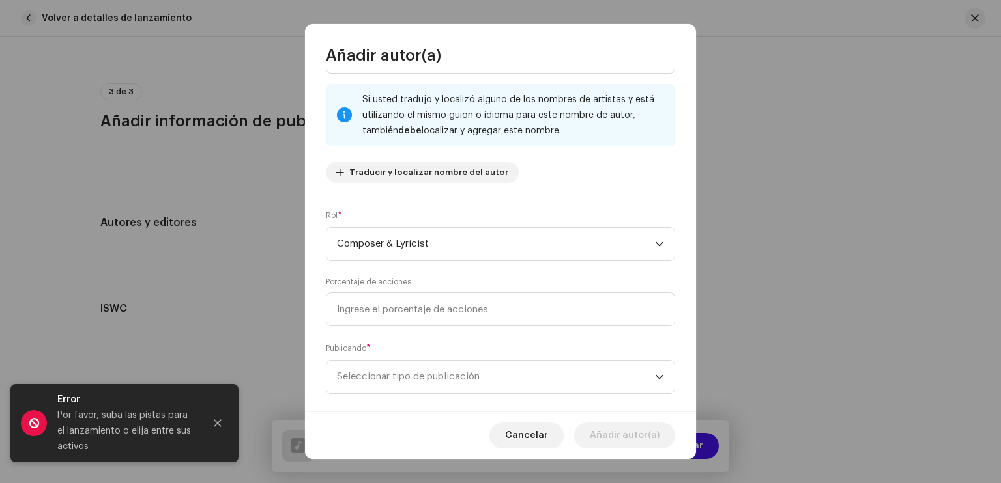
scroll to position [83, 0]
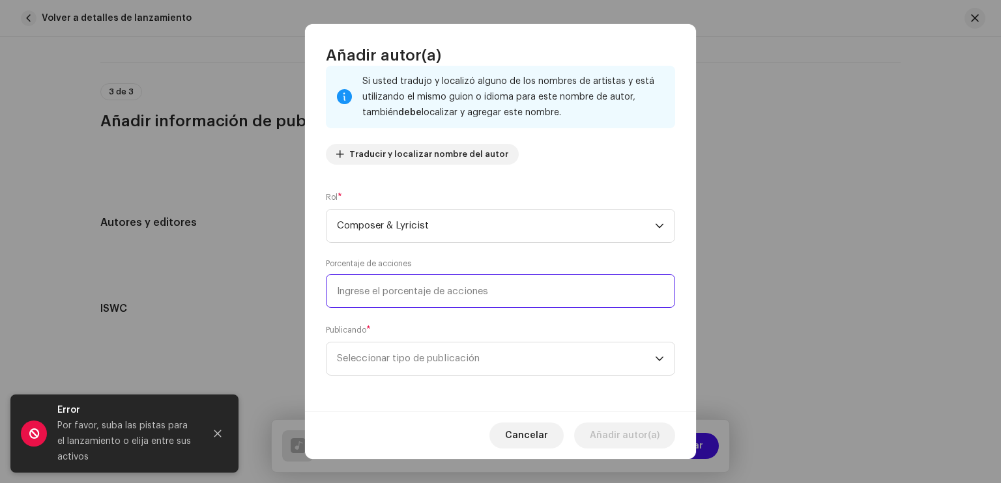
click at [398, 286] on input at bounding box center [500, 291] width 349 height 34
type input "50,00"
click at [418, 366] on span "Seleccionar tipo de publicación" at bounding box center [496, 359] width 318 height 33
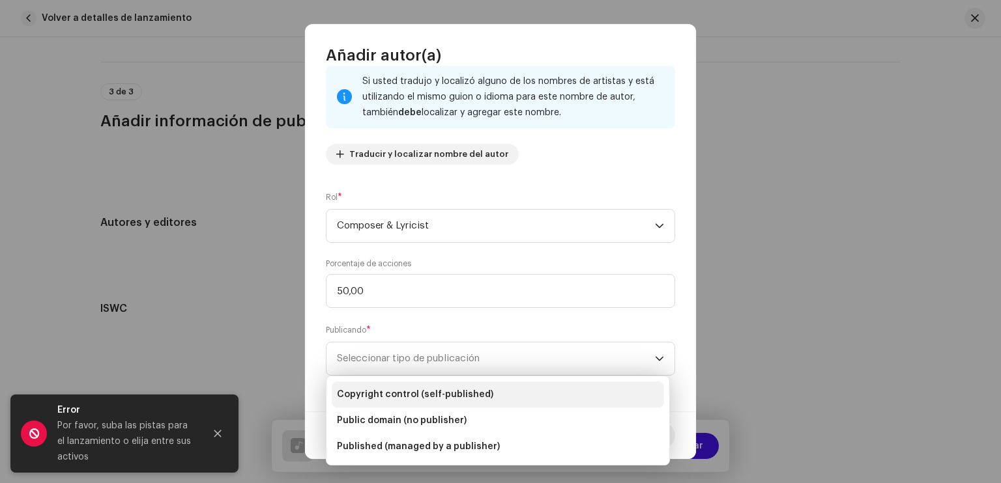
click at [429, 393] on span "Copyright control (self-published)" at bounding box center [415, 394] width 156 height 13
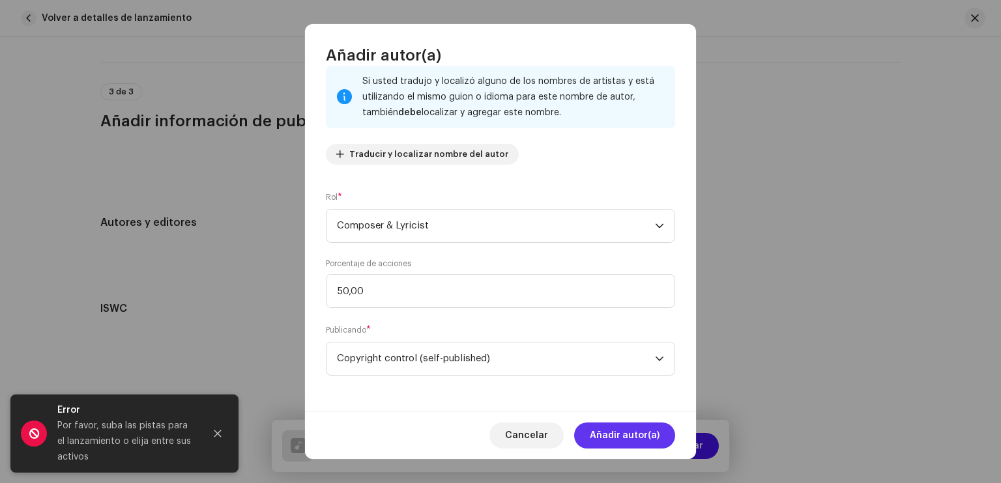
click at [620, 440] on span "Añadir autor(a)" at bounding box center [625, 436] width 70 height 26
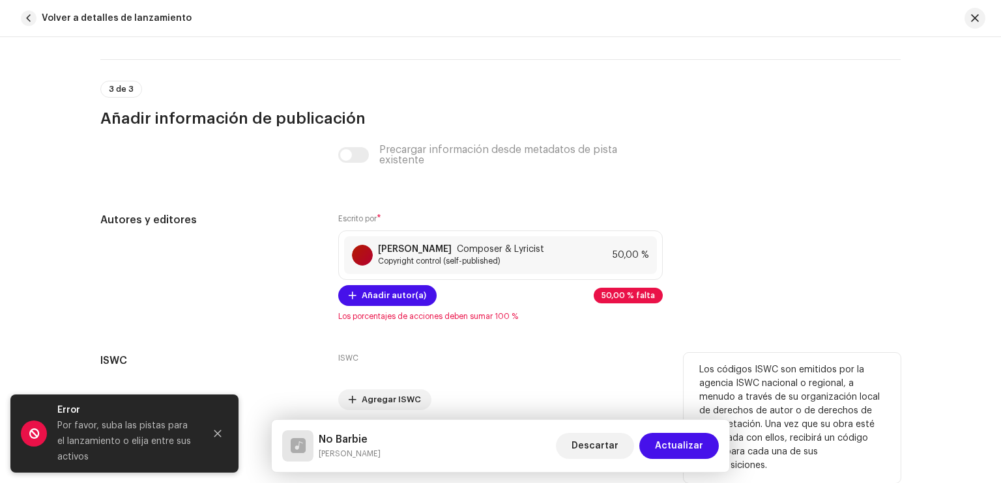
scroll to position [2787, 0]
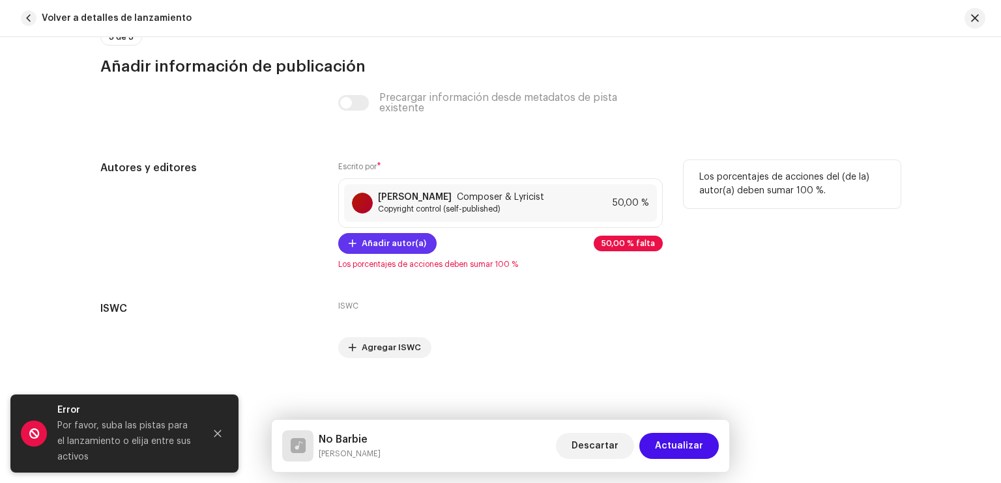
click at [394, 246] on span "Añadir autor(a)" at bounding box center [394, 244] width 65 height 26
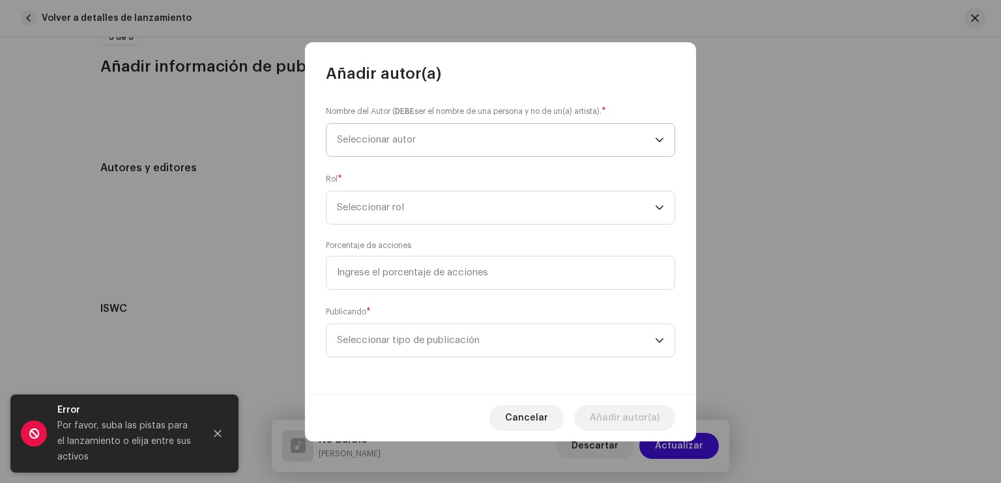
click at [359, 134] on span "Seleccionar autor" at bounding box center [496, 140] width 318 height 33
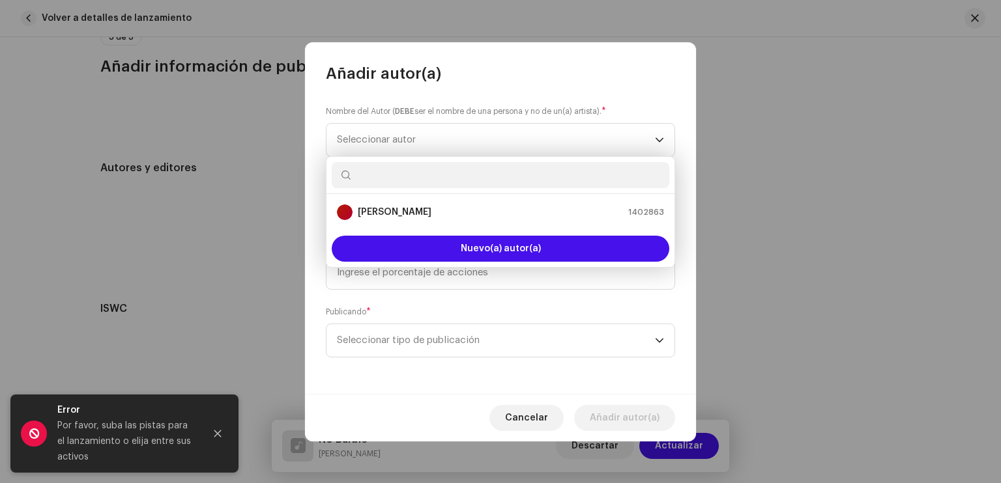
drag, startPoint x: 396, startPoint y: 237, endPoint x: 366, endPoint y: 187, distance: 58.2
click at [366, 187] on div "[PERSON_NAME] 1402863 Nuevo(a) autor(a)" at bounding box center [500, 211] width 349 height 111
click at [366, 187] on input "text" at bounding box center [501, 175] width 338 height 26
type input "edson"
click at [395, 210] on strong "[PERSON_NAME]" at bounding box center [395, 212] width 74 height 13
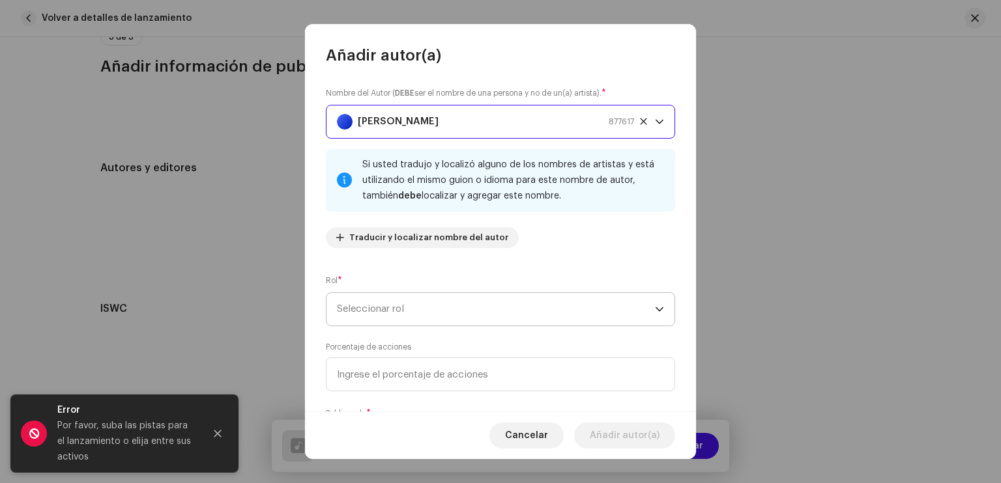
click at [378, 317] on span "Seleccionar rol" at bounding box center [496, 309] width 318 height 33
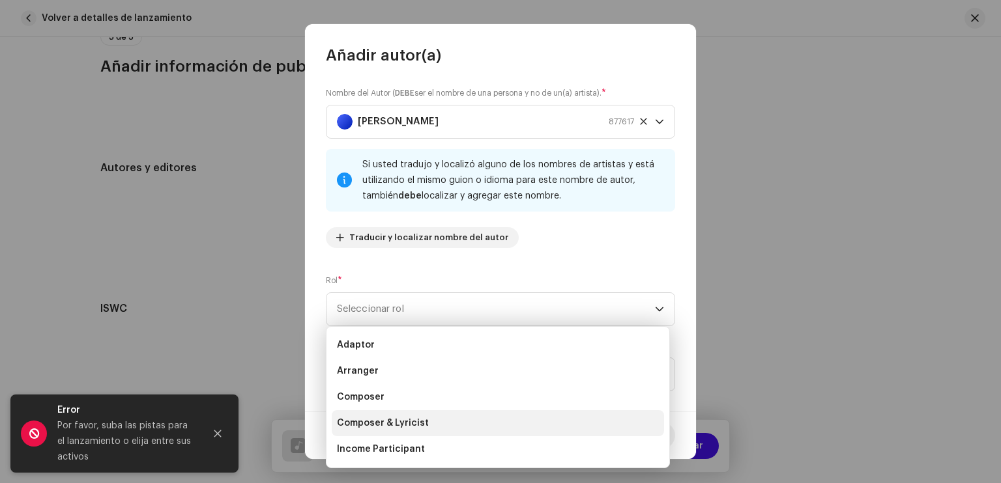
click at [375, 425] on span "Composer & Lyricist" at bounding box center [383, 423] width 92 height 13
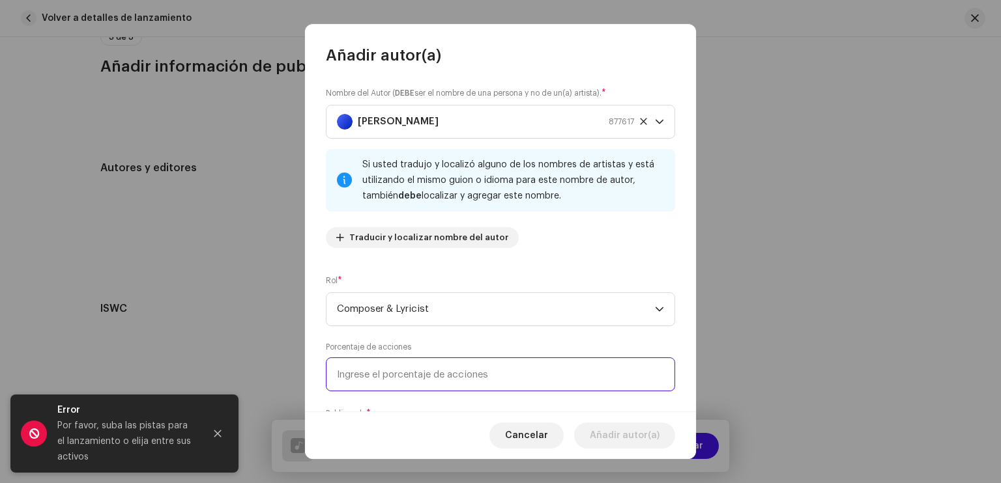
click at [382, 375] on input at bounding box center [500, 375] width 349 height 34
type input "50,00"
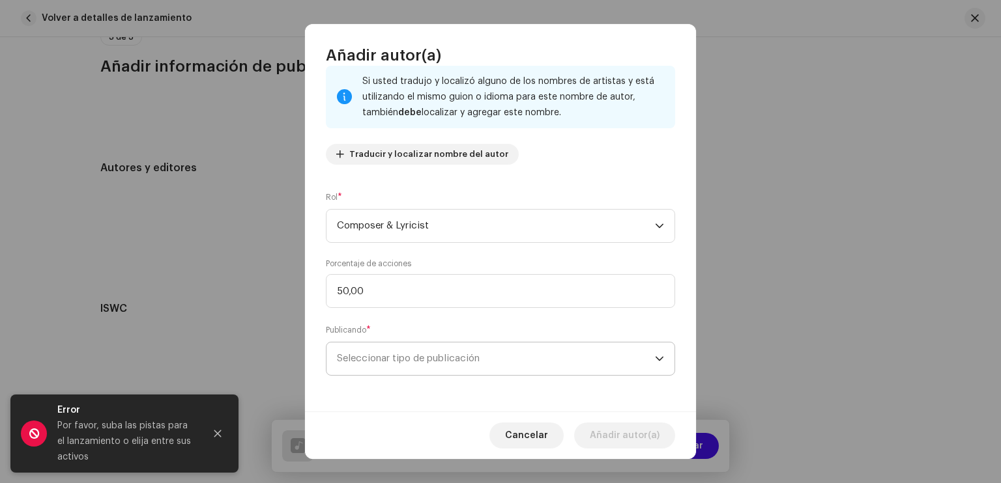
click at [401, 351] on span "Seleccionar tipo de publicación" at bounding box center [496, 359] width 318 height 33
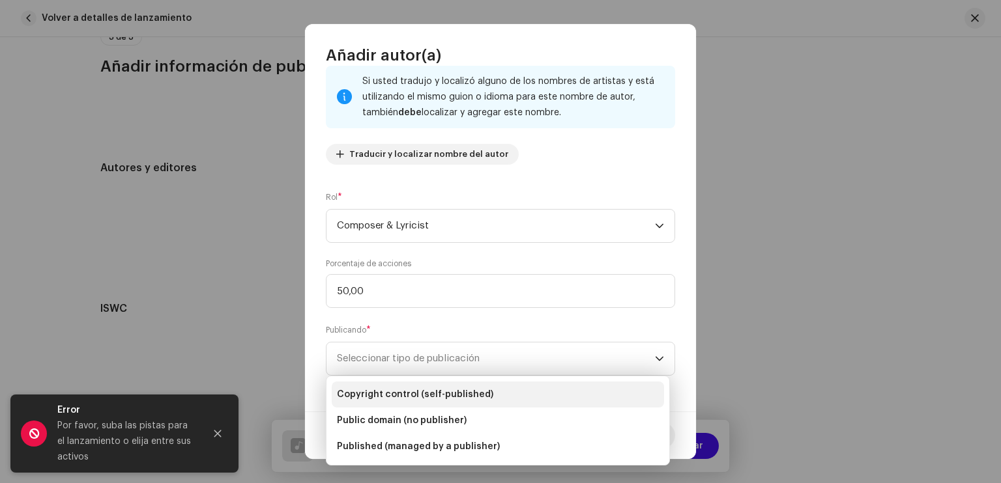
click at [403, 392] on span "Copyright control (self-published)" at bounding box center [415, 394] width 156 height 13
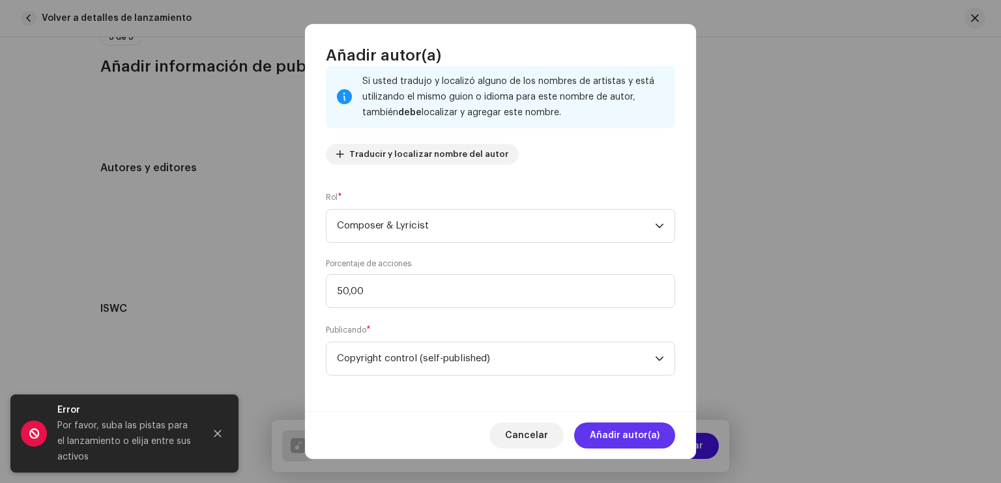
click at [588, 435] on button "Añadir autor(a)" at bounding box center [624, 436] width 101 height 26
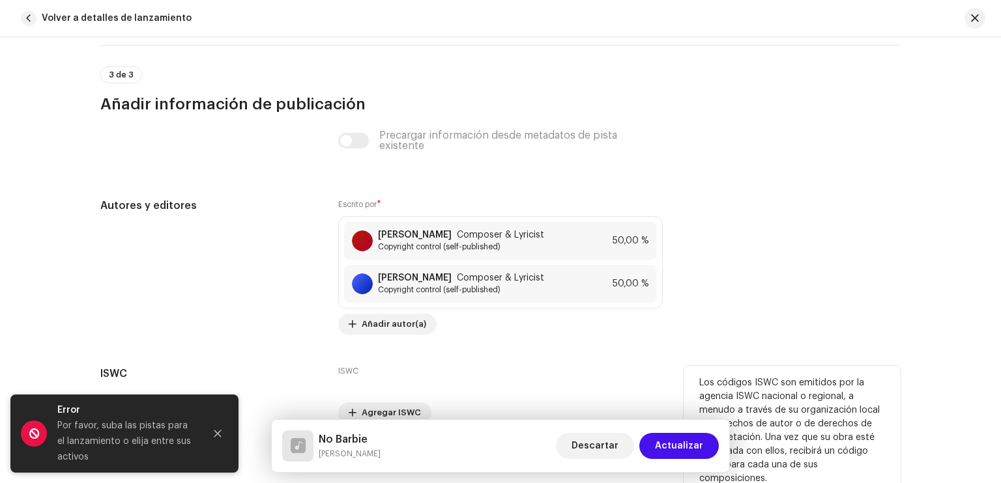
scroll to position [2728, 0]
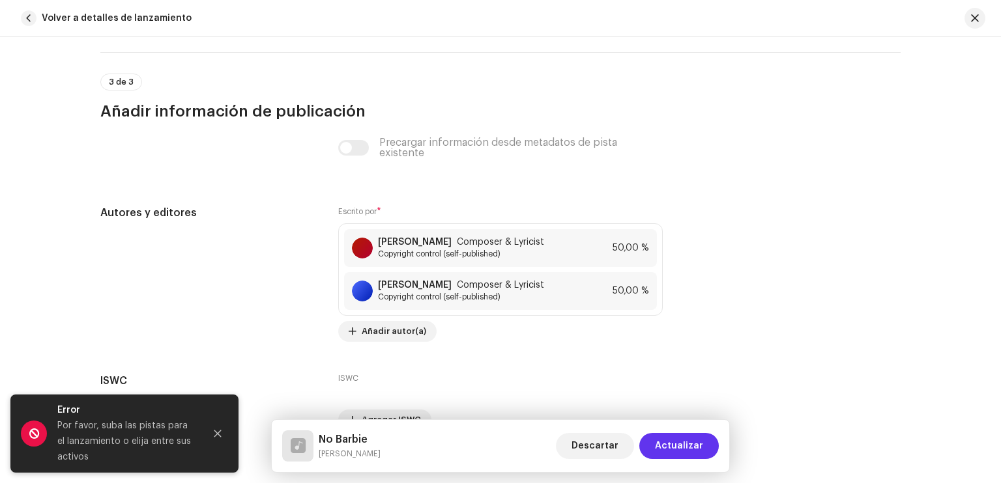
click at [670, 440] on span "Actualizar" at bounding box center [679, 446] width 48 height 26
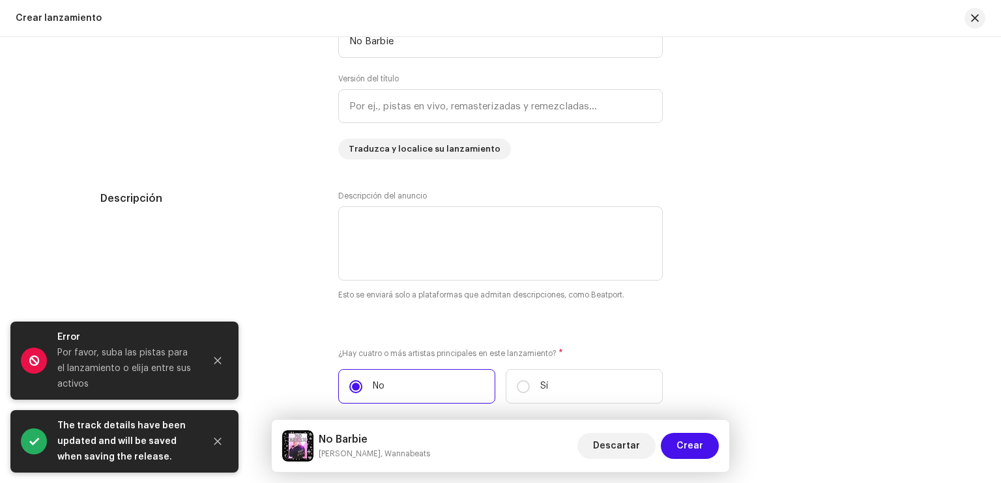
scroll to position [1347, 0]
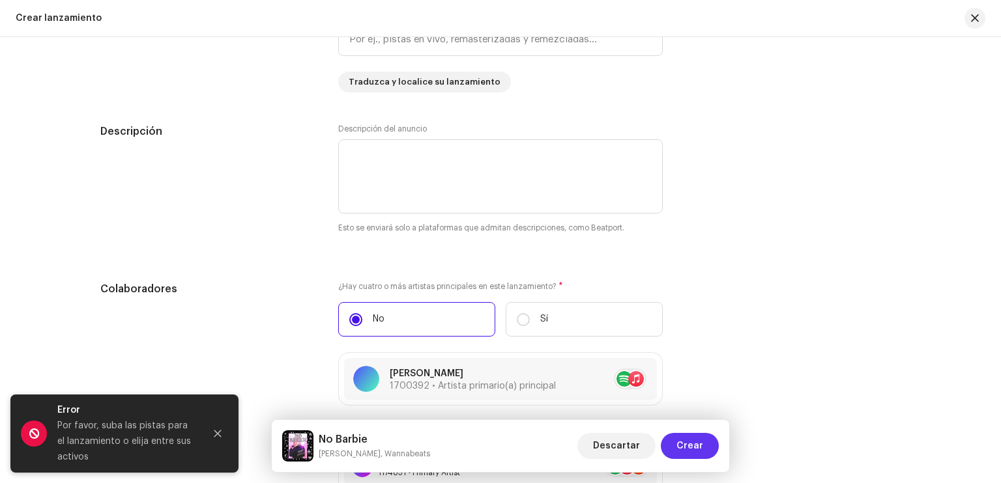
click at [689, 456] on span "Crear" at bounding box center [689, 446] width 27 height 26
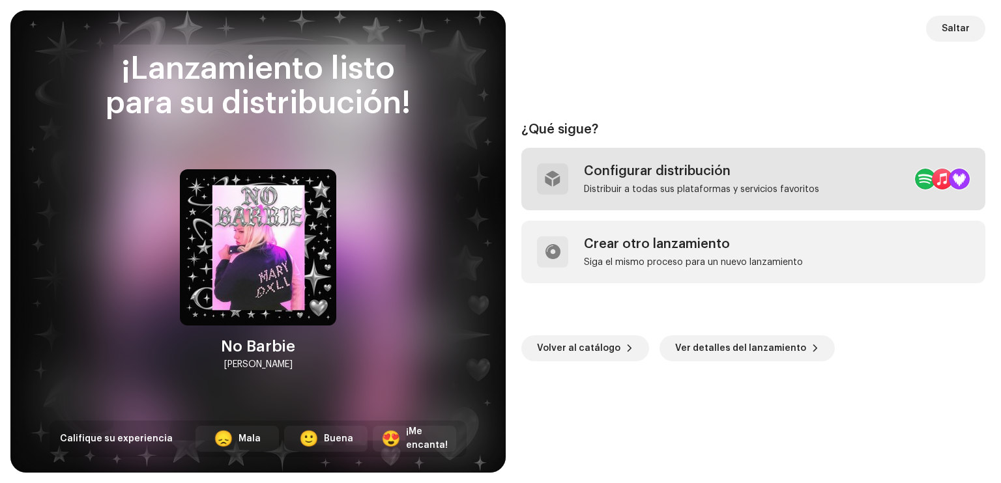
click at [663, 180] on div "Configurar distribución Distribuir a todas sus plataformas y servicios favoritos" at bounding box center [701, 179] width 235 height 31
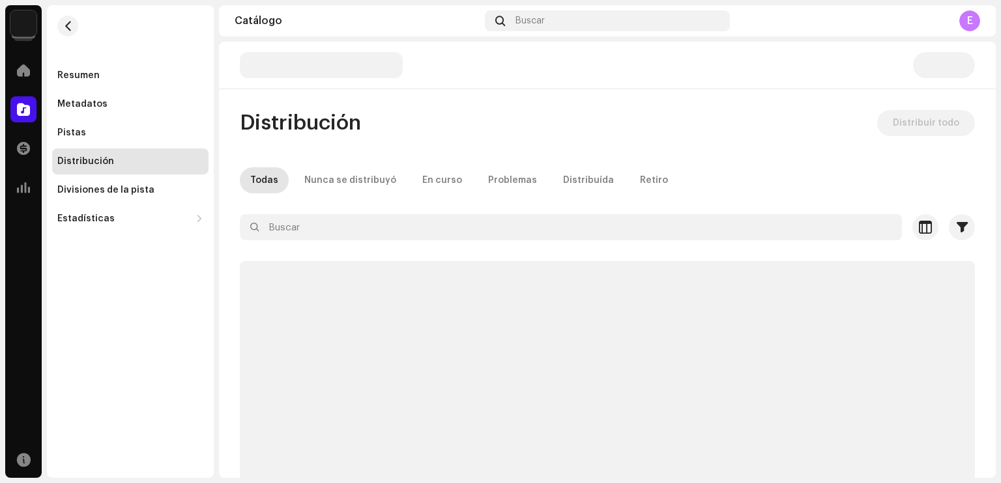
click at [489, 140] on div "Distribución Distribuir todo Todas Nunca se distribuyó En curso Problemas Distr…" at bounding box center [607, 322] width 777 height 425
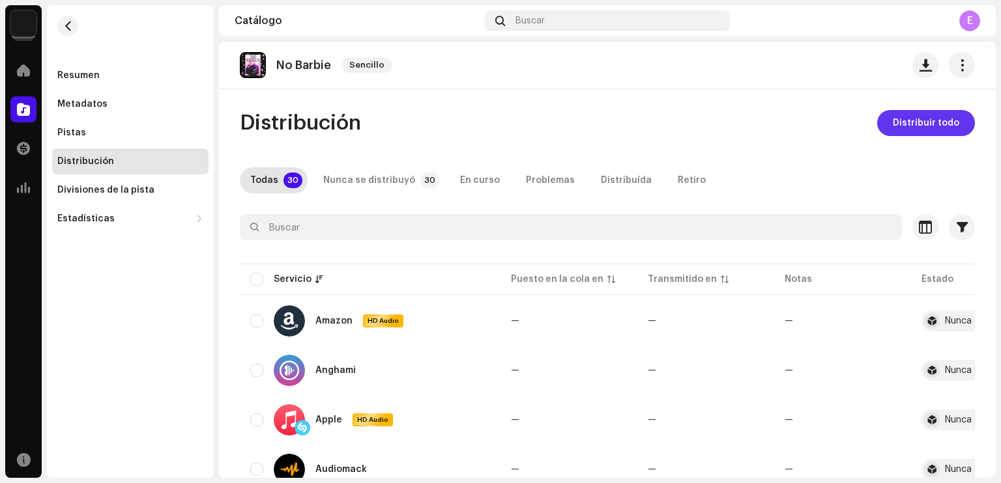
click at [900, 121] on span "Distribuir todo" at bounding box center [926, 123] width 66 height 26
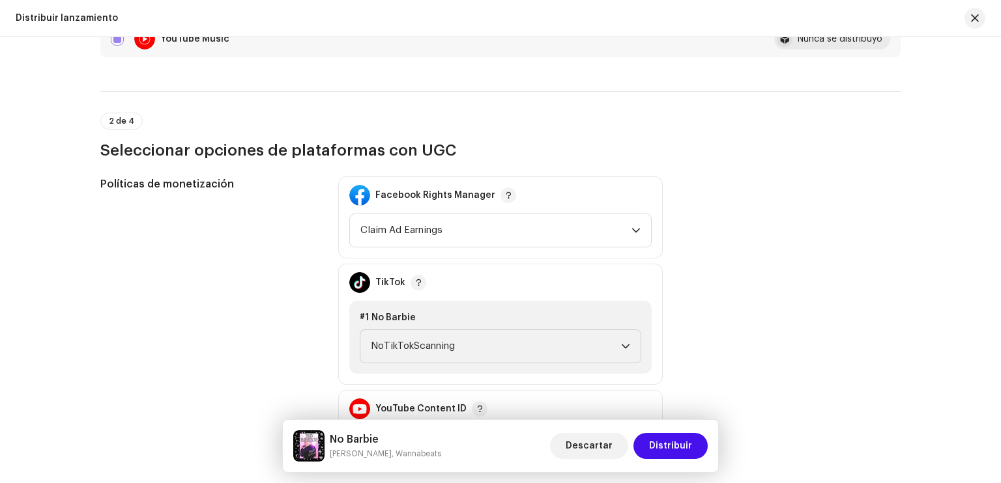
scroll to position [1393, 0]
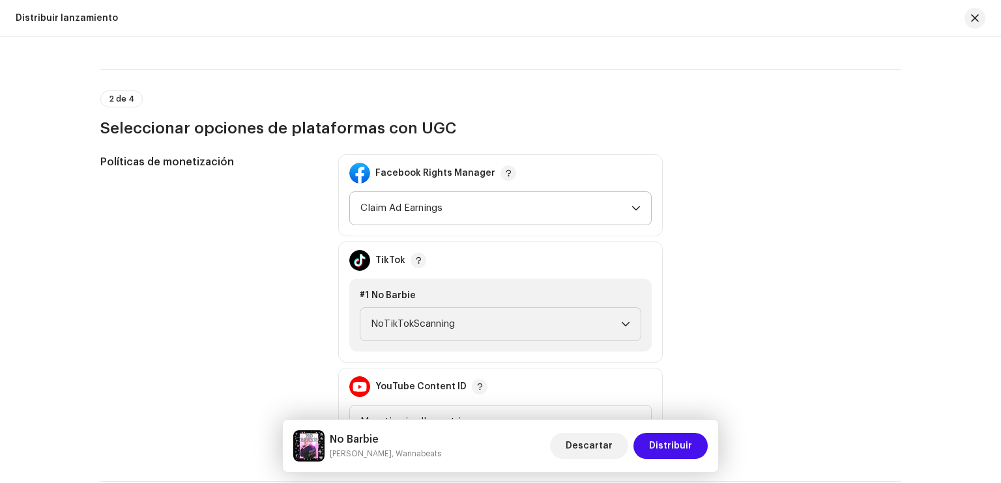
click at [451, 202] on span "Claim Ad Earnings" at bounding box center [495, 208] width 271 height 33
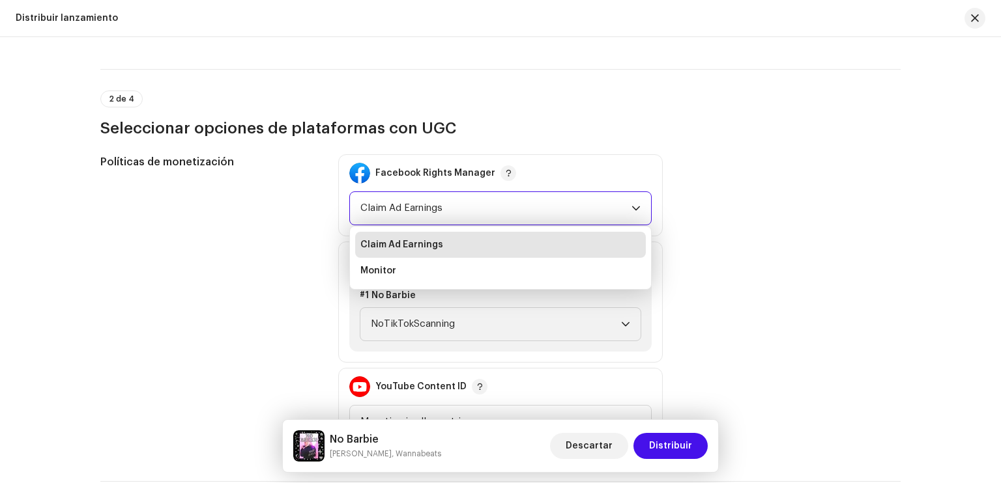
click at [439, 238] on span "Claim Ad Earnings" at bounding box center [401, 244] width 83 height 13
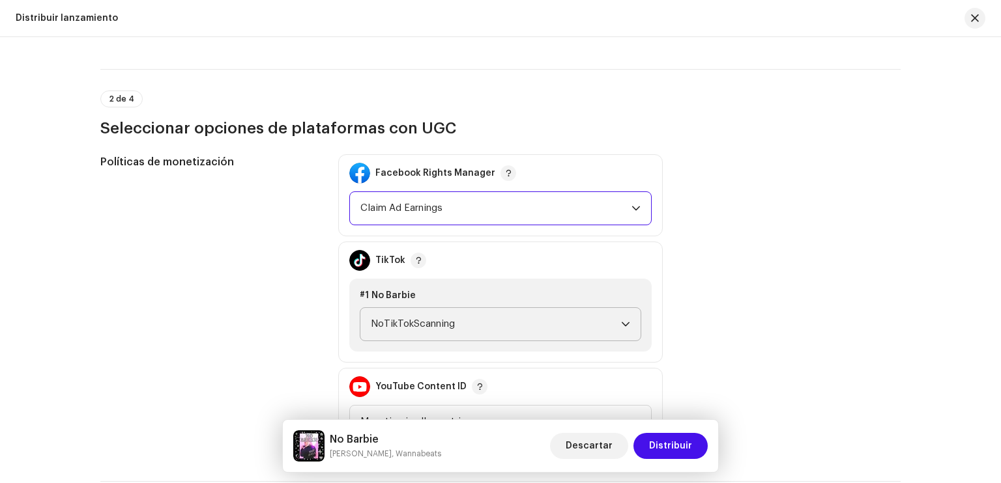
click at [445, 326] on span "NoTikTokScanning" at bounding box center [496, 324] width 250 height 33
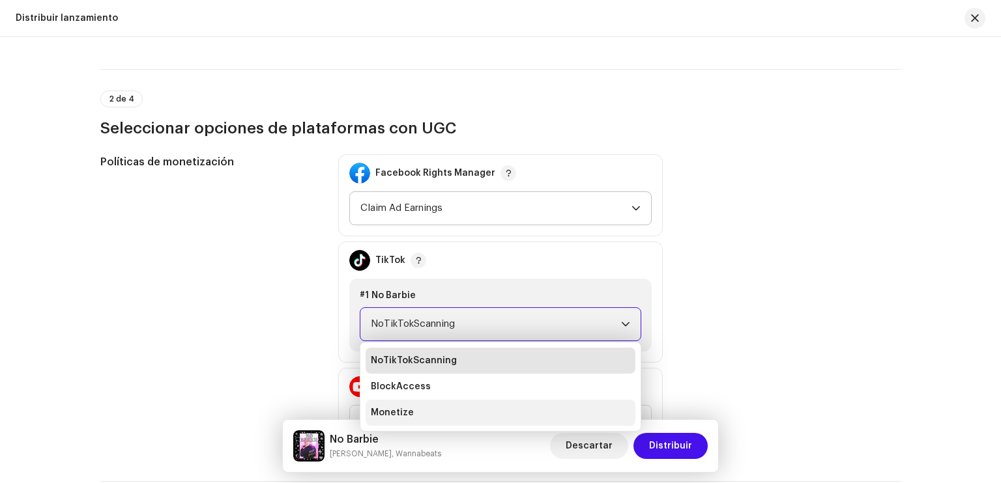
click at [446, 409] on li "Monetize" at bounding box center [501, 413] width 270 height 26
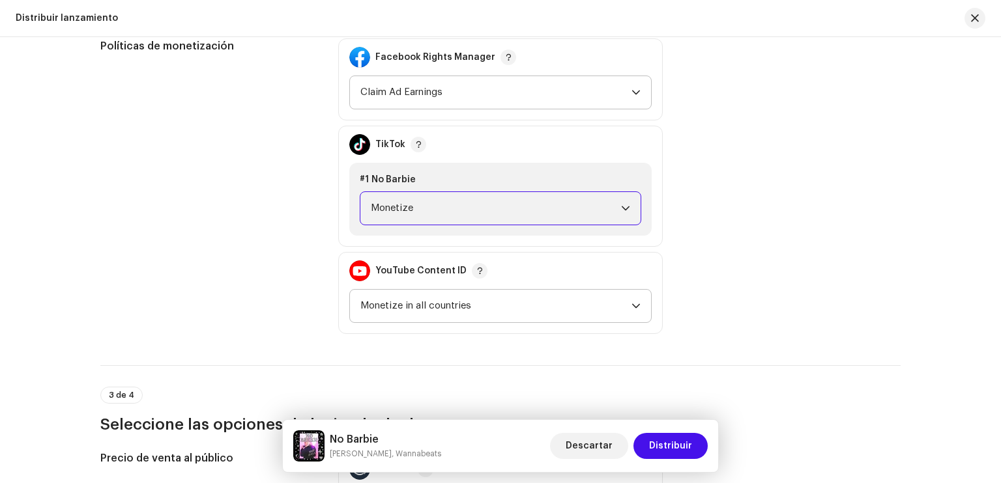
scroll to position [1510, 0]
click at [429, 308] on span "Monetize in all countries" at bounding box center [495, 305] width 271 height 33
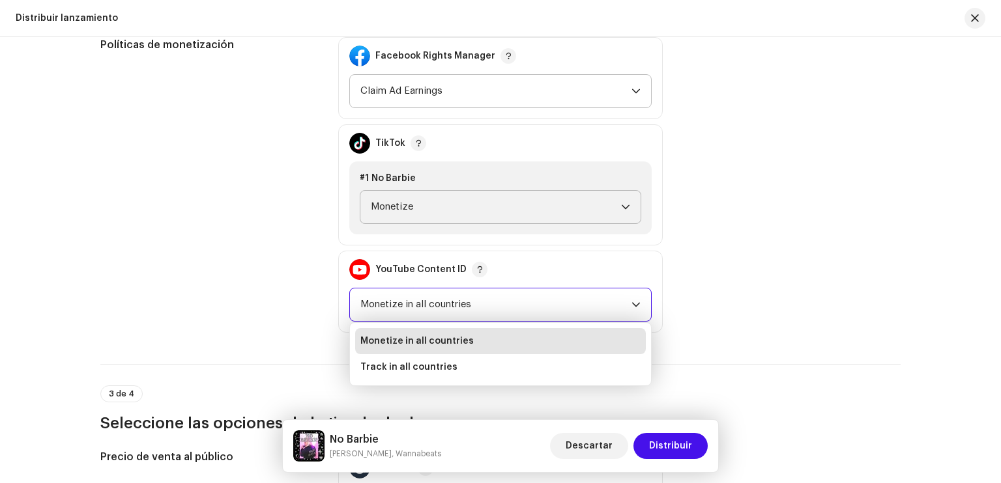
click at [435, 336] on span "Monetize in all countries" at bounding box center [416, 341] width 113 height 13
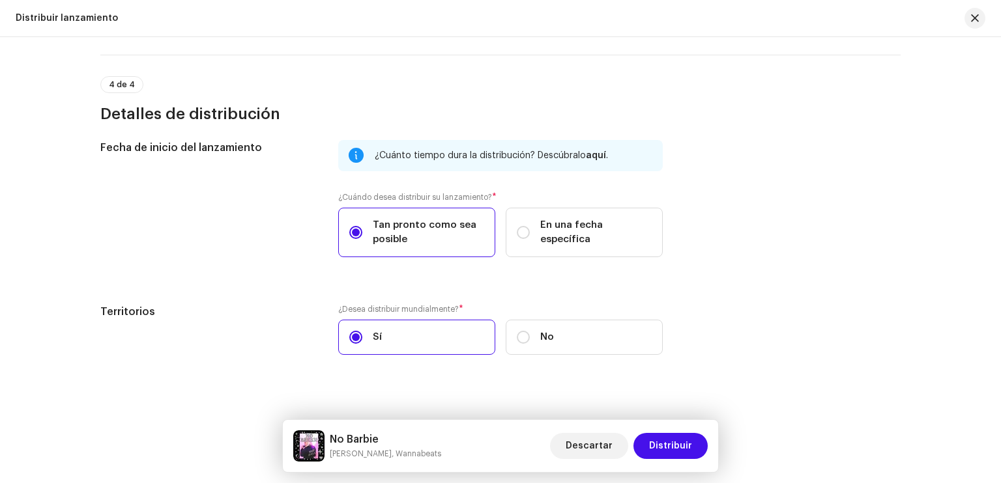
scroll to position [2045, 0]
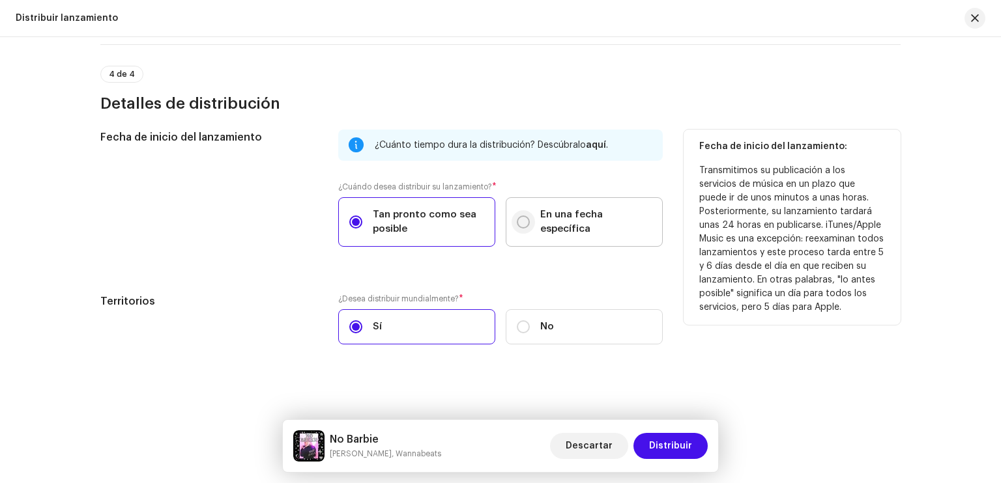
click at [525, 223] on input "En una fecha específica" at bounding box center [523, 222] width 13 height 13
radio input "true"
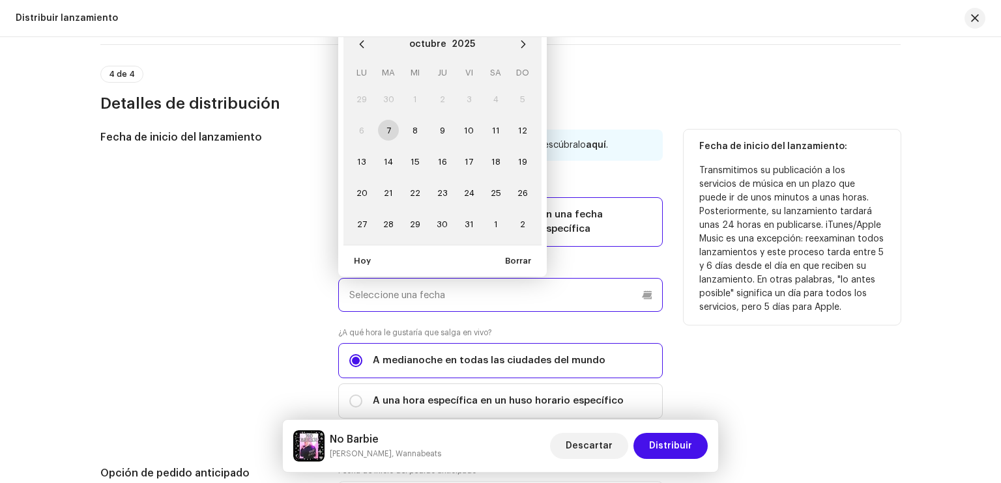
click at [430, 289] on input "text" at bounding box center [500, 295] width 324 height 34
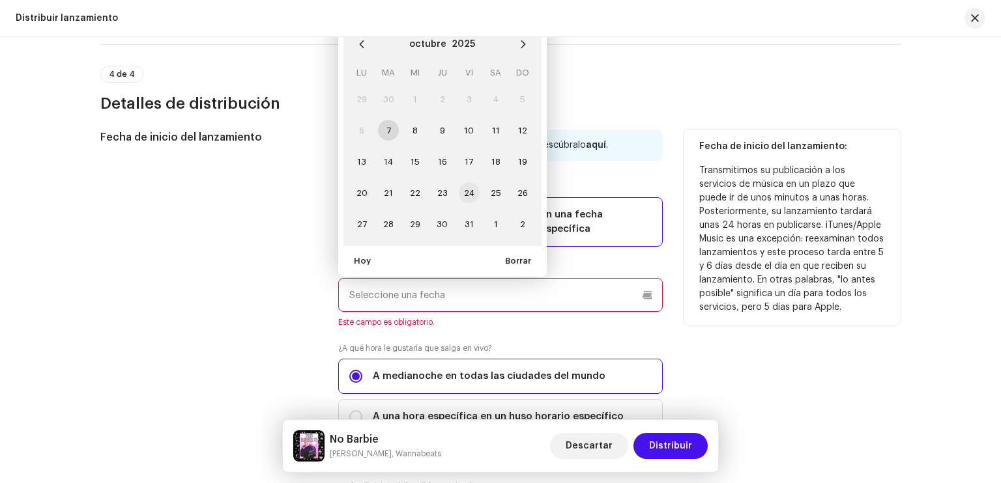
click at [468, 188] on span "24" at bounding box center [469, 192] width 21 height 21
type input "[DATE]"
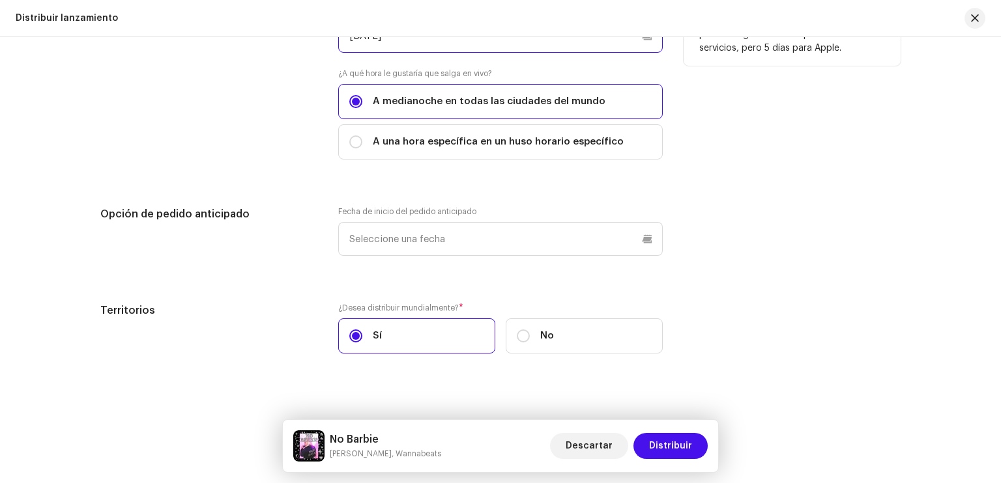
scroll to position [2306, 0]
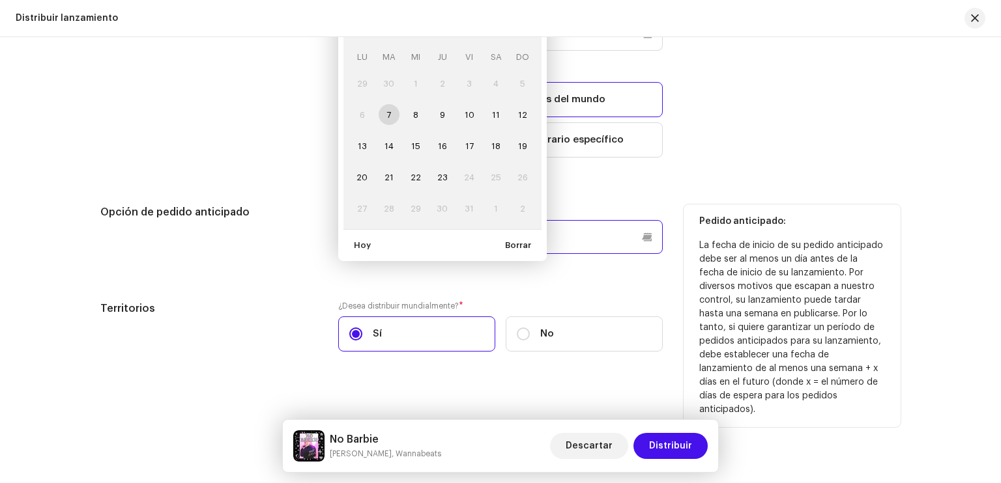
click at [424, 238] on p-datepicker "[DATE] LU MA MI JU VI SA DO 29 30 1 2 3 4 5 6 7 8 9 10 11 12 13 14 15 16 17 18 …" at bounding box center [500, 237] width 324 height 34
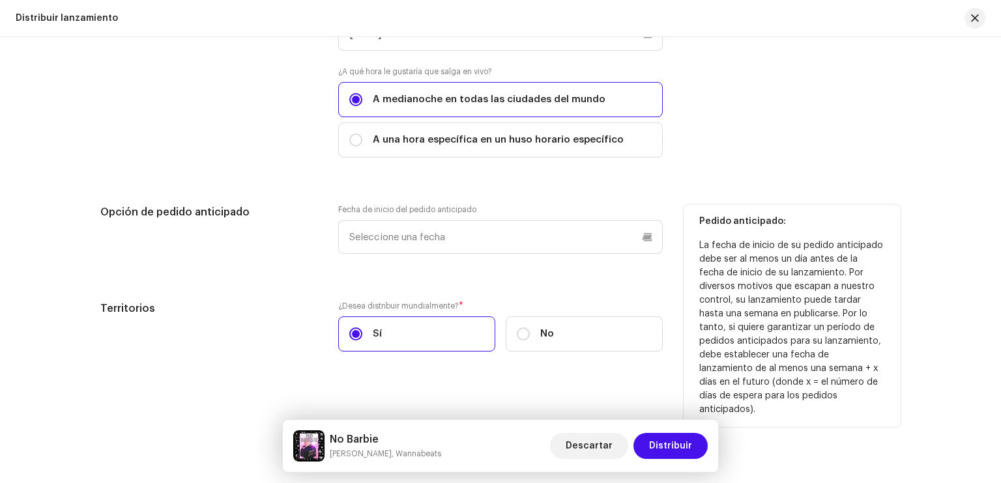
click at [278, 254] on div "Opción de pedido anticipado" at bounding box center [208, 237] width 217 height 65
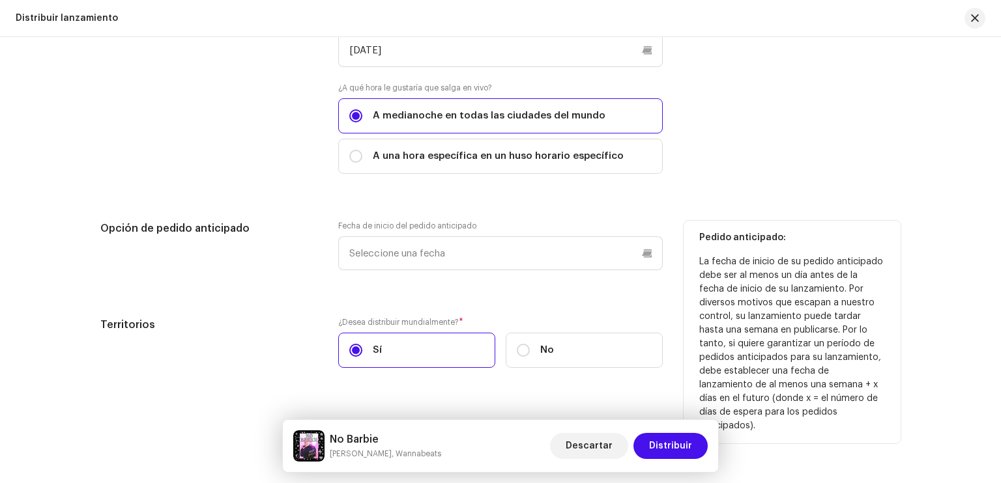
scroll to position [2314, 0]
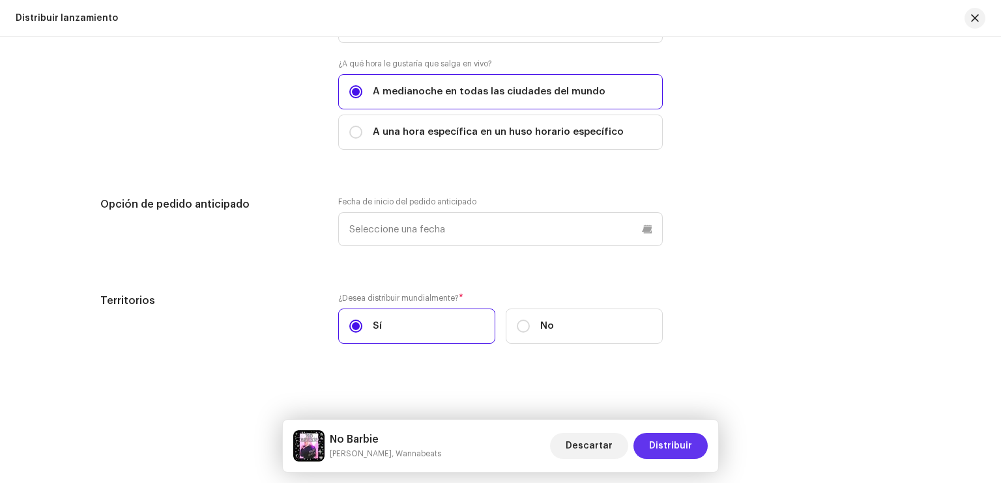
click at [682, 448] on span "Distribuir" at bounding box center [670, 446] width 43 height 26
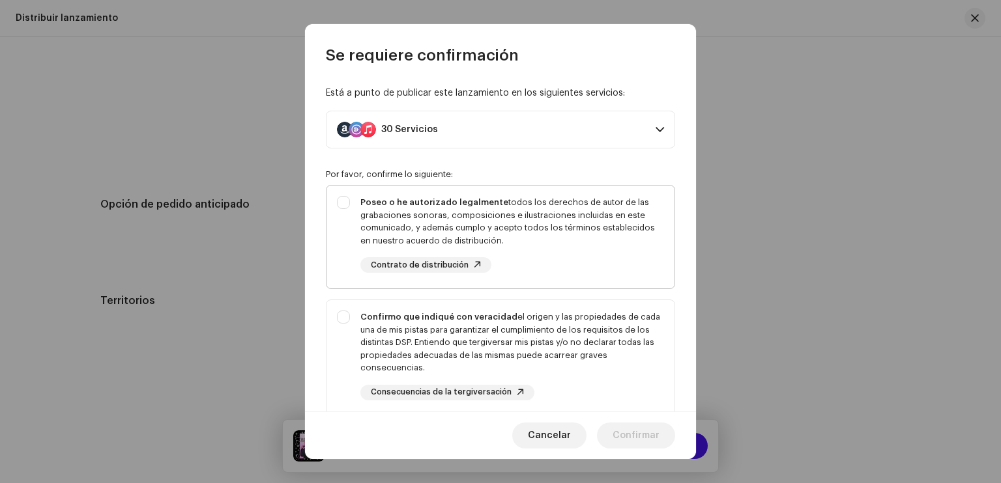
click at [344, 199] on div "Poseo o he autorizado legalmente todos los derechos de autor de las grabaciones…" at bounding box center [500, 235] width 348 height 98
checkbox input "true"
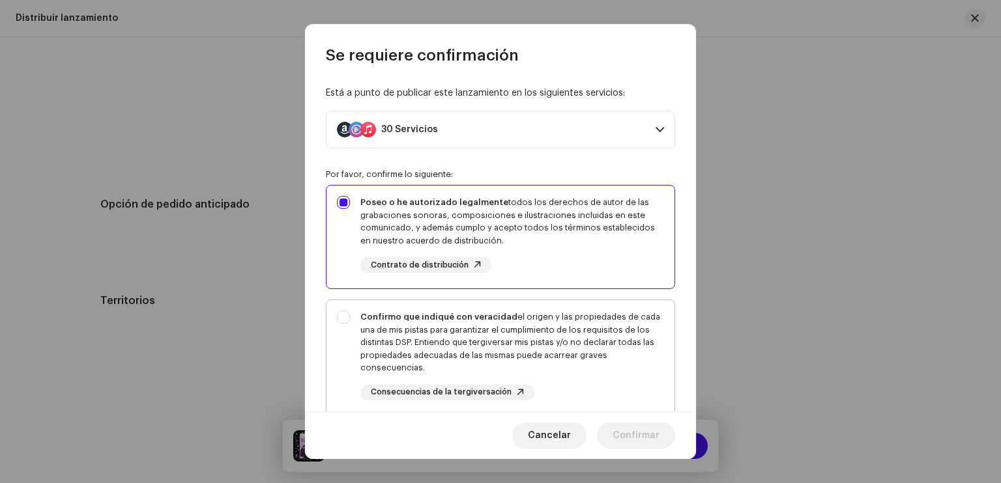
click at [348, 329] on div "Confirmo que indiqué con veracidad el origen y las propiedades de cada una de m…" at bounding box center [500, 355] width 348 height 111
checkbox input "true"
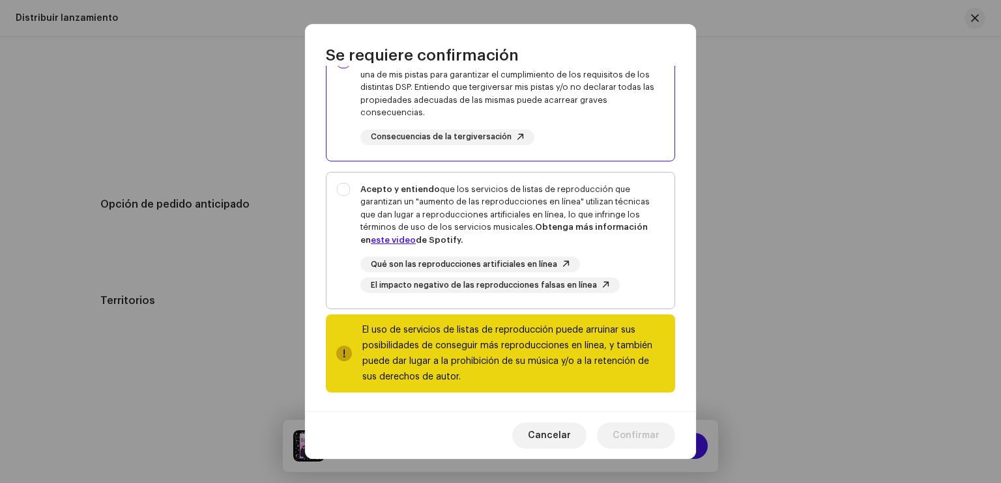
click at [339, 190] on div "Acepto y entiendo que los servicios de listas de reproducción que garantizan un…" at bounding box center [500, 239] width 348 height 132
checkbox input "true"
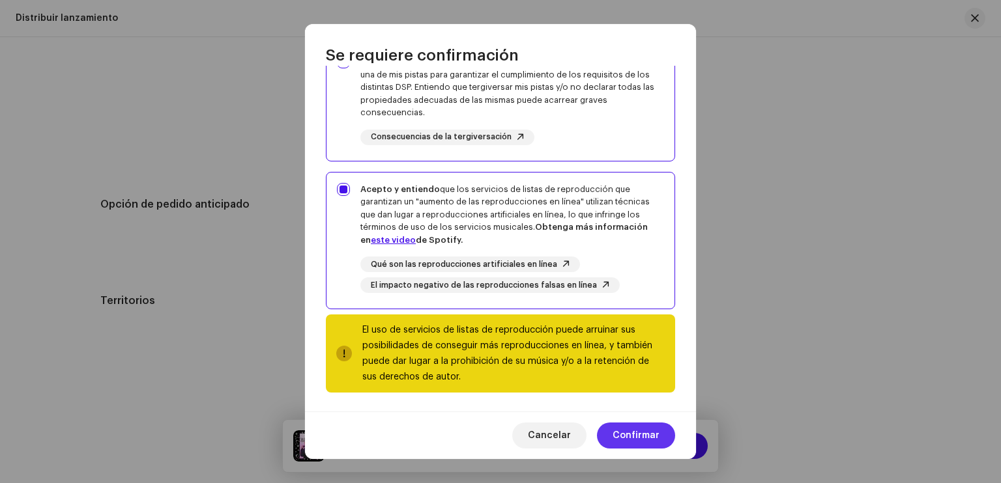
click at [628, 432] on span "Confirmar" at bounding box center [635, 436] width 47 height 26
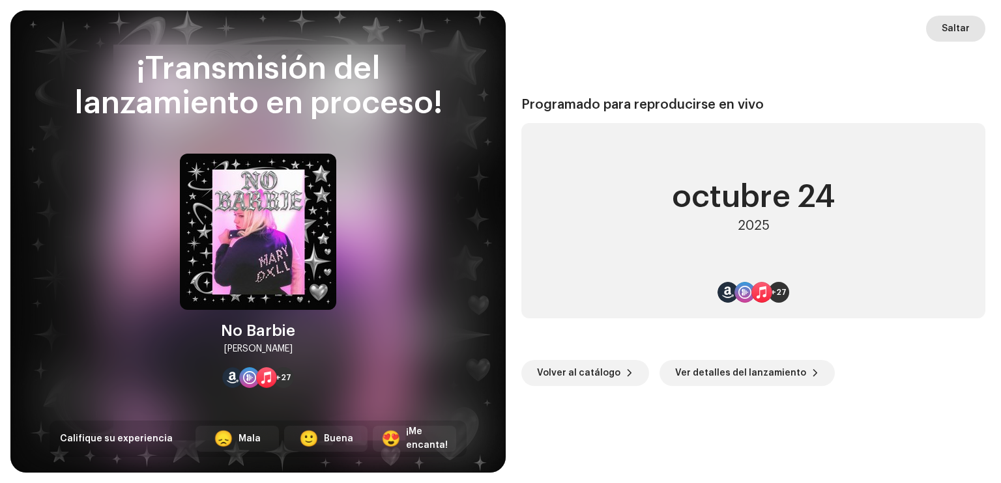
click at [958, 27] on span "Saltar" at bounding box center [956, 29] width 28 height 26
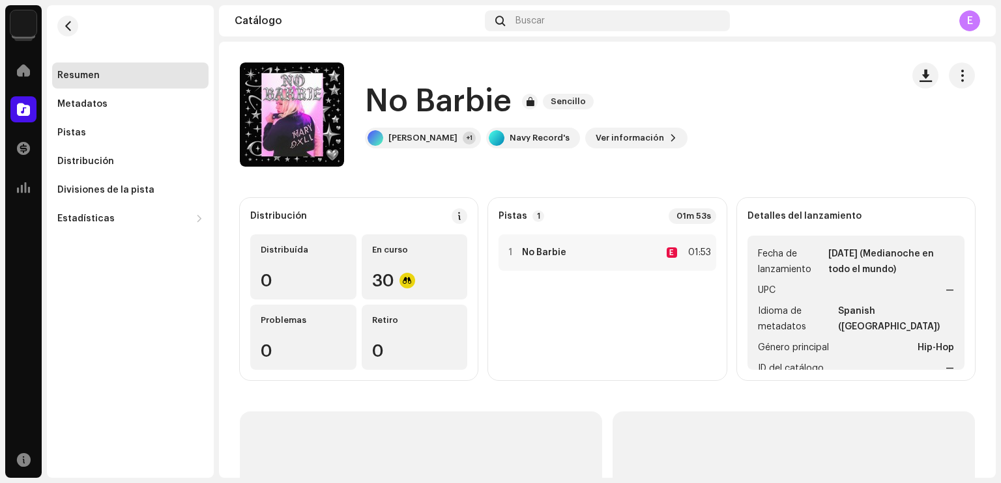
click at [27, 23] on img at bounding box center [23, 23] width 26 height 26
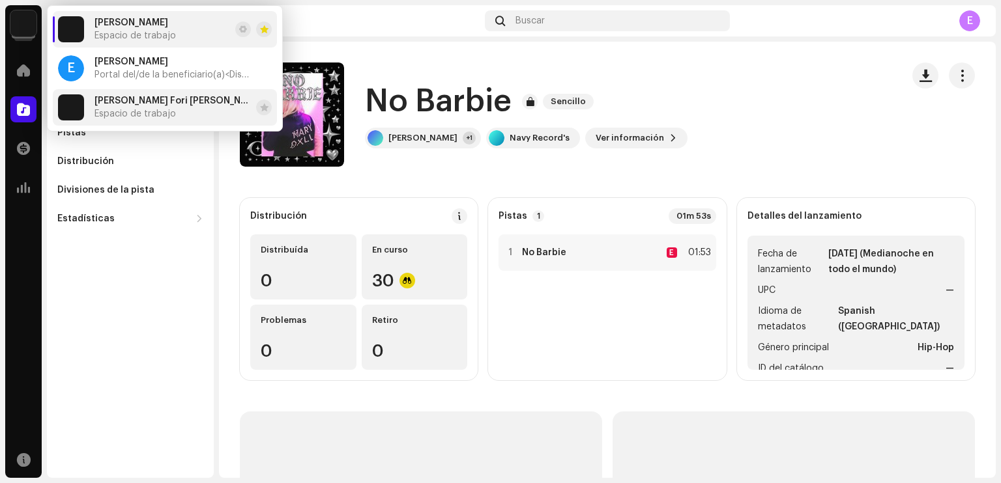
click at [149, 104] on span "[PERSON_NAME] Fori [PERSON_NAME]" at bounding box center [172, 101] width 156 height 10
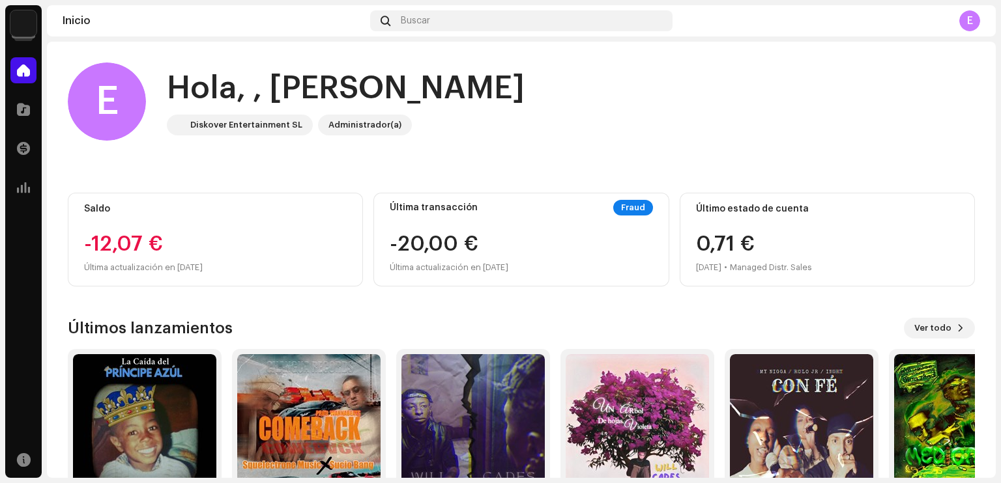
scroll to position [79, 0]
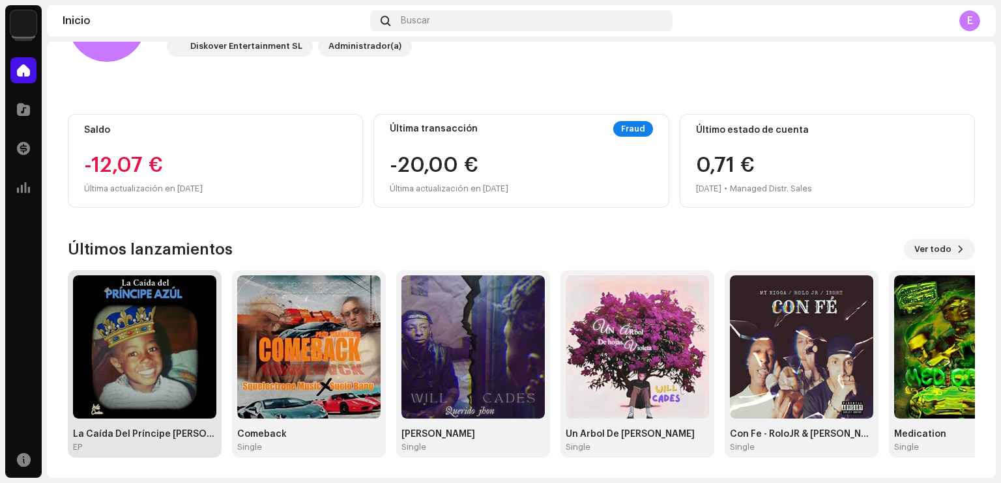
click at [151, 349] on img at bounding box center [144, 347] width 143 height 143
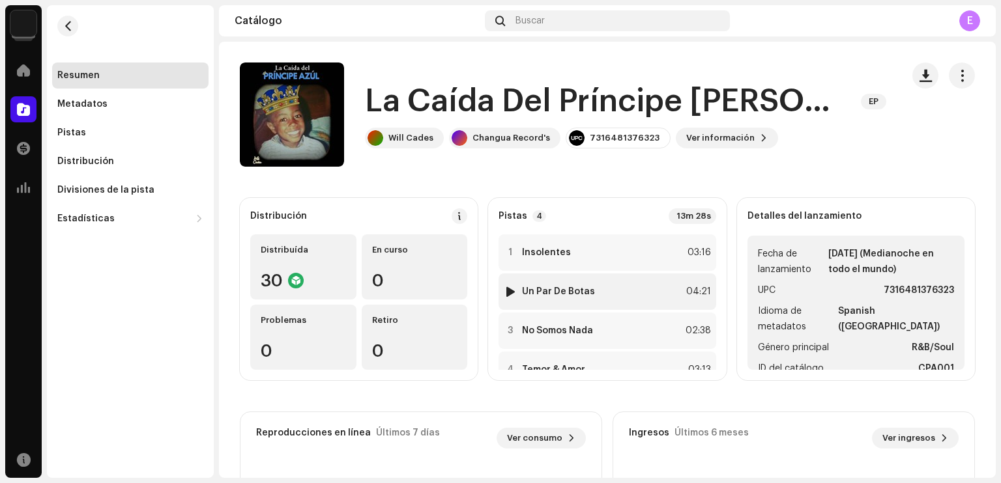
scroll to position [29, 0]
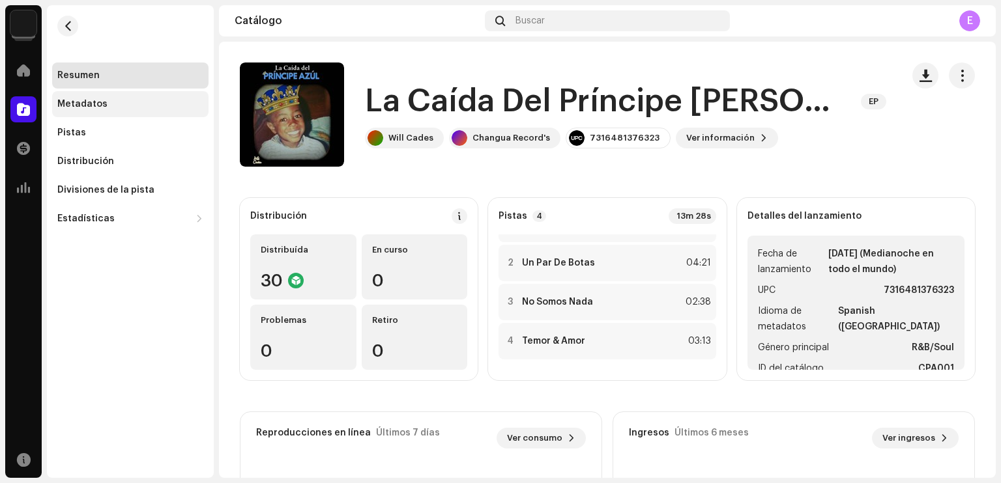
click at [115, 100] on div "Metadatos" at bounding box center [130, 104] width 146 height 10
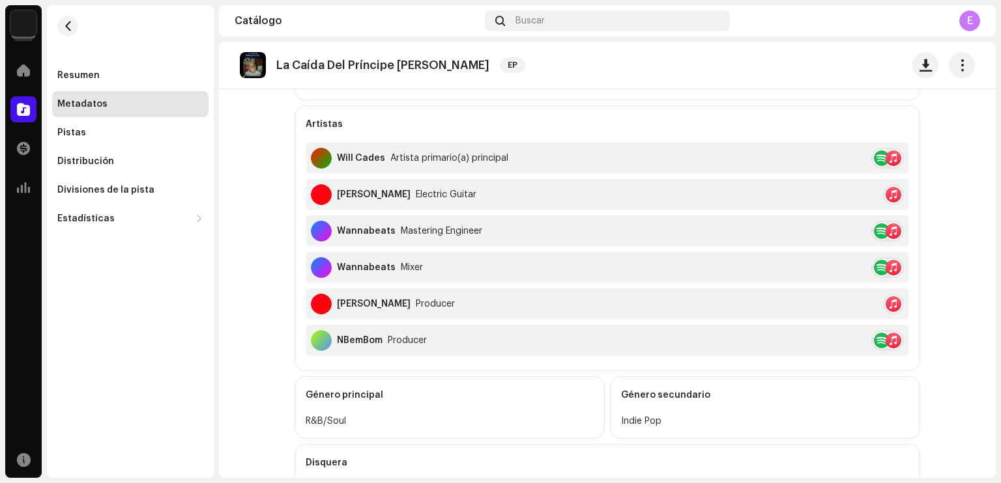
scroll to position [353, 0]
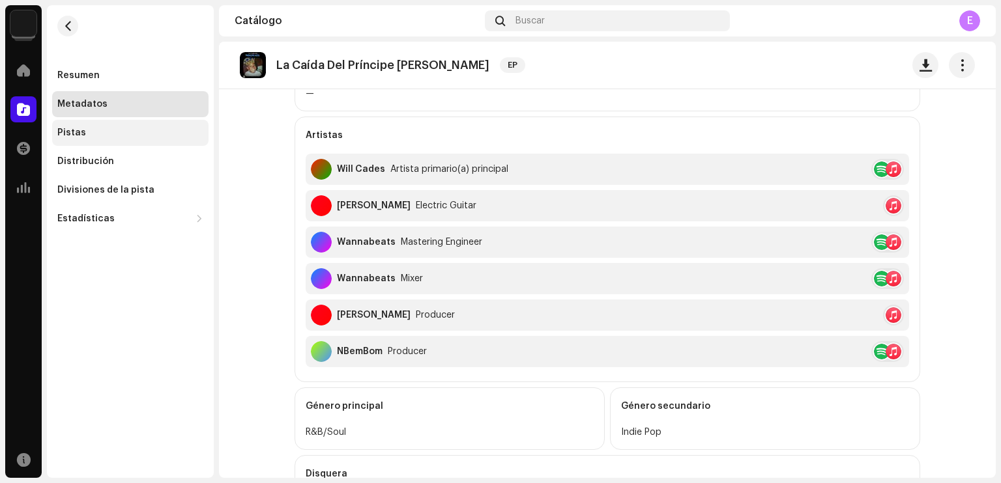
click at [87, 128] on div "Pistas" at bounding box center [130, 133] width 146 height 10
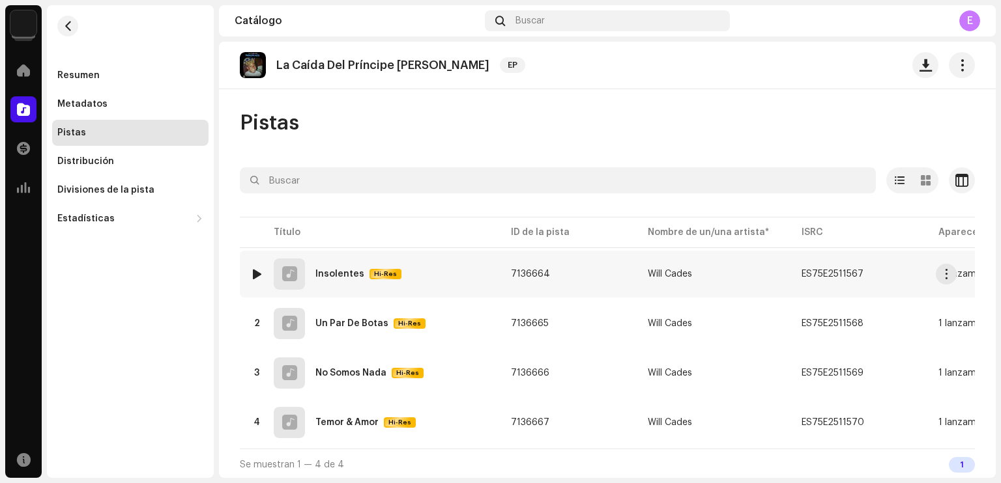
scroll to position [7, 0]
click at [440, 270] on div "1 Insolentes Hi-Res" at bounding box center [370, 272] width 240 height 31
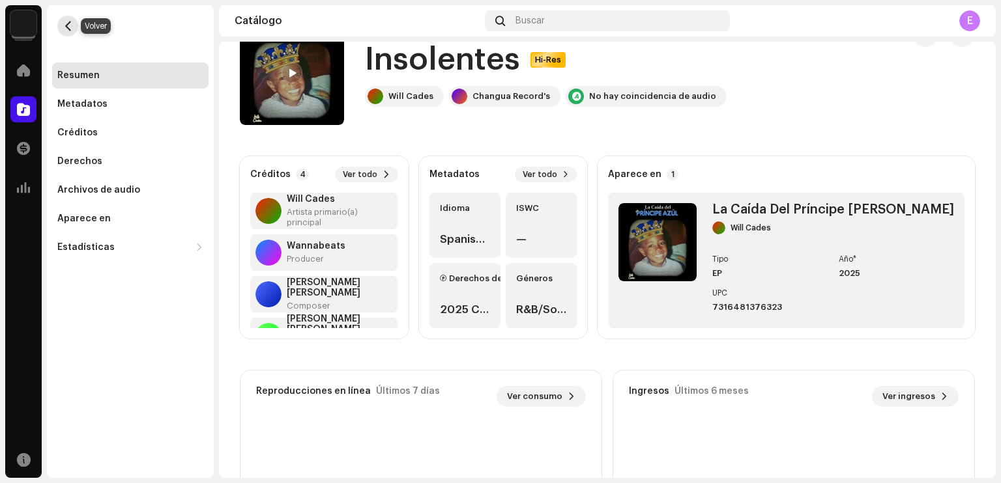
click at [64, 21] on span "button" at bounding box center [68, 26] width 10 height 10
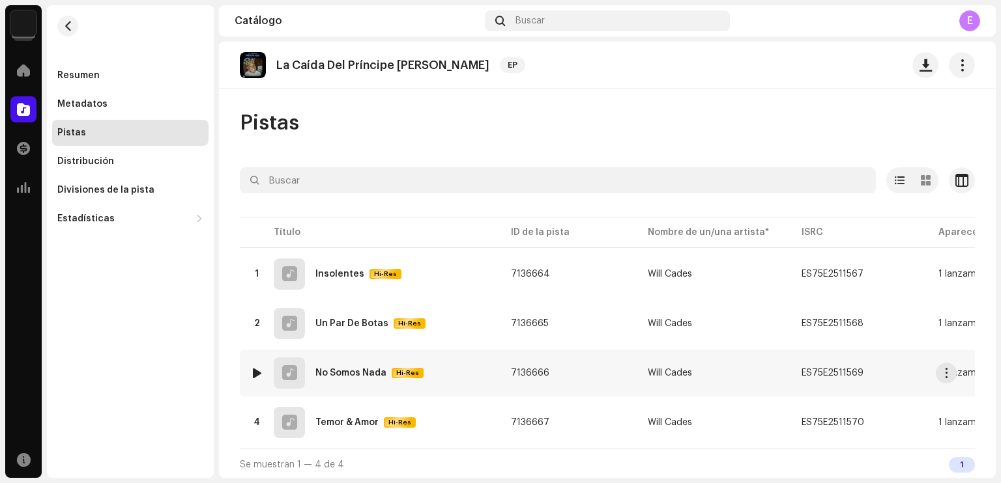
click at [455, 375] on div "3 No Somos Nada Hi-Res" at bounding box center [370, 373] width 240 height 31
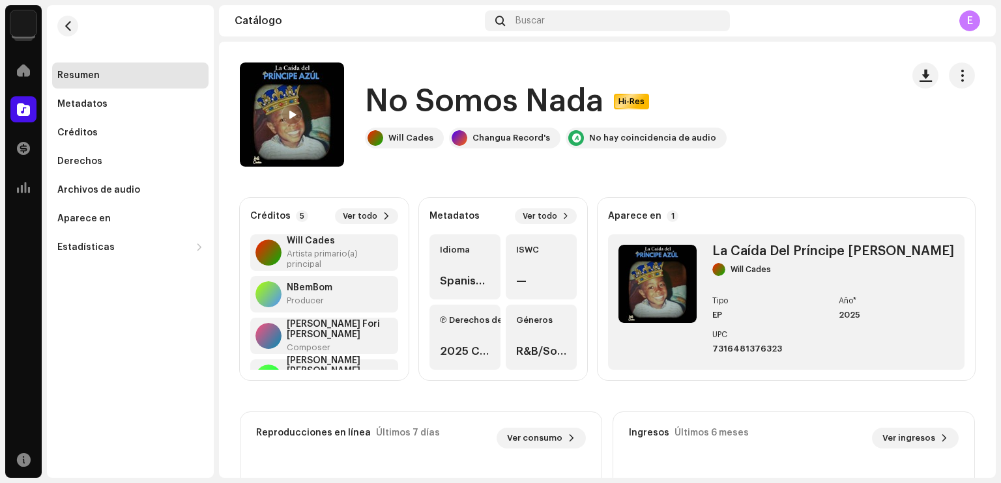
click at [127, 91] on div "Resumen Metadatos Créditos Derechos Archivos de audio Aparece en Estadísticas C…" at bounding box center [130, 162] width 156 height 198
click at [113, 96] on div "Metadatos" at bounding box center [130, 104] width 156 height 26
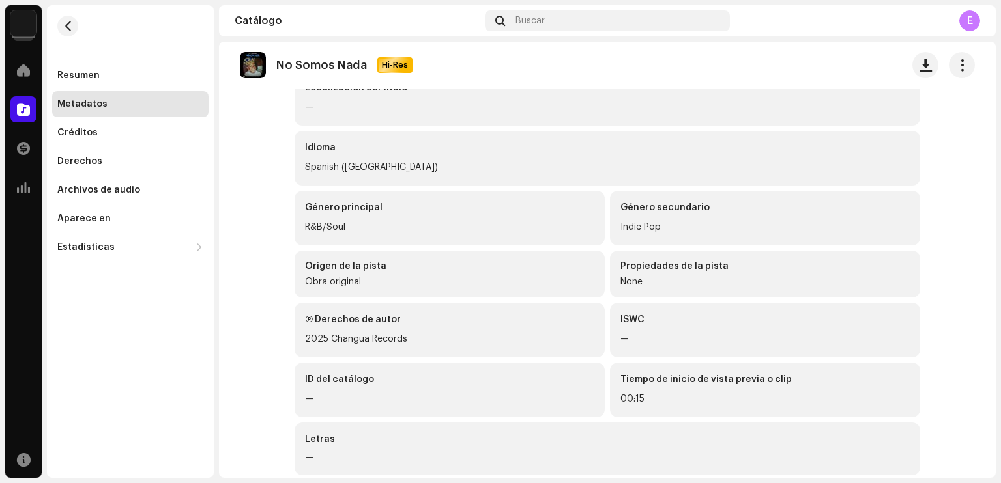
scroll to position [174, 0]
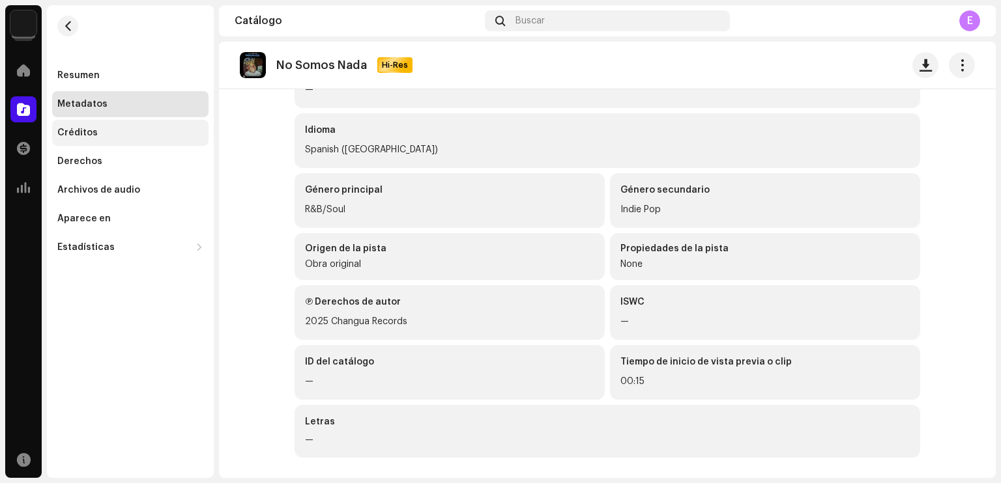
click at [68, 132] on div "Créditos" at bounding box center [77, 133] width 40 height 10
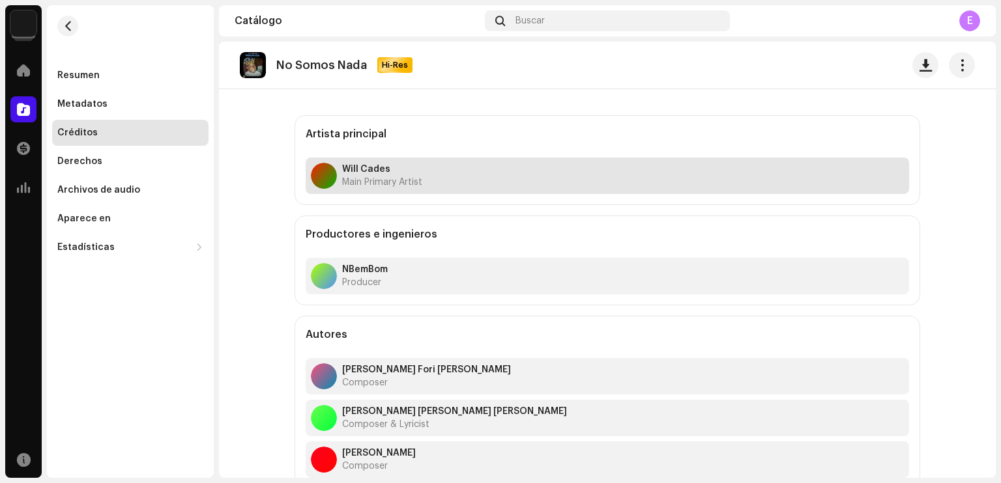
scroll to position [62, 0]
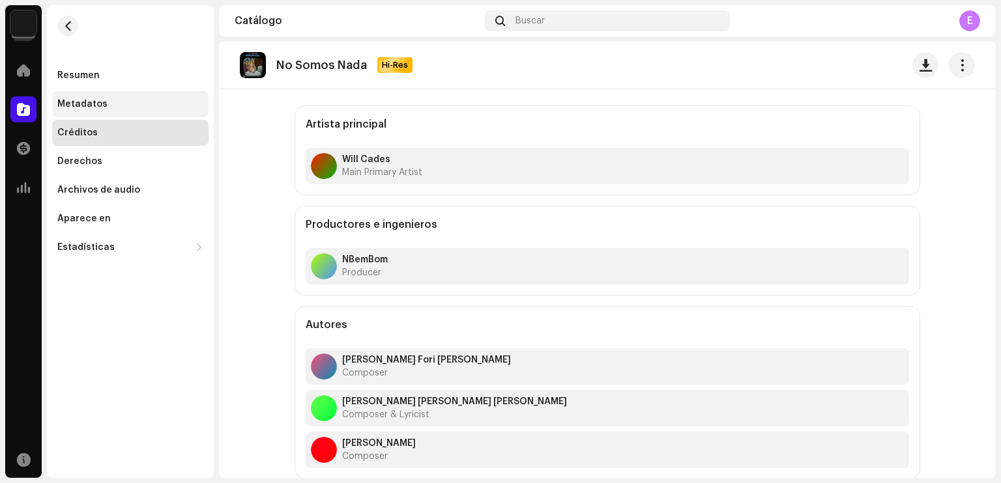
click at [100, 99] on div "Metadatos" at bounding box center [82, 104] width 50 height 10
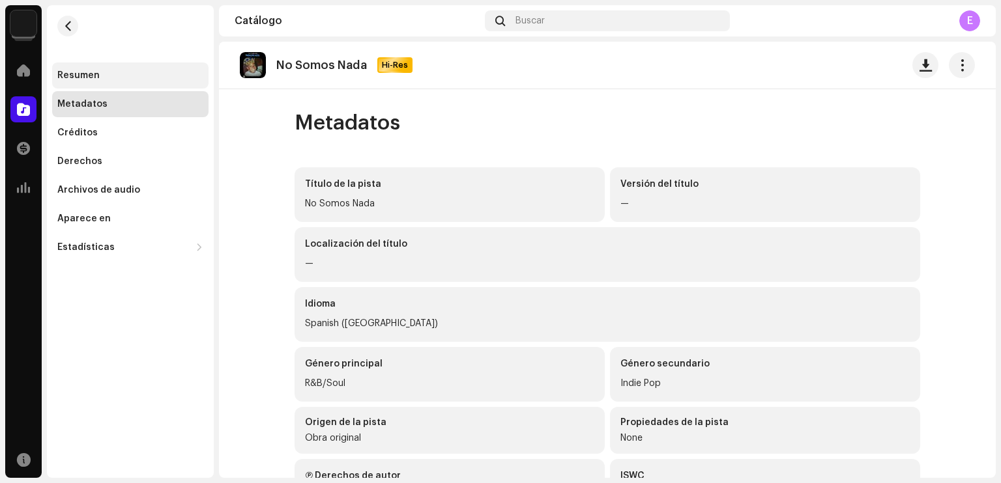
click at [89, 72] on div "Resumen" at bounding box center [78, 75] width 42 height 10
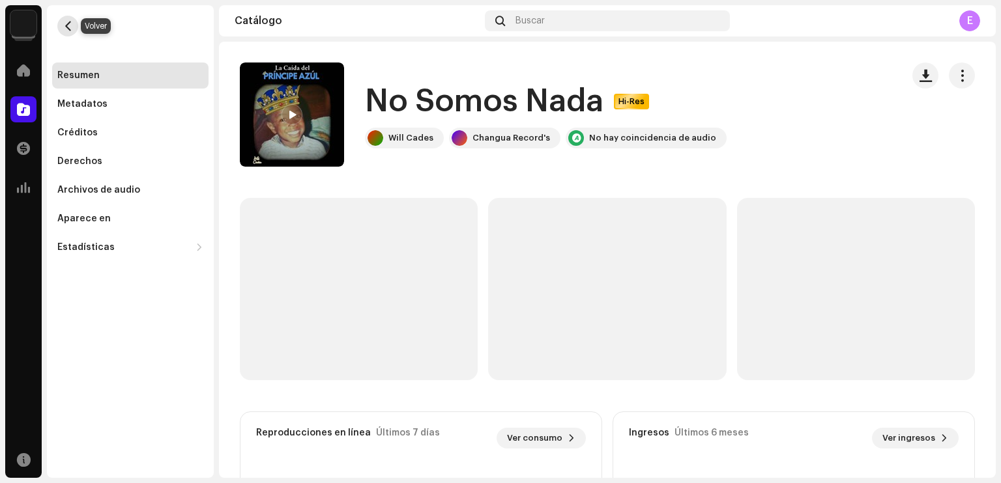
click at [62, 25] on button "button" at bounding box center [67, 26] width 21 height 21
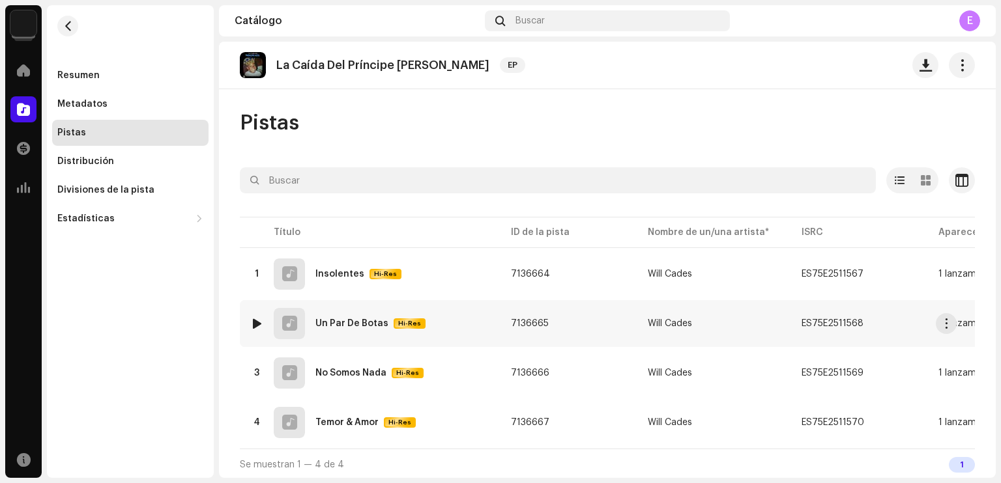
click at [372, 325] on div "Un Par De Botas" at bounding box center [351, 323] width 73 height 9
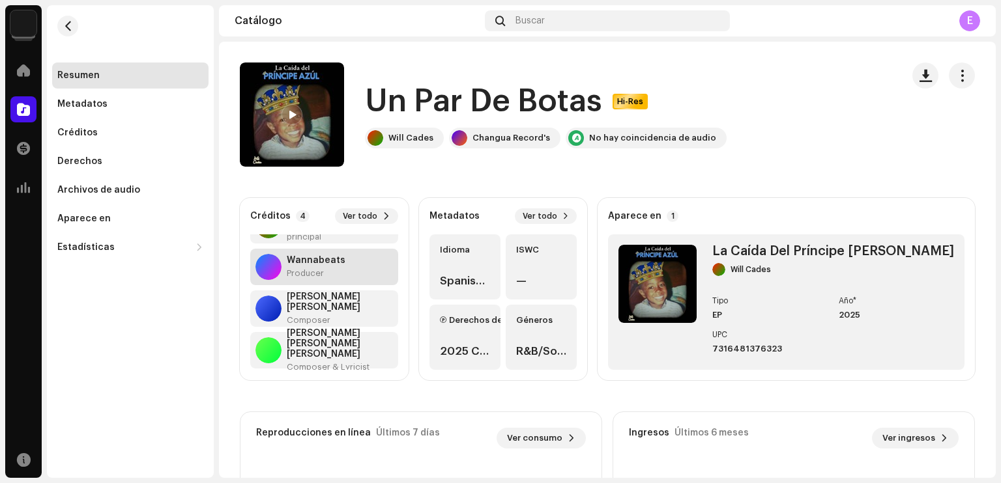
scroll to position [42, 0]
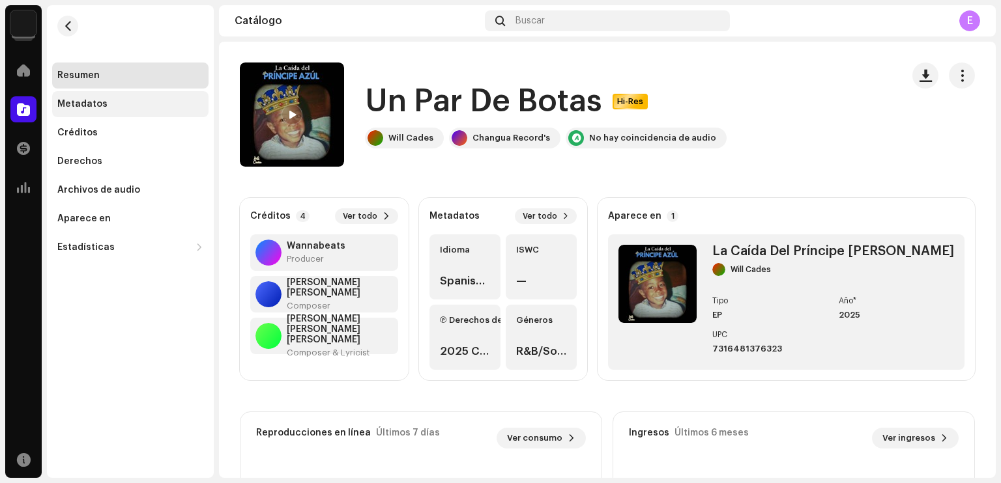
click at [91, 104] on div "Metadatos" at bounding box center [82, 104] width 50 height 10
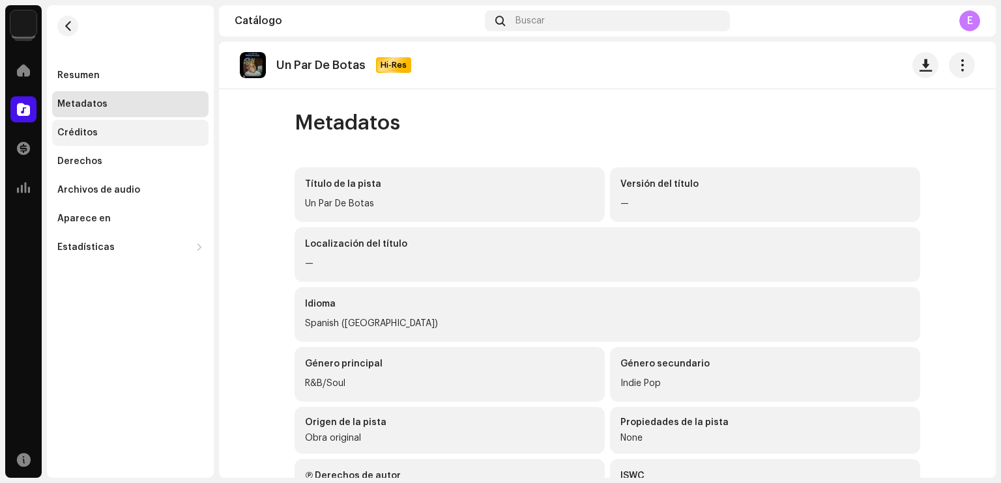
click at [104, 130] on div "Créditos" at bounding box center [130, 133] width 146 height 10
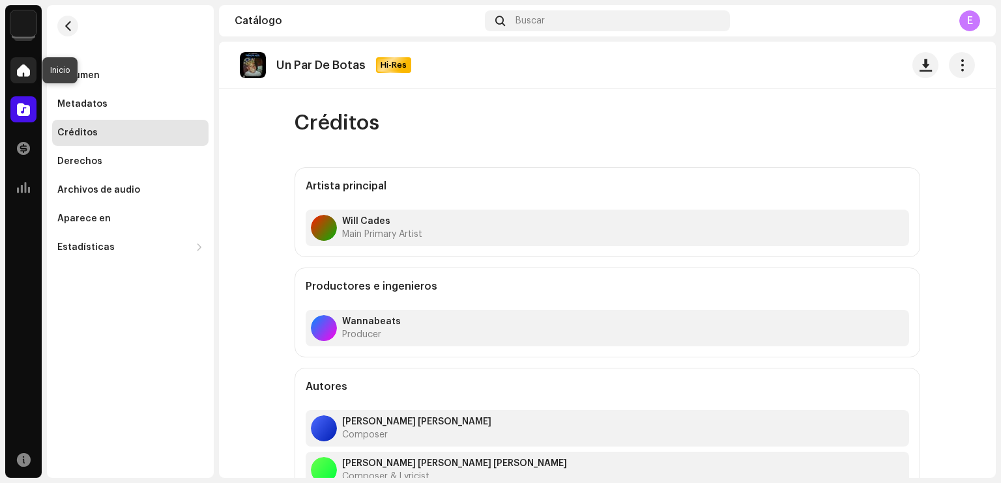
click at [22, 65] on span at bounding box center [23, 70] width 13 height 10
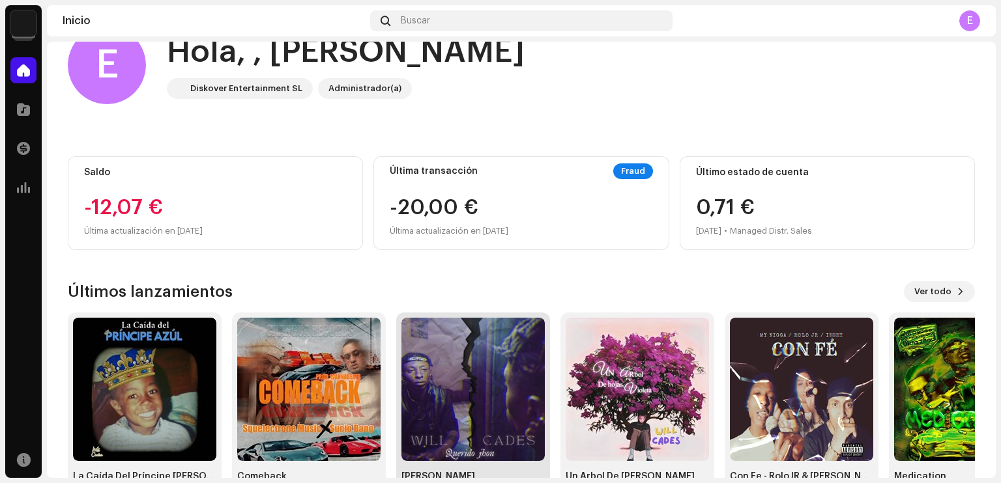
scroll to position [79, 0]
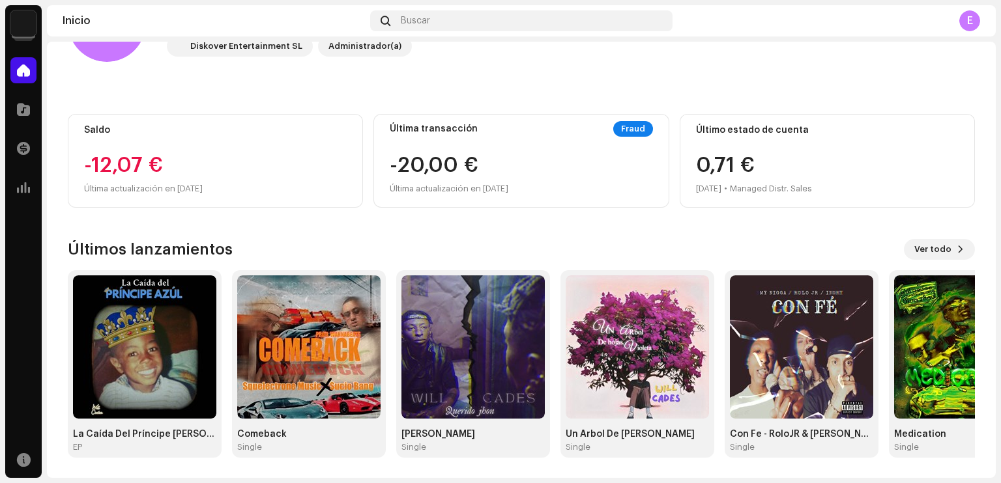
click at [25, 23] on img at bounding box center [23, 23] width 26 height 26
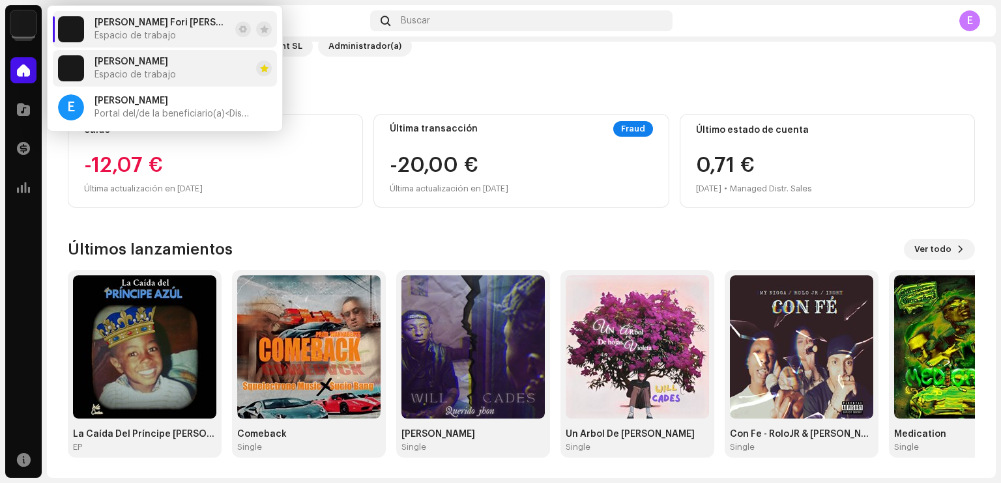
click at [126, 62] on span "[PERSON_NAME]" at bounding box center [131, 62] width 74 height 10
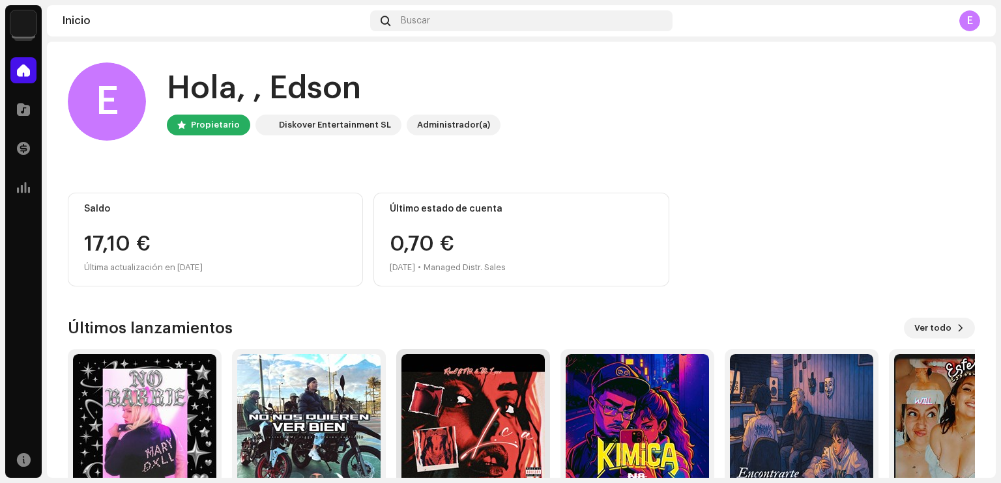
scroll to position [79, 0]
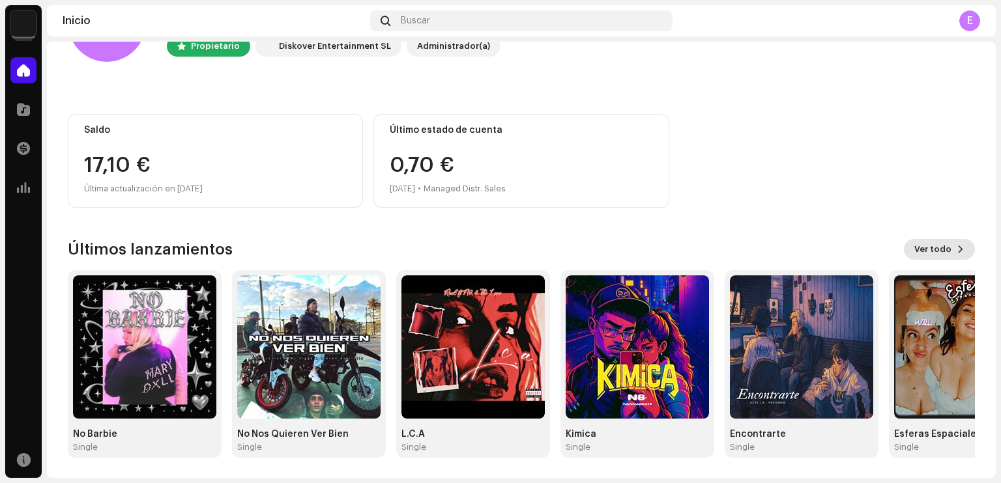
click at [923, 253] on span "Ver todo" at bounding box center [932, 250] width 37 height 26
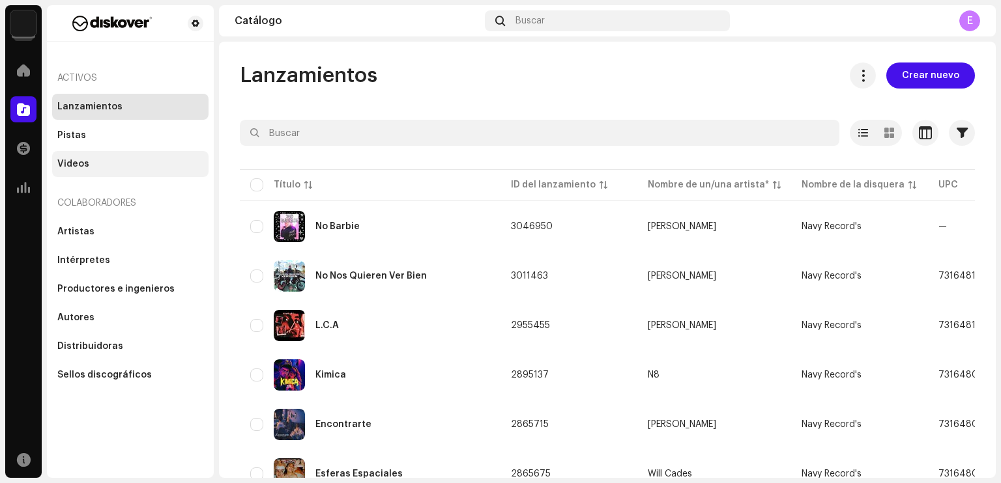
click at [69, 173] on div "Videos" at bounding box center [130, 164] width 156 height 26
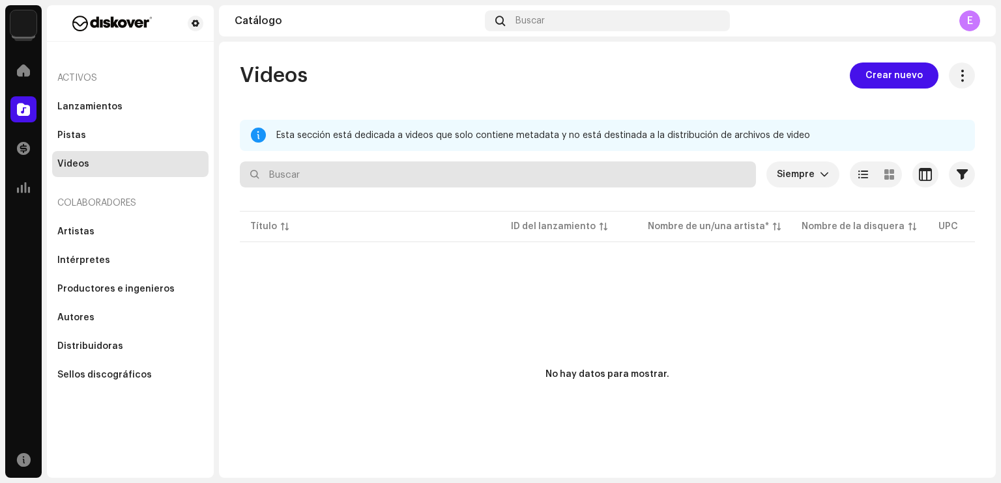
click at [504, 184] on input "text" at bounding box center [498, 175] width 516 height 26
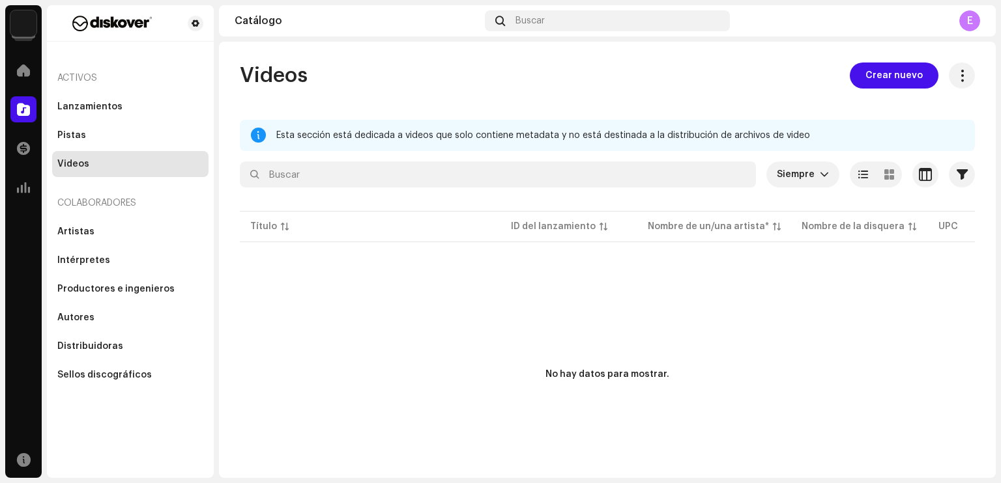
click at [261, 136] on div at bounding box center [258, 135] width 15 height 10
click at [34, 75] on div at bounding box center [23, 70] width 26 height 26
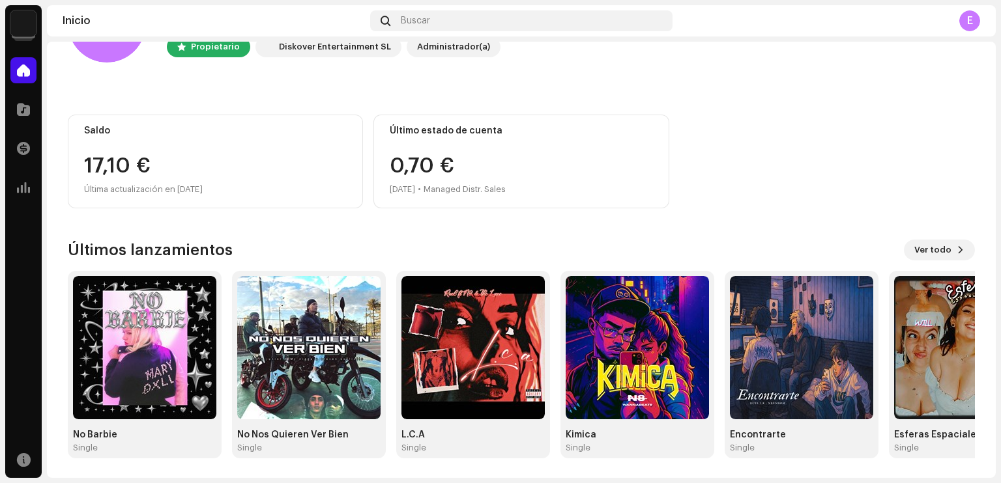
scroll to position [79, 0]
click at [917, 252] on span "Ver todo" at bounding box center [932, 250] width 37 height 26
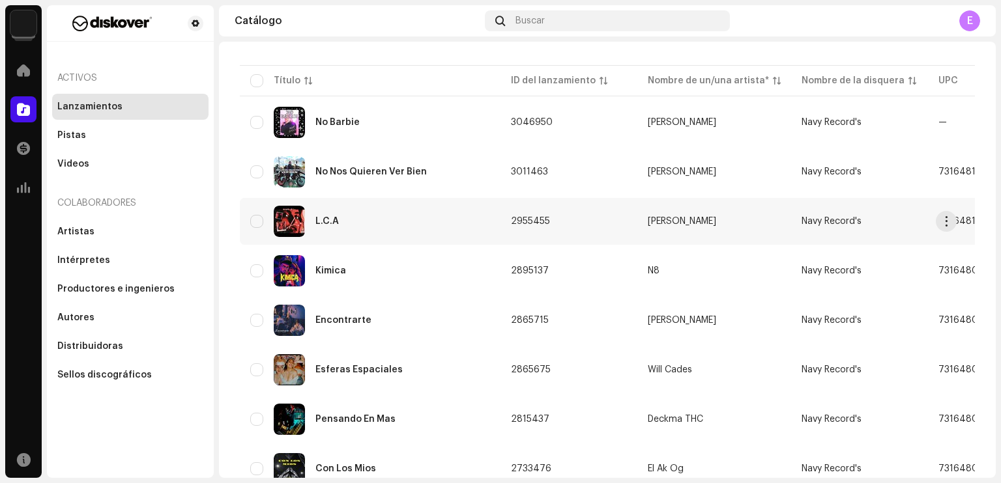
scroll to position [112, 0]
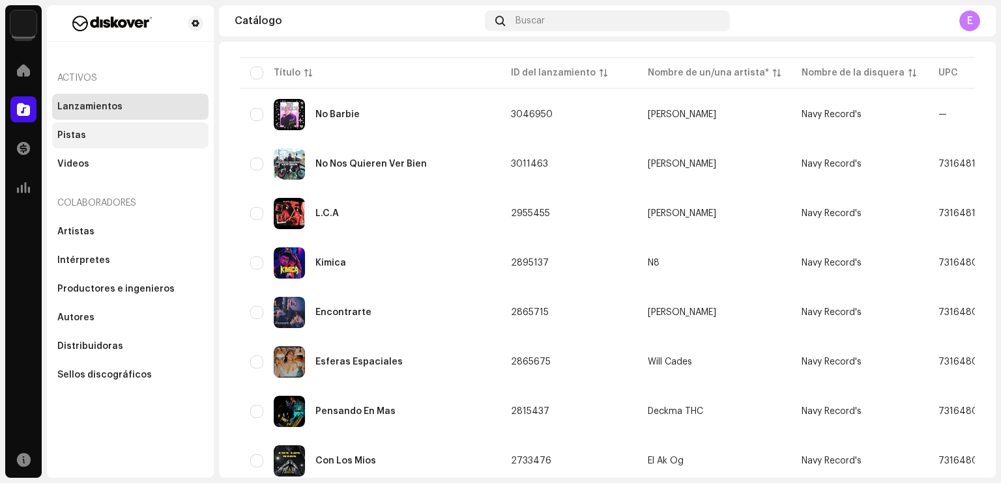
click at [107, 127] on div "Pistas" at bounding box center [130, 135] width 156 height 26
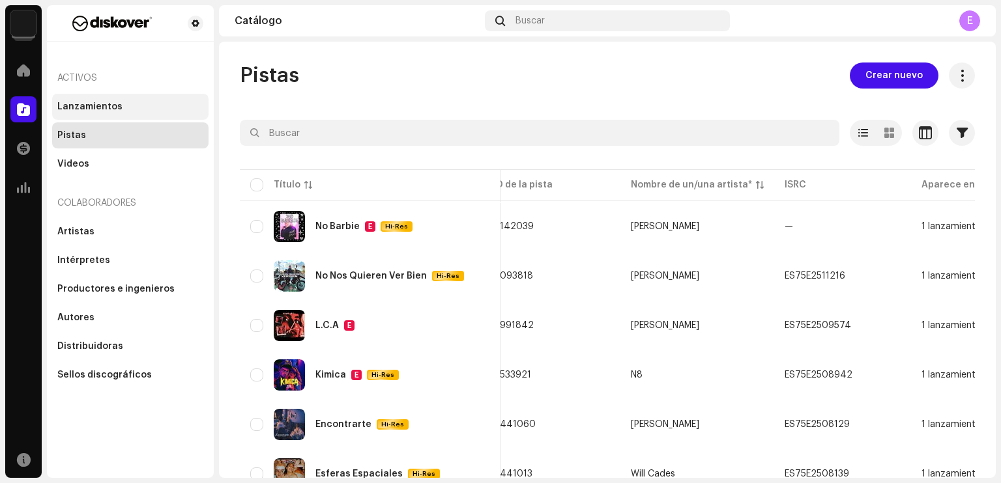
click at [82, 100] on div "Lanzamientos" at bounding box center [130, 107] width 156 height 26
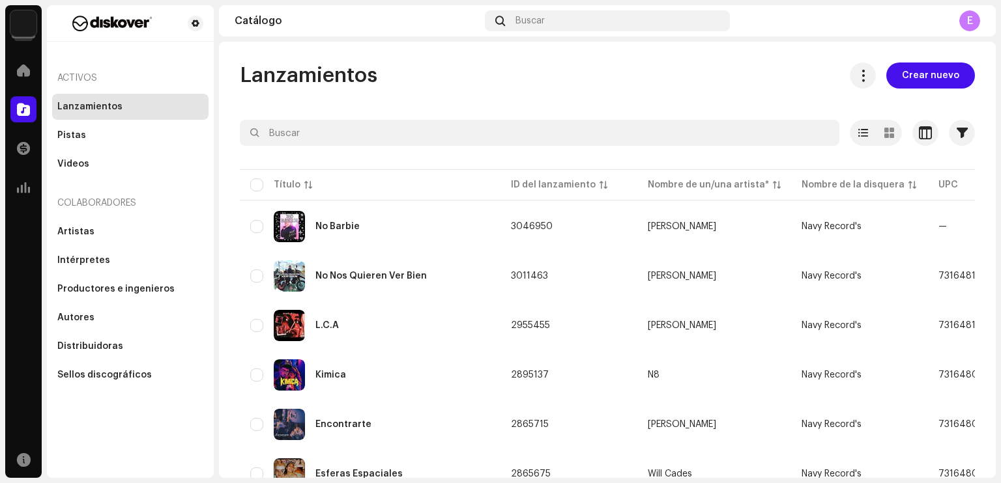
click at [39, 79] on div "Inicio" at bounding box center [23, 70] width 36 height 36
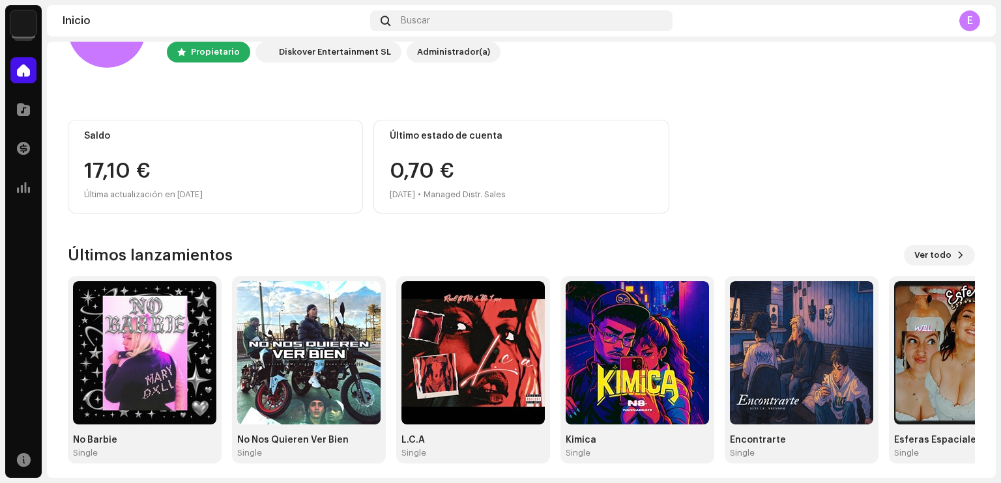
scroll to position [79, 0]
